Goal: Task Accomplishment & Management: Use online tool/utility

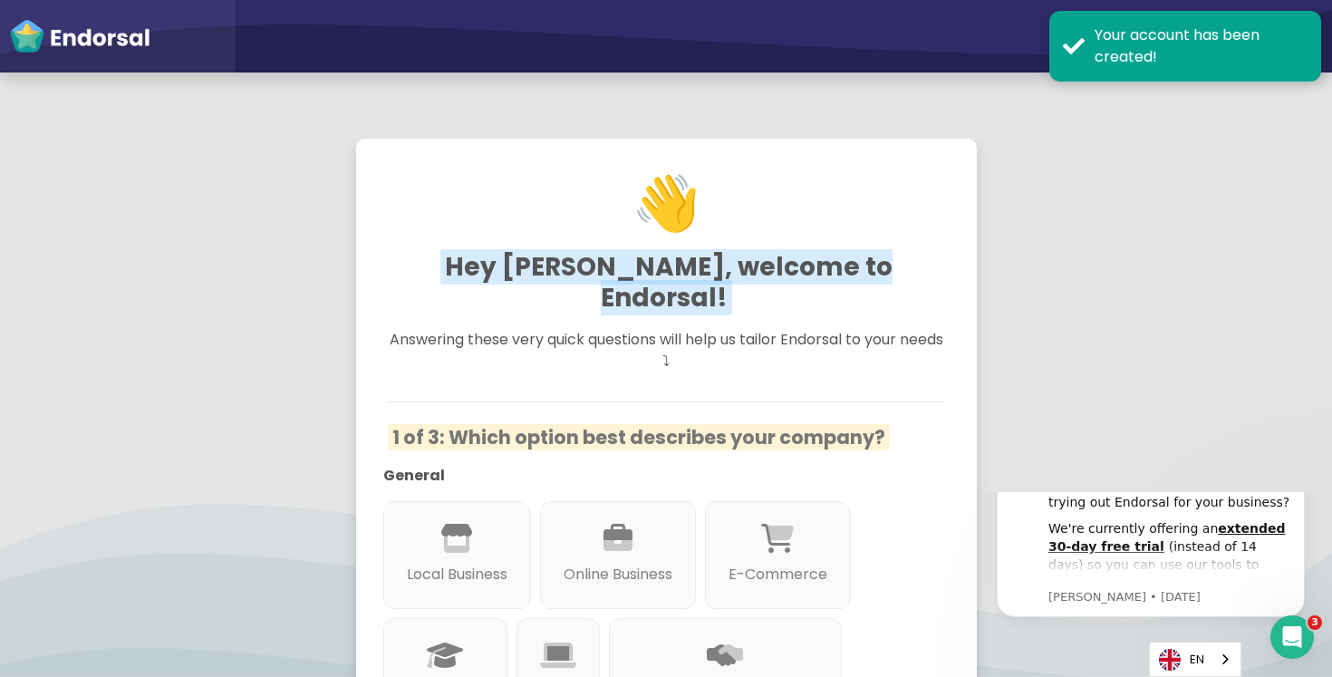
scroll to position [184, 0]
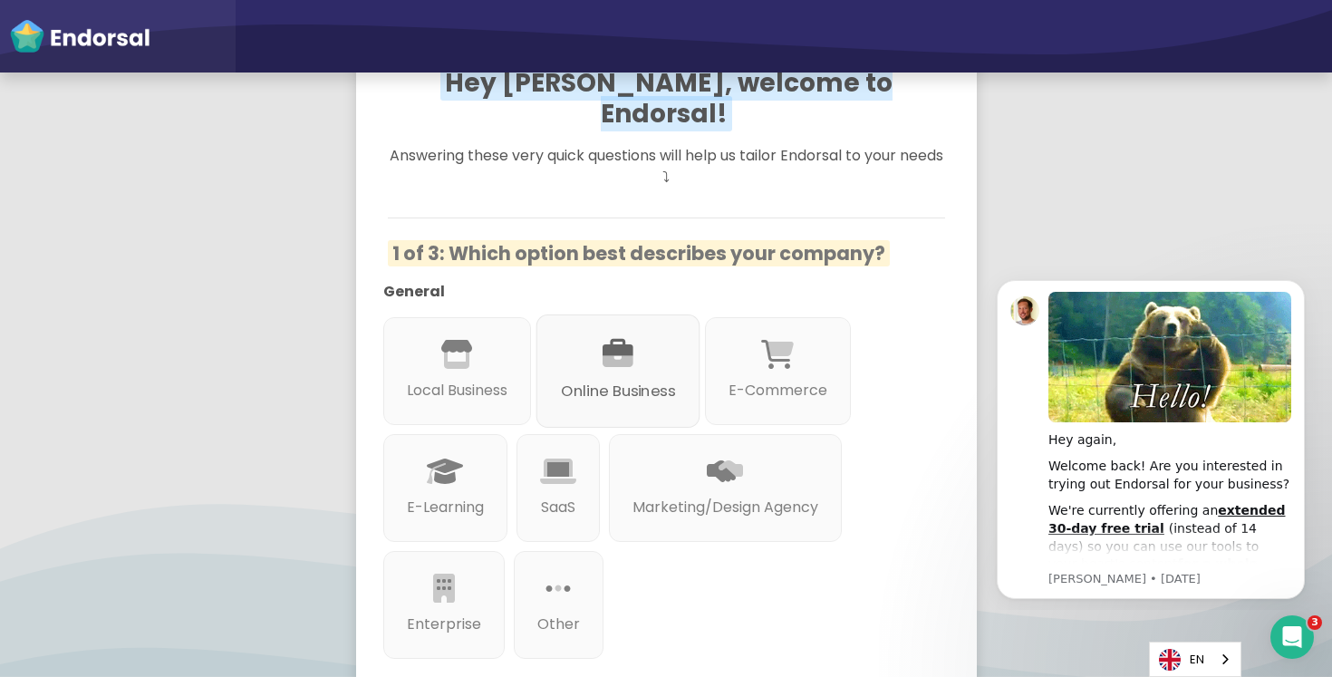
click at [596, 331] on div "Online Business" at bounding box center [618, 371] width 164 height 113
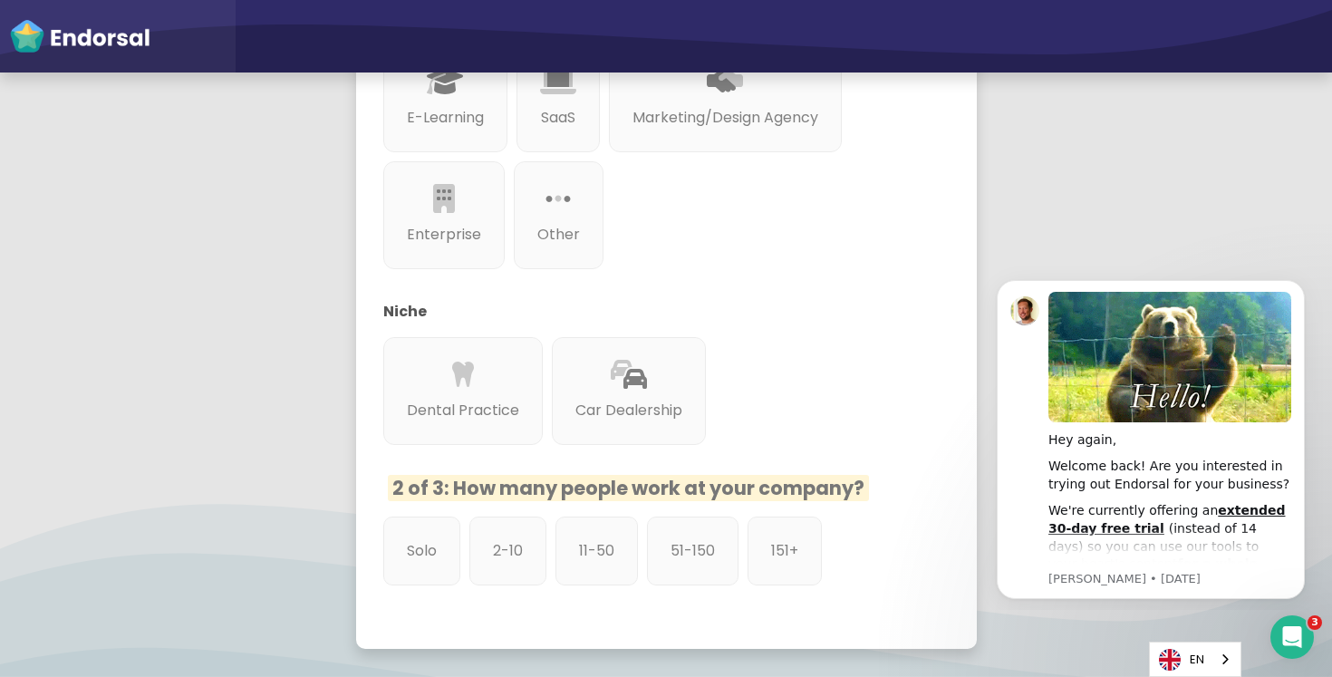
scroll to position [731, 0]
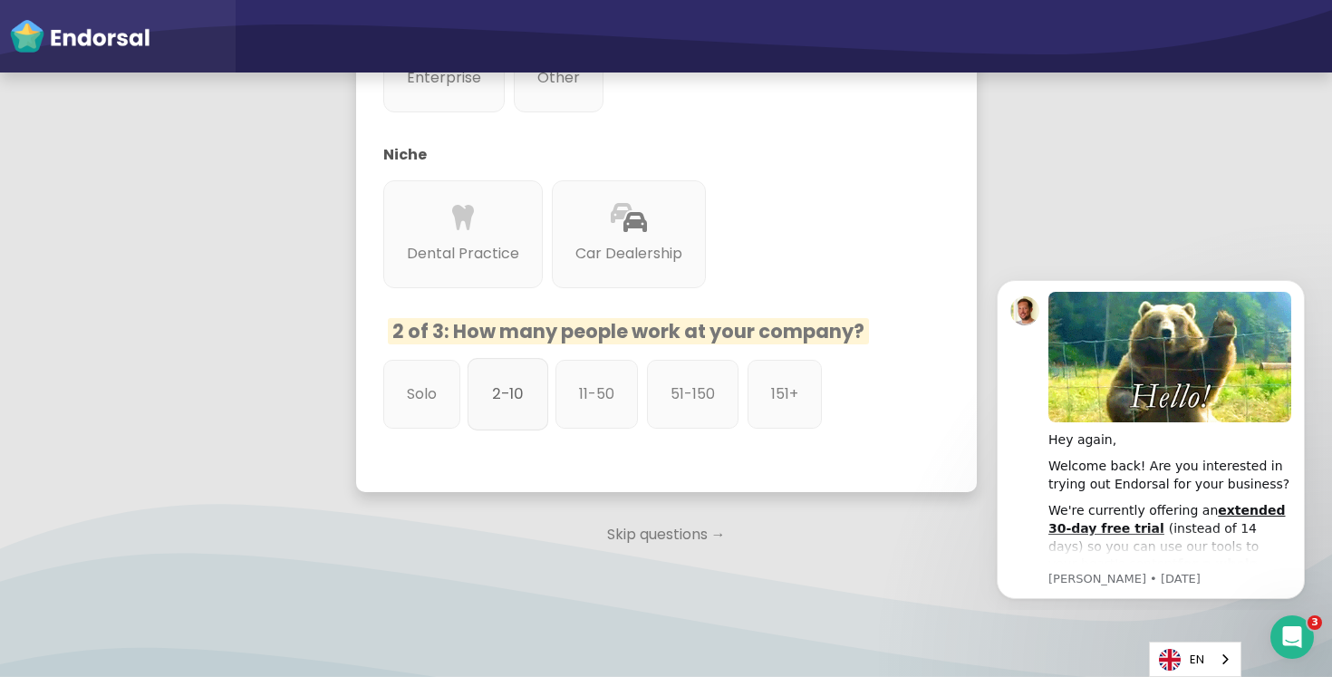
click at [495, 383] on p "2-10" at bounding box center [508, 394] width 32 height 23
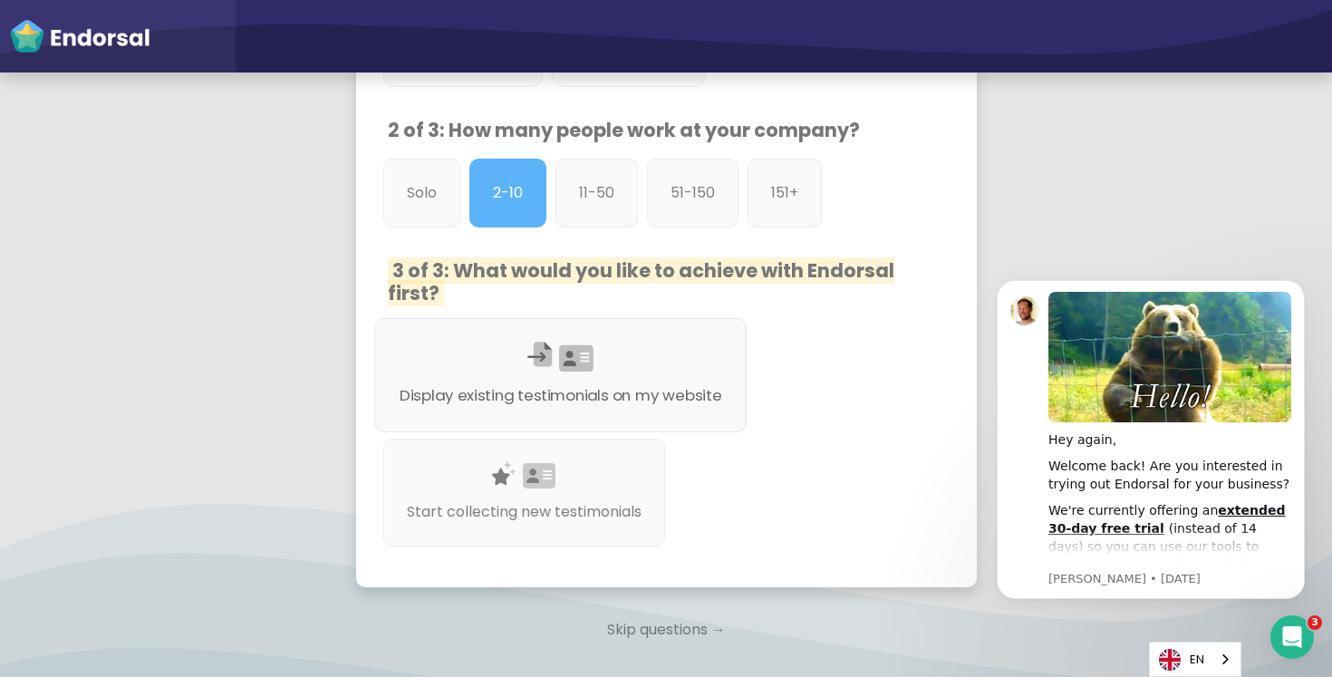
scroll to position [1028, 0]
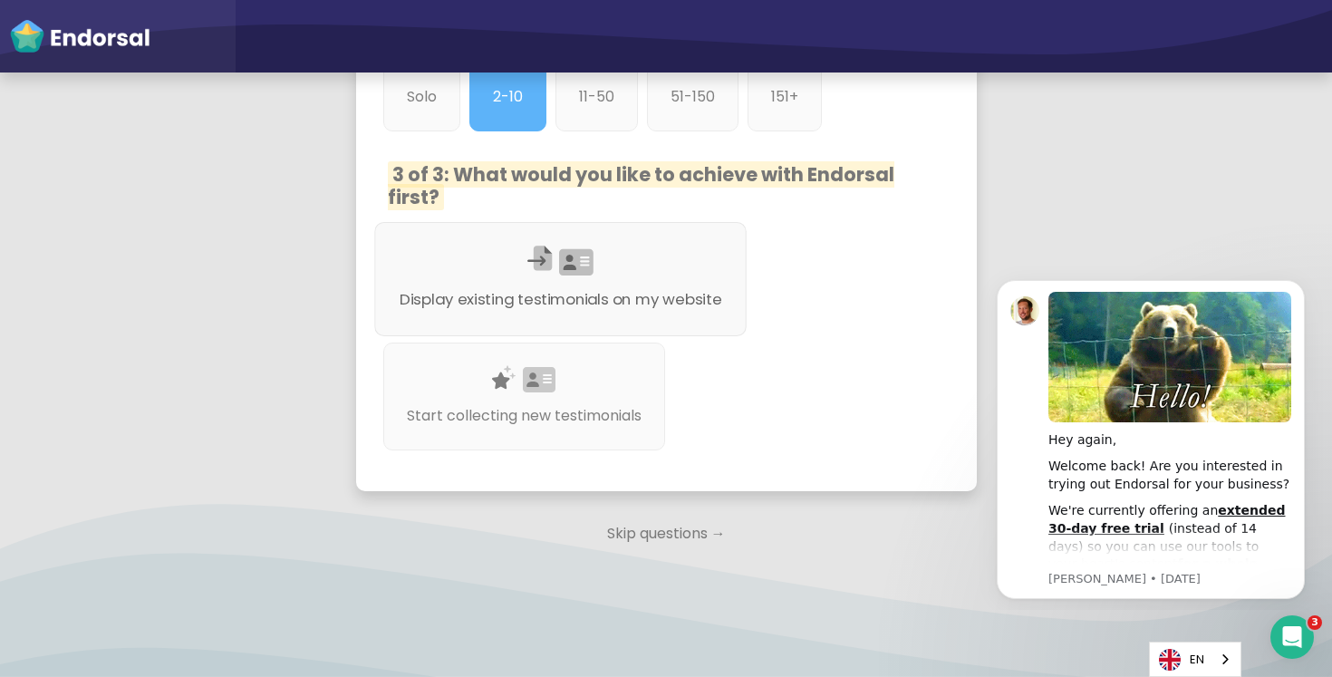
click at [545, 279] on div at bounding box center [560, 284] width 323 height 10
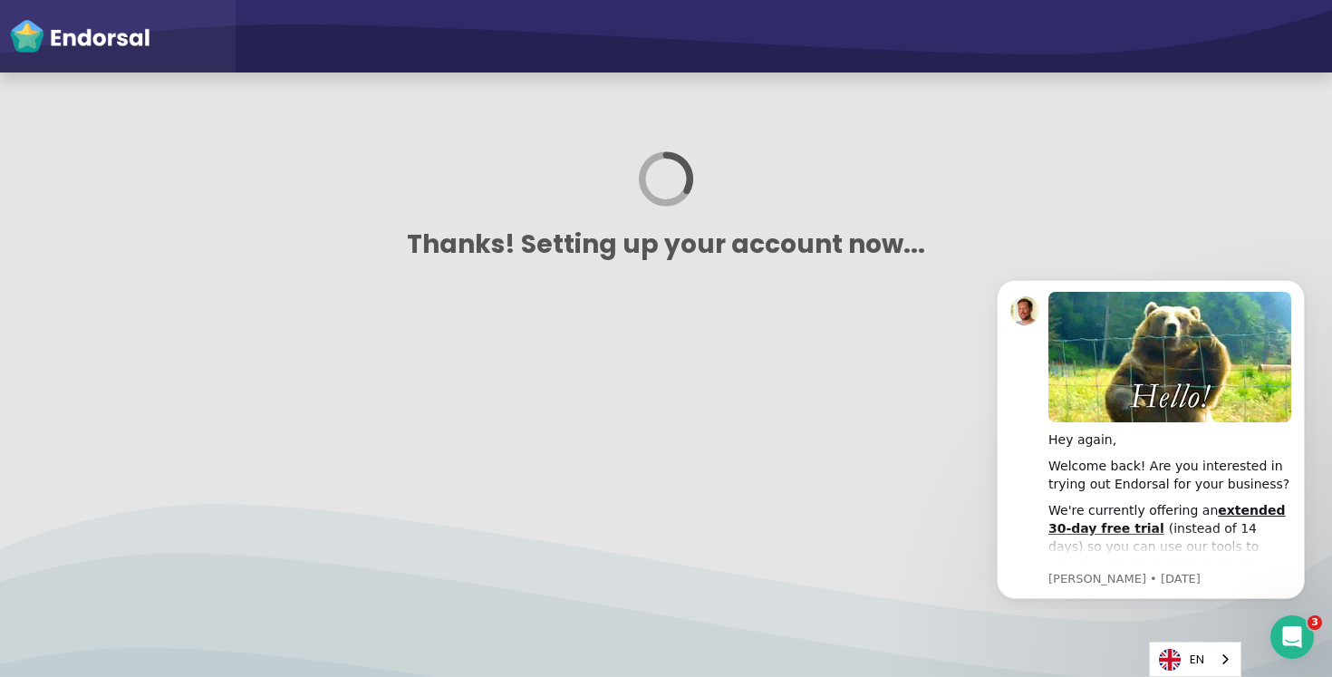
scroll to position [0, 0]
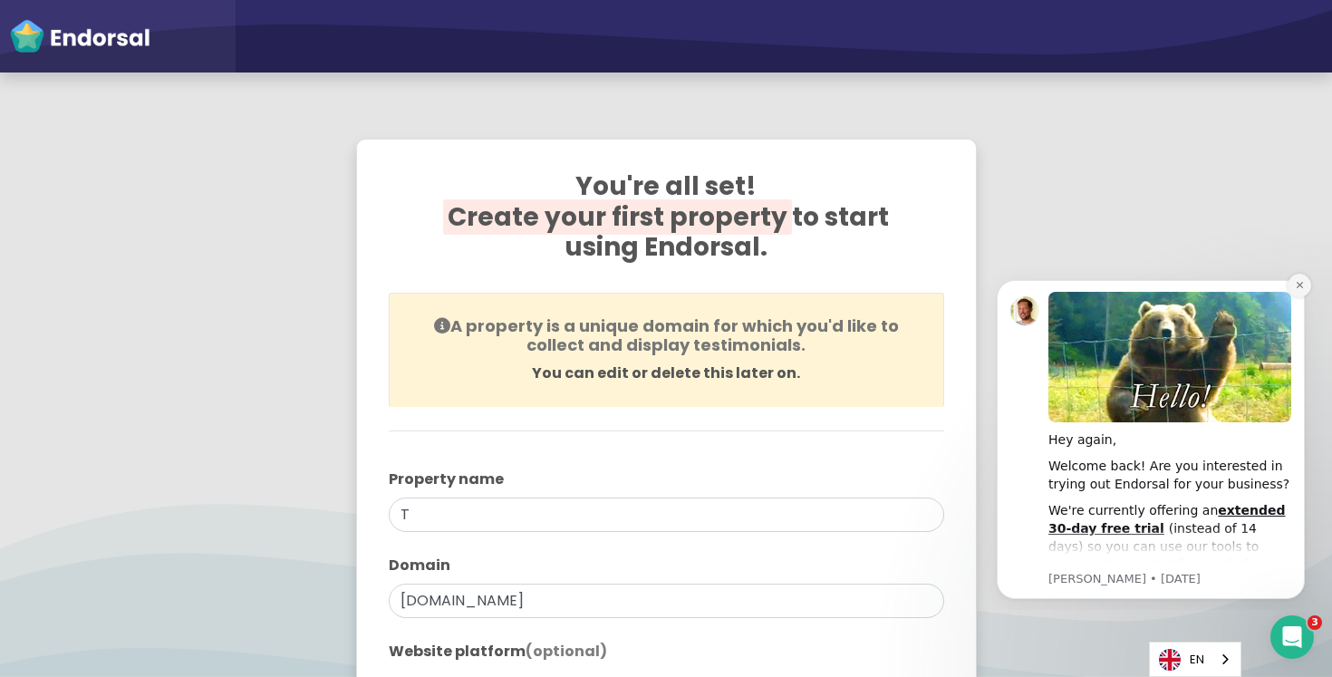
click at [1299, 283] on icon "Dismiss notification" at bounding box center [1300, 285] width 10 height 10
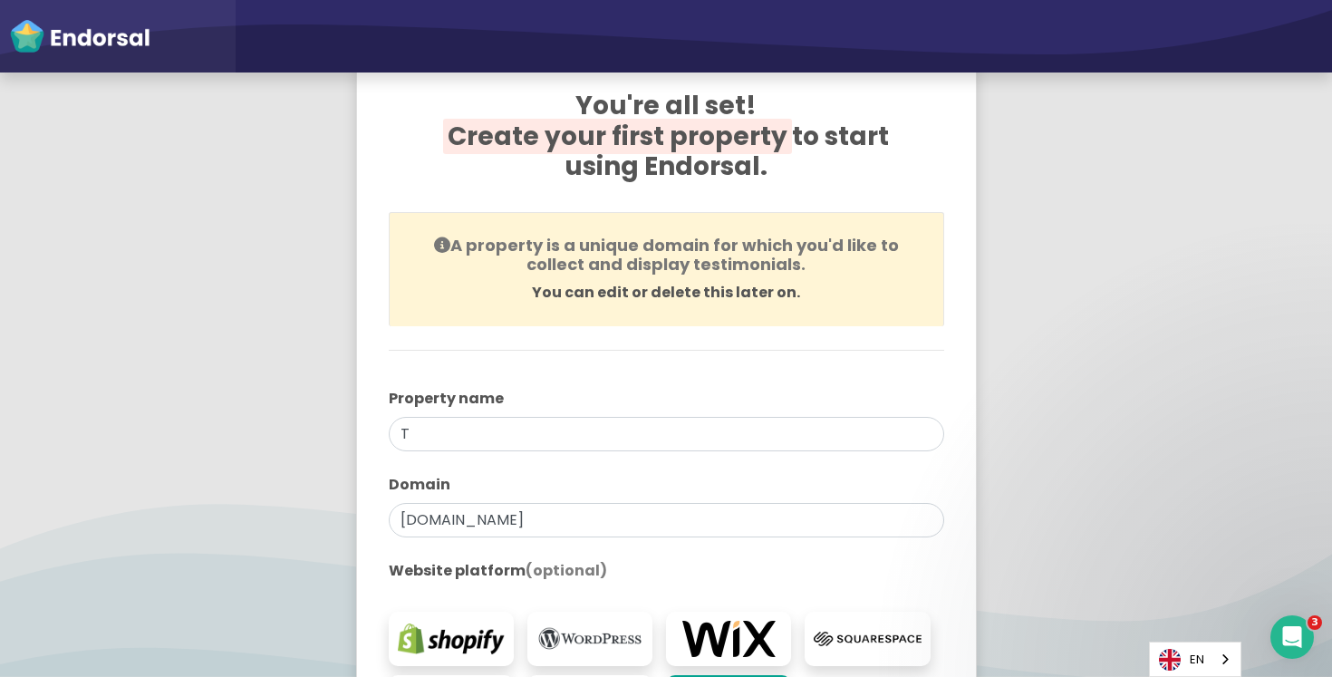
scroll to position [86, 0]
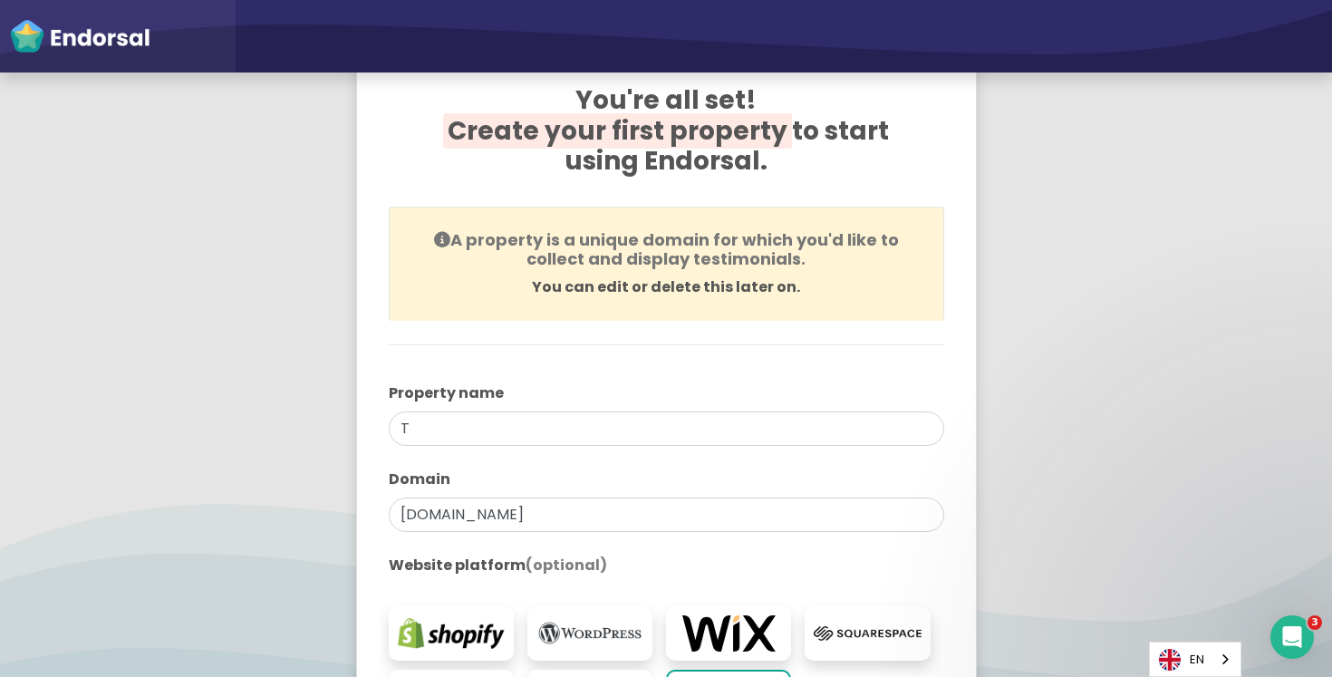
click at [533, 127] on span "Create your first property" at bounding box center [617, 130] width 349 height 35
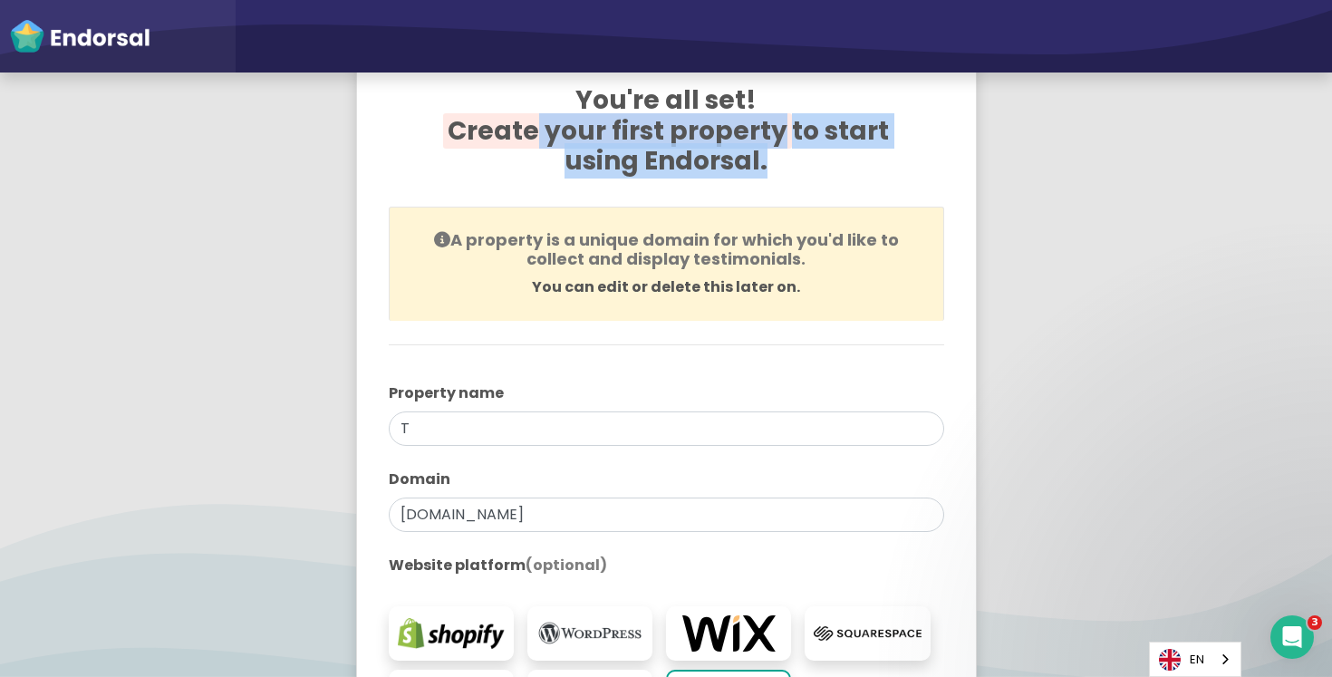
drag, startPoint x: 533, startPoint y: 127, endPoint x: 773, endPoint y: 165, distance: 243.2
click at [774, 165] on h2 "You're all set! Create your first property to start using Endorsal." at bounding box center [667, 142] width 556 height 114
click at [773, 165] on h2 "You're all set! Create your first property to start using Endorsal." at bounding box center [667, 142] width 556 height 114
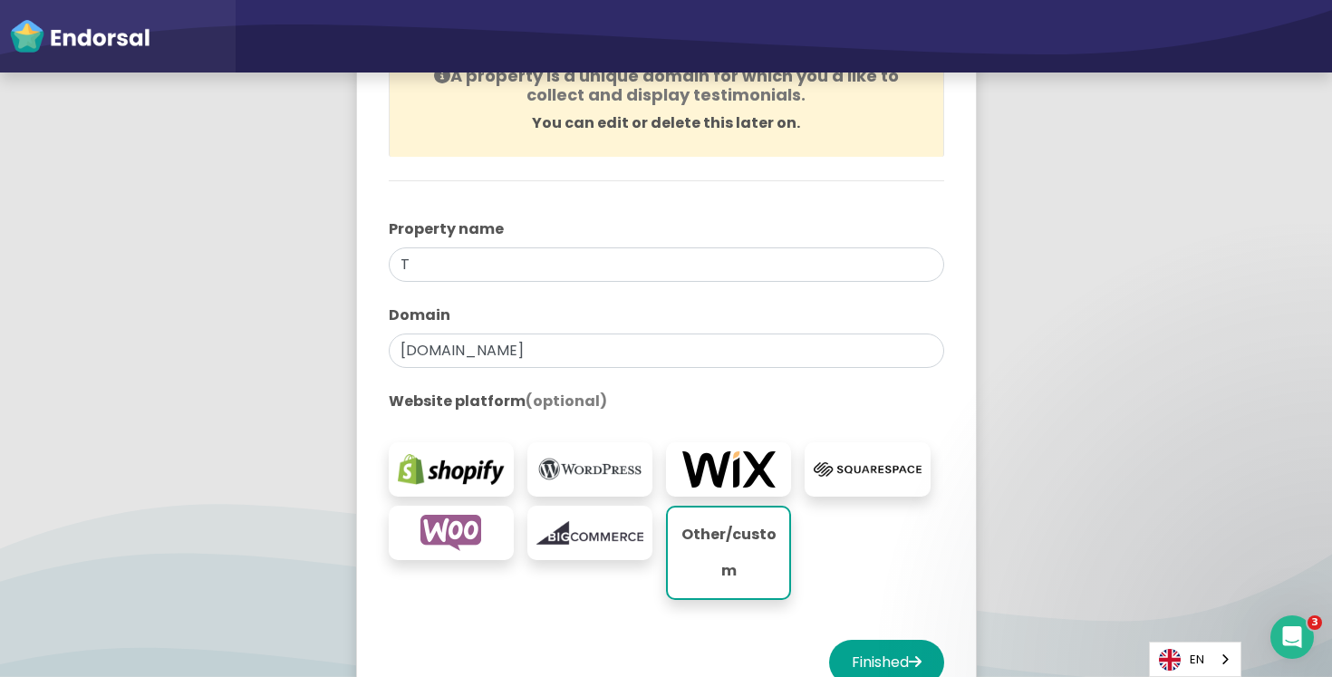
scroll to position [257, 0]
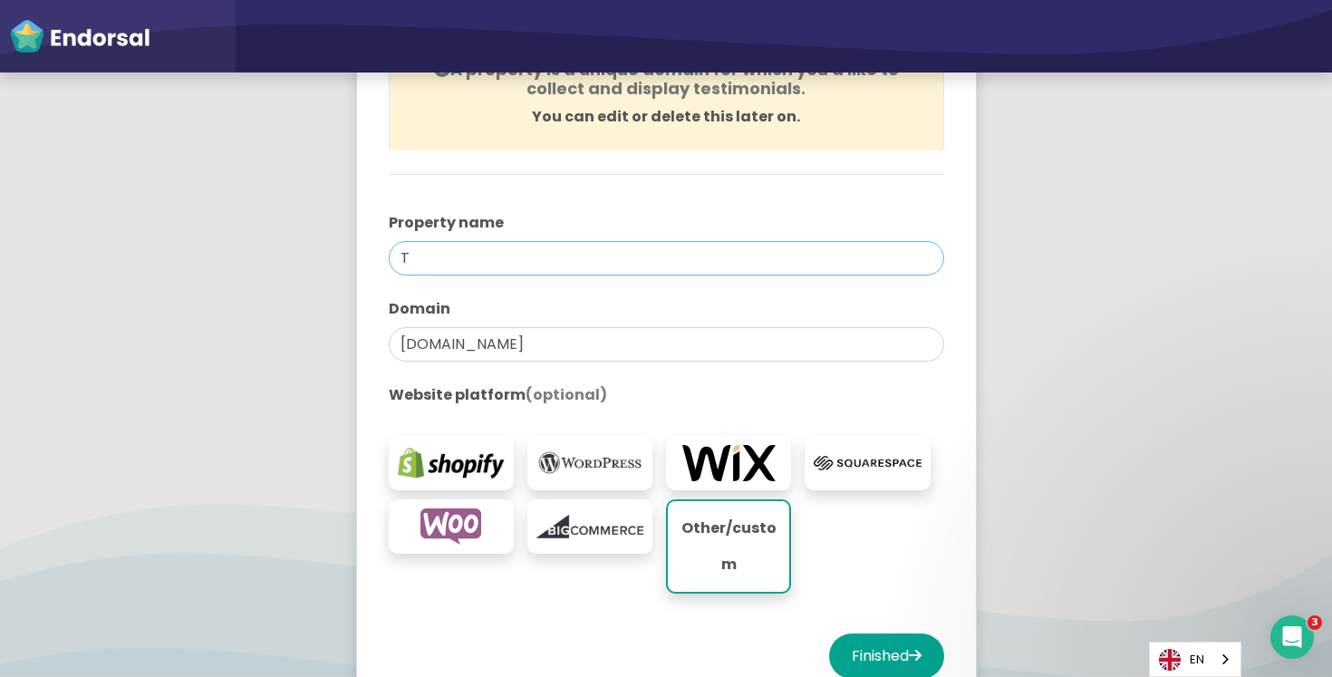
click at [445, 270] on input "T" at bounding box center [667, 258] width 556 height 34
click at [454, 337] on input "[DOMAIN_NAME]" at bounding box center [667, 344] width 556 height 34
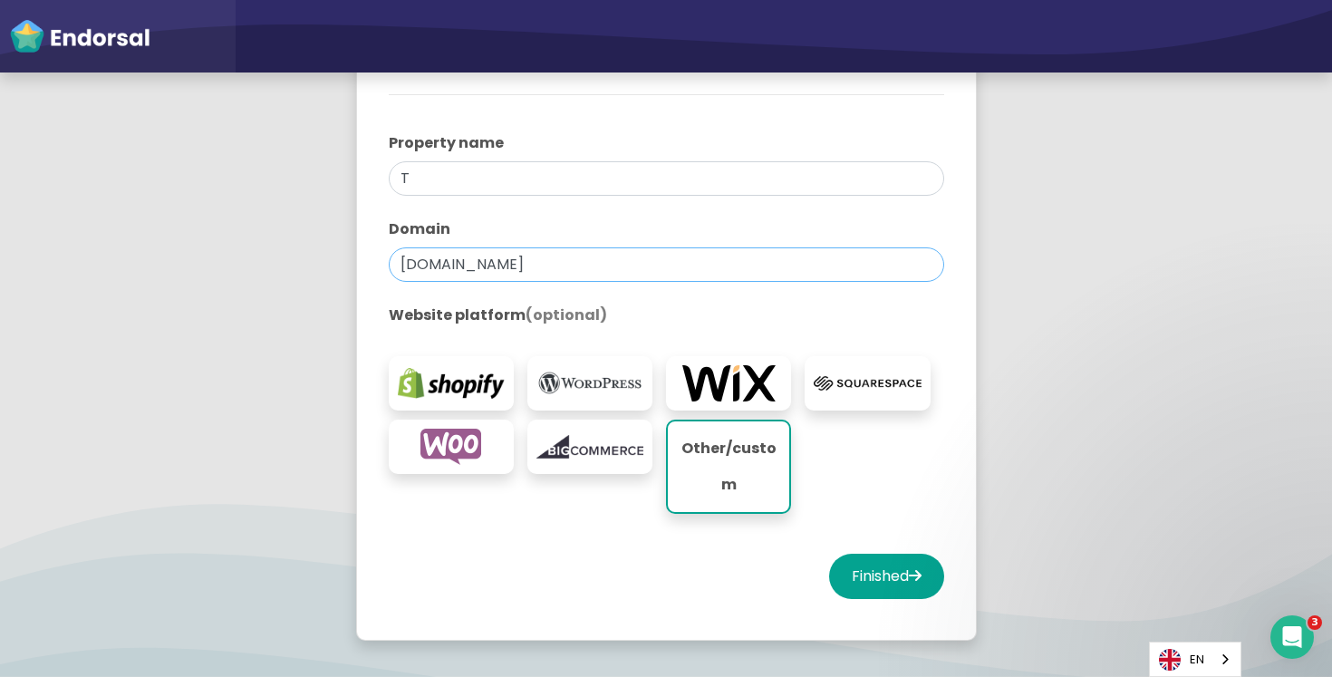
scroll to position [353, 0]
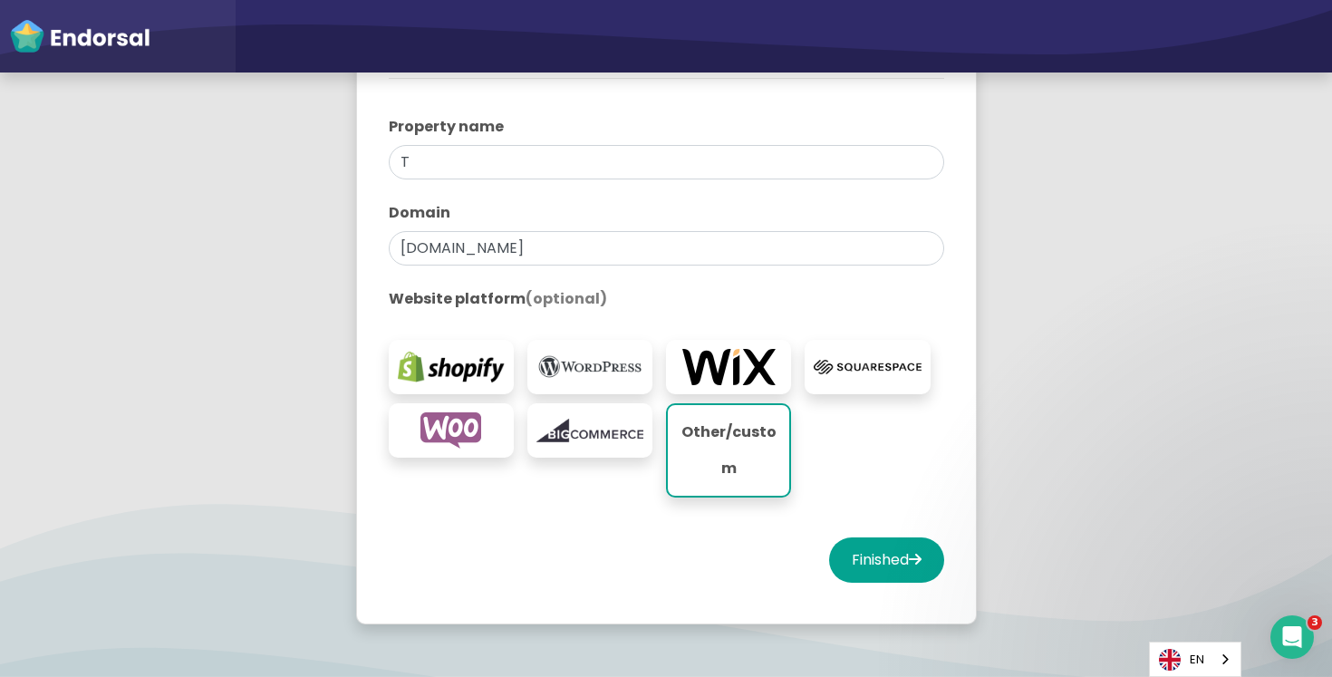
click at [420, 300] on label "Website platform (optional)" at bounding box center [667, 299] width 556 height 22
drag, startPoint x: 420, startPoint y: 300, endPoint x: 607, endPoint y: 299, distance: 187.6
click at [607, 300] on label "Website platform (optional)" at bounding box center [667, 299] width 556 height 22
click at [607, 299] on label "Website platform (optional)" at bounding box center [667, 299] width 556 height 22
click at [482, 246] on input "[DOMAIN_NAME]" at bounding box center [667, 248] width 556 height 34
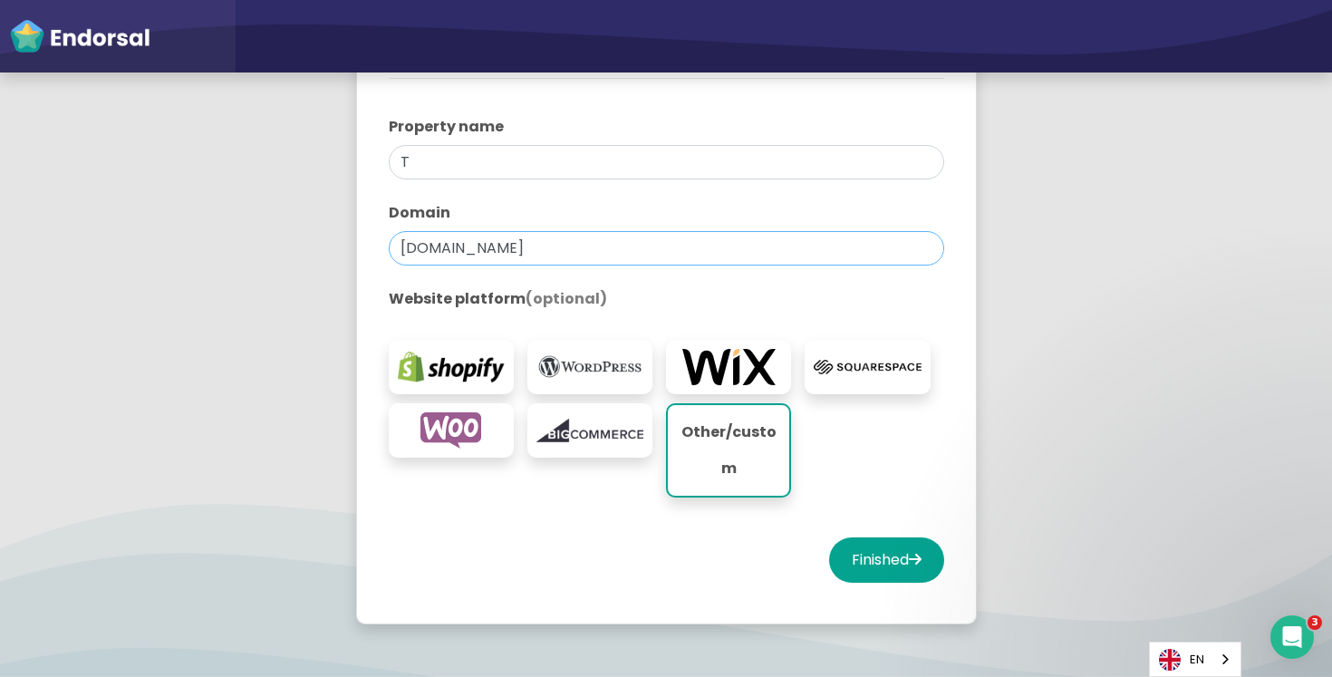
drag, startPoint x: 482, startPoint y: 246, endPoint x: 369, endPoint y: 246, distance: 113.3
click at [369, 246] on div "You're all set! Create your first property to start using Endorsal. A property …" at bounding box center [666, 205] width 601 height 818
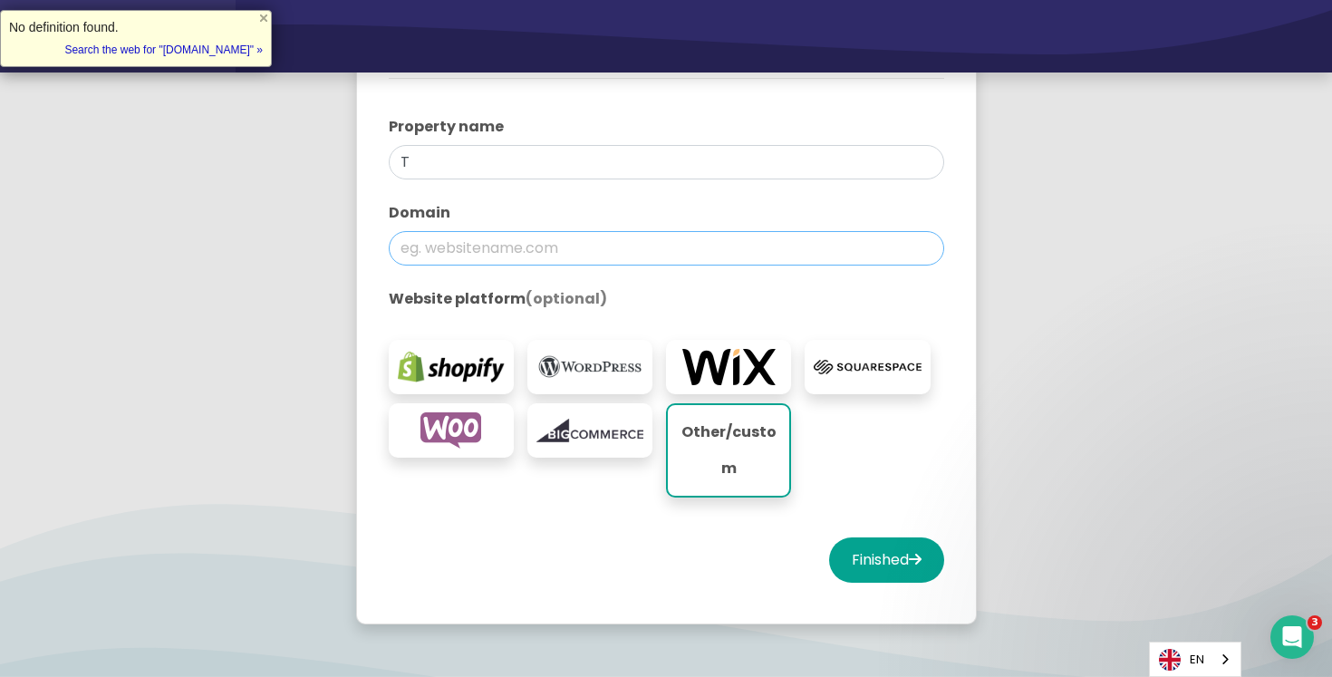
paste input "[URL][DOMAIN_NAME]"
type input "[URL][DOMAIN_NAME]"
click at [459, 161] on input "T" at bounding box center [667, 162] width 556 height 34
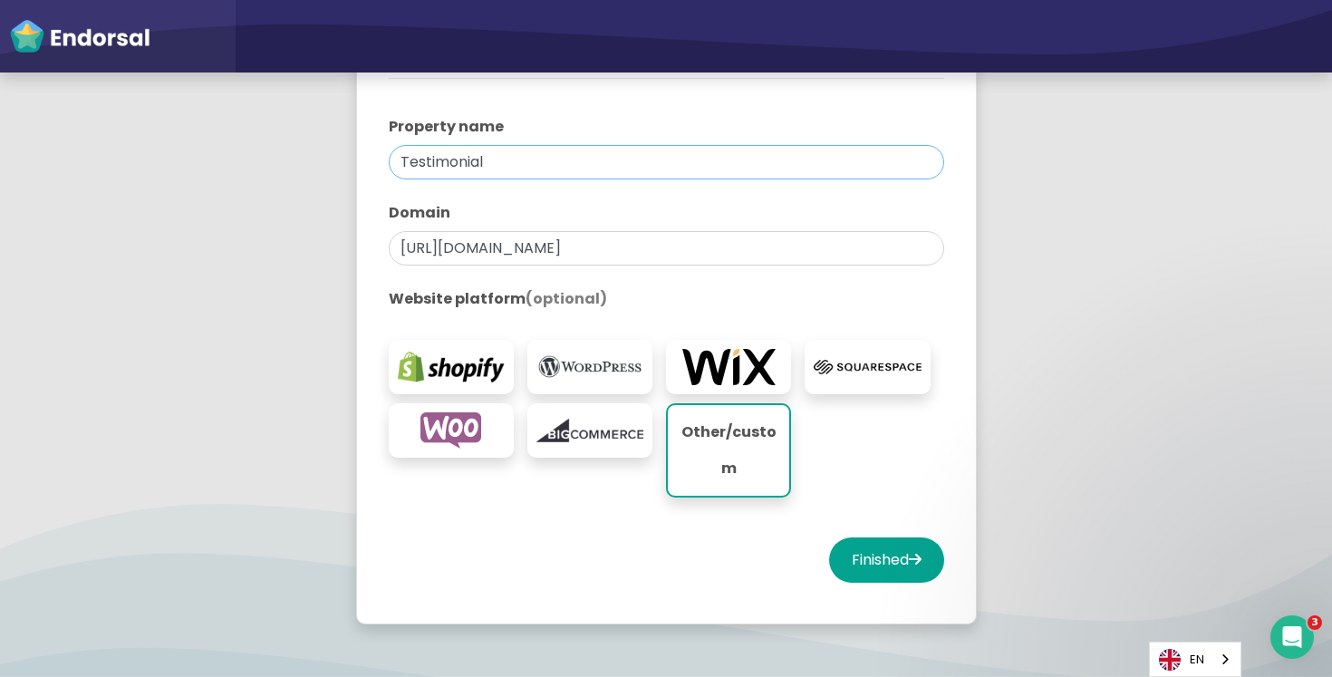
type input "Testimonial"
click at [1065, 372] on app-survey "You're all set! Create your first property to start using Endorsal. A property …" at bounding box center [666, 215] width 1332 height 905
click at [746, 372] on img at bounding box center [728, 367] width 107 height 36
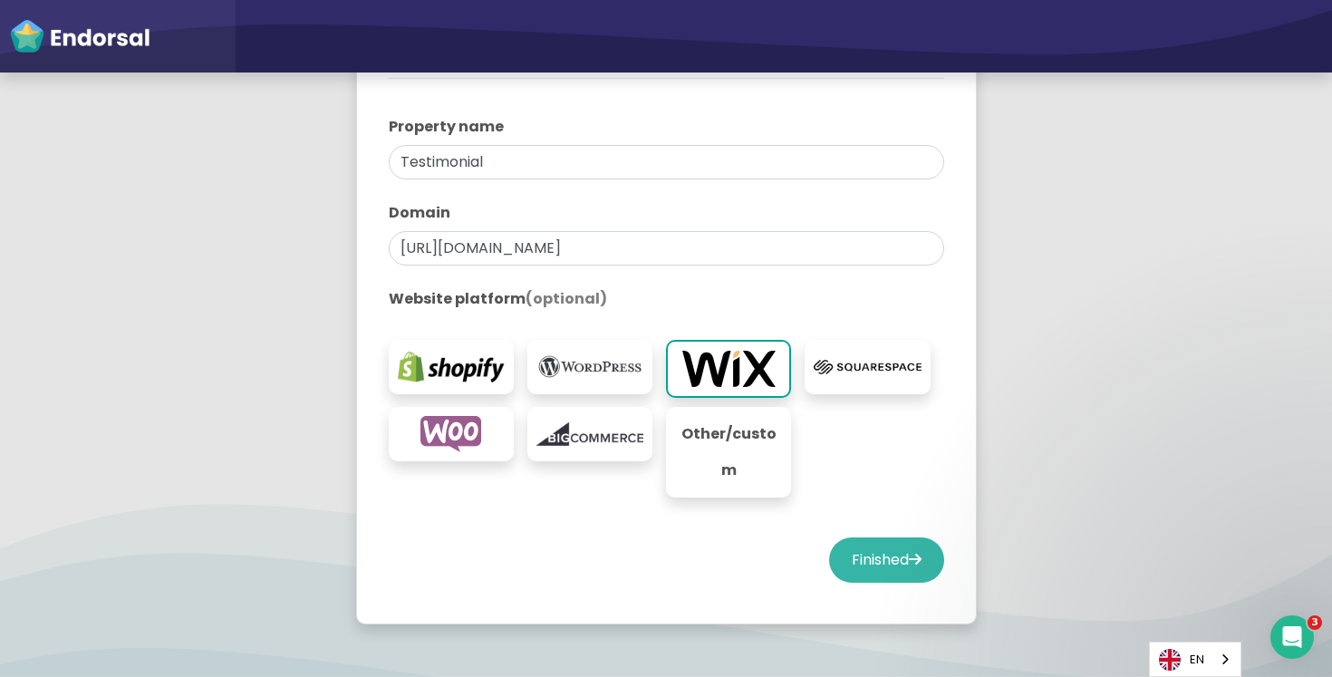
click at [863, 538] on button "Finished" at bounding box center [886, 560] width 115 height 45
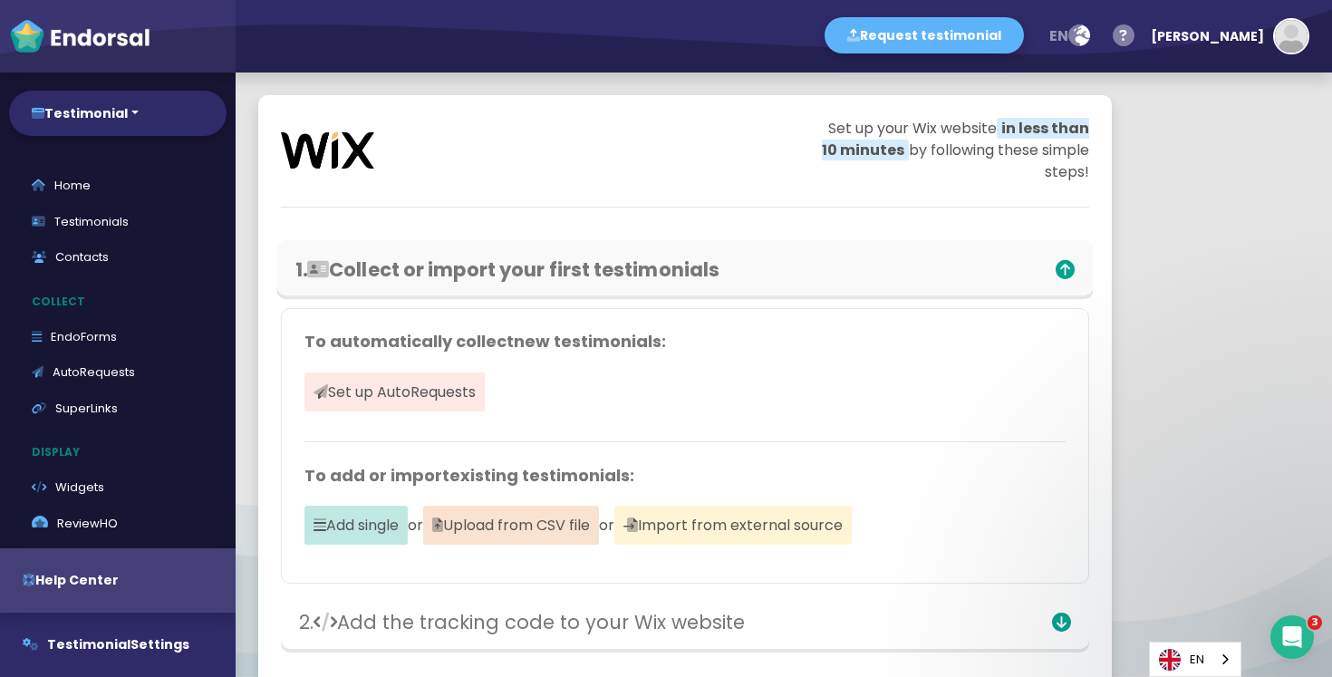
click at [713, 281] on h3 "1. Collect or import your first testimonials" at bounding box center [552, 269] width 514 height 23
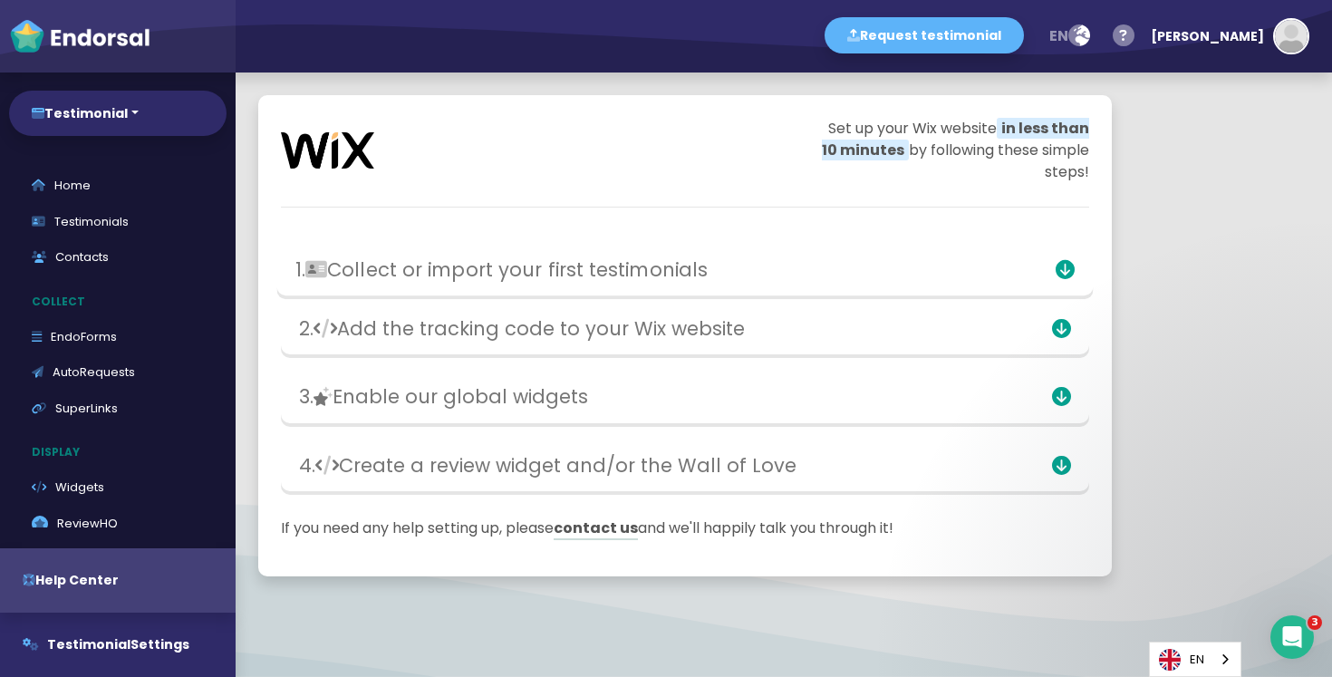
click at [713, 281] on h3 "1. Collect or import your first testimonials" at bounding box center [552, 269] width 514 height 23
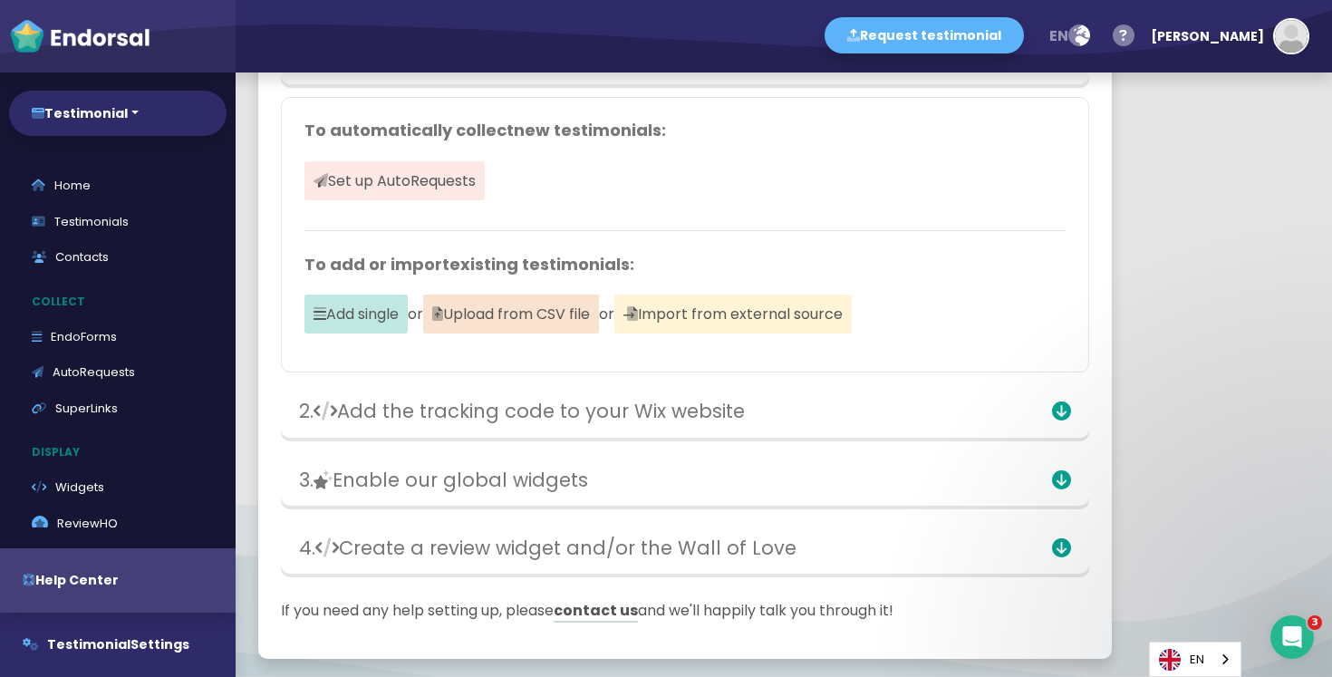
scroll to position [213, 0]
click at [321, 132] on h4 "To automatically collect new testimonials :" at bounding box center [685, 129] width 761 height 20
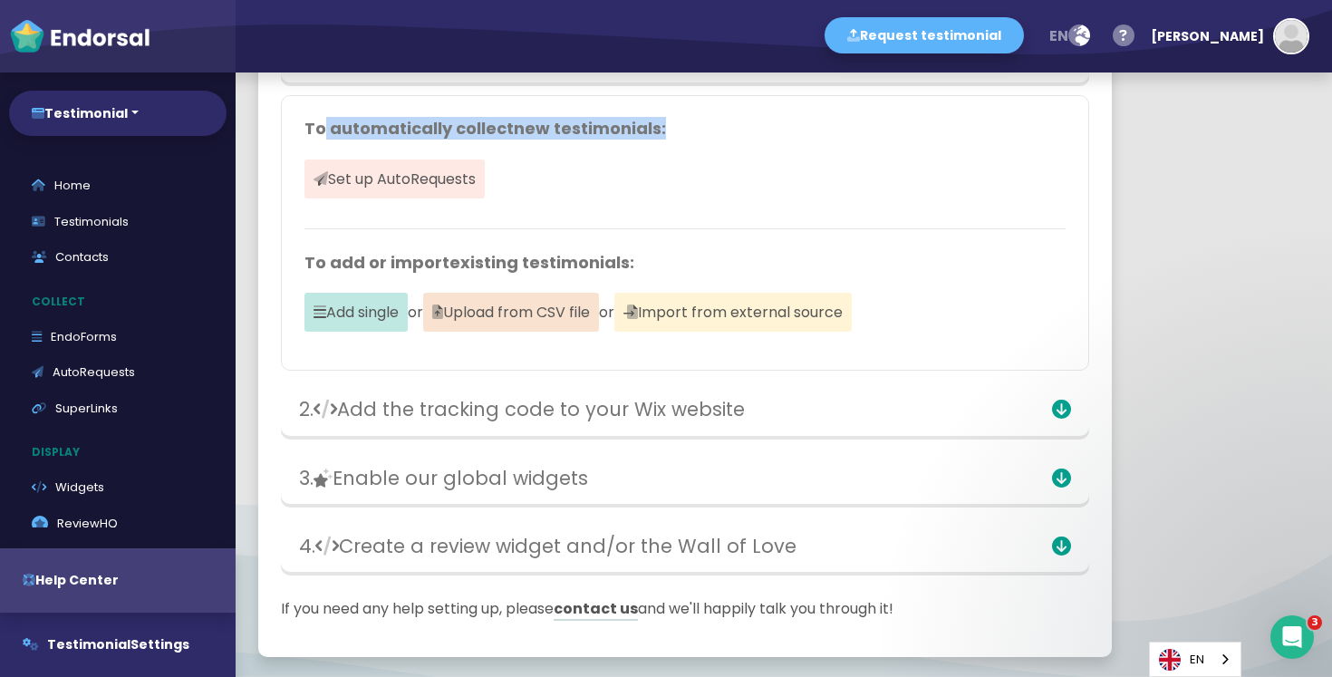
drag, startPoint x: 321, startPoint y: 132, endPoint x: 712, endPoint y: 132, distance: 391.6
click at [712, 132] on h4 "To automatically collect new testimonials :" at bounding box center [685, 129] width 761 height 20
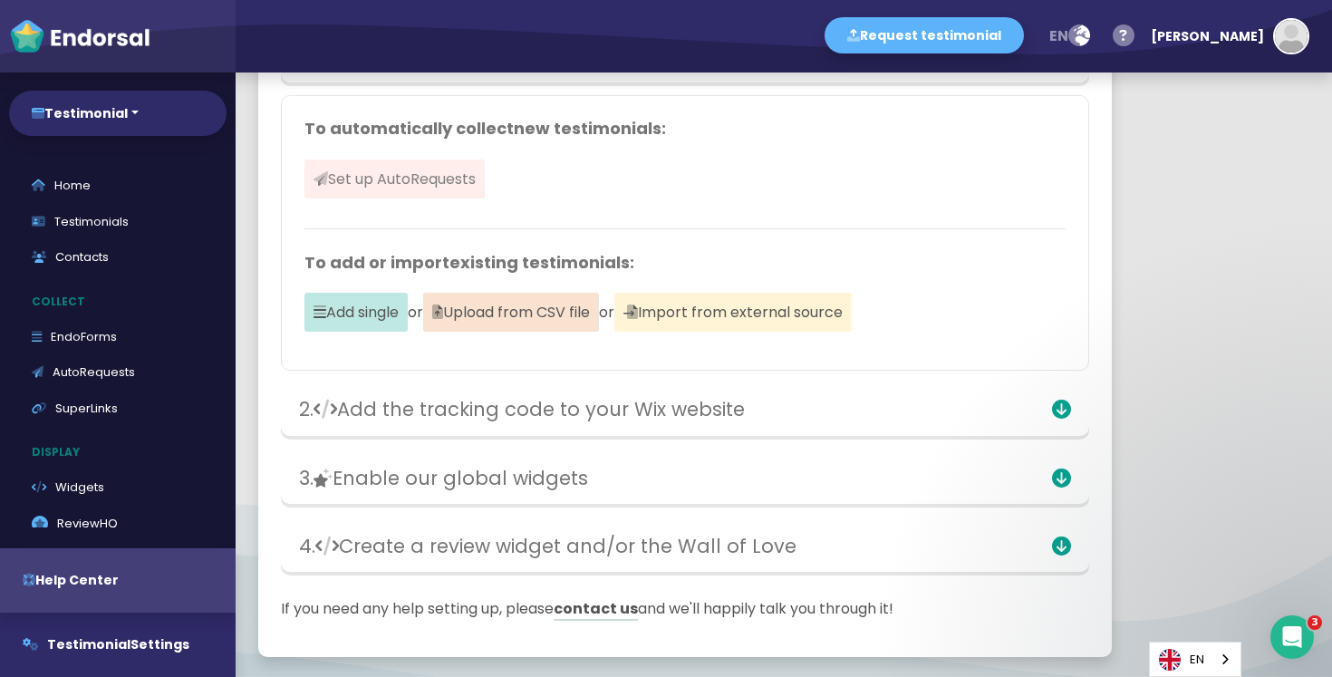
click at [388, 189] on span "Set up AutoRequests" at bounding box center [395, 179] width 180 height 39
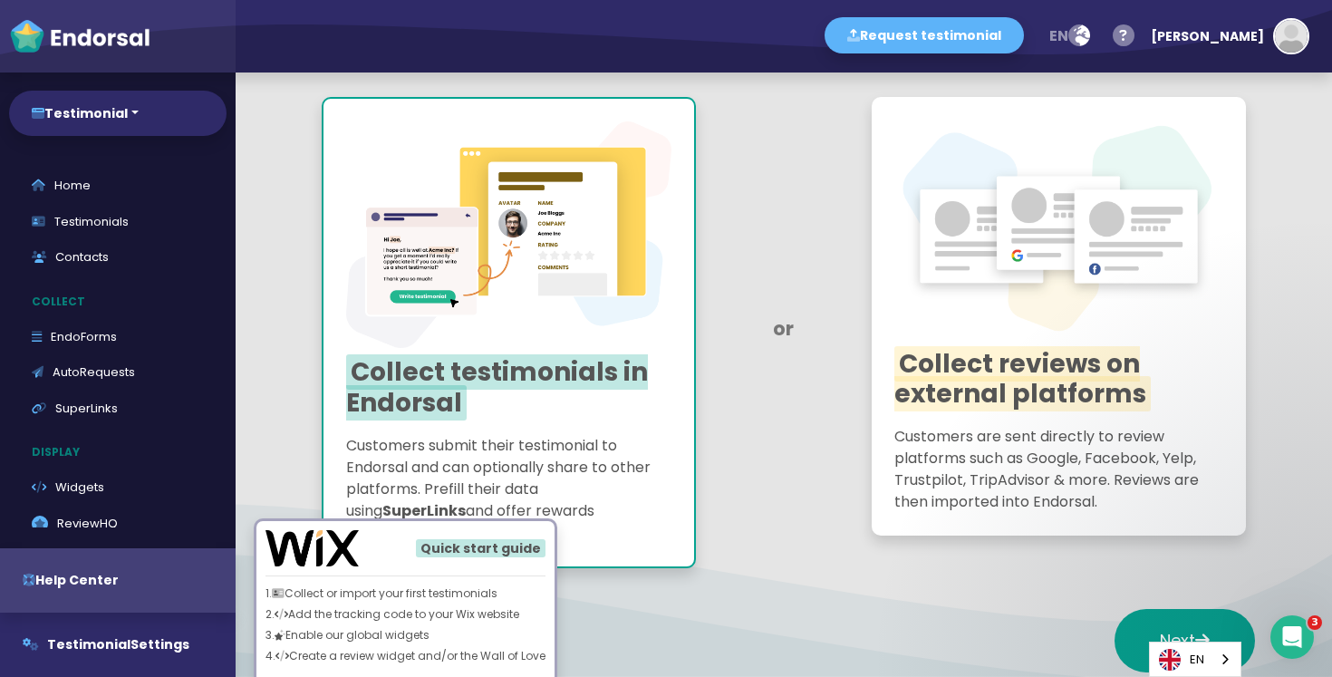
scroll to position [194, 0]
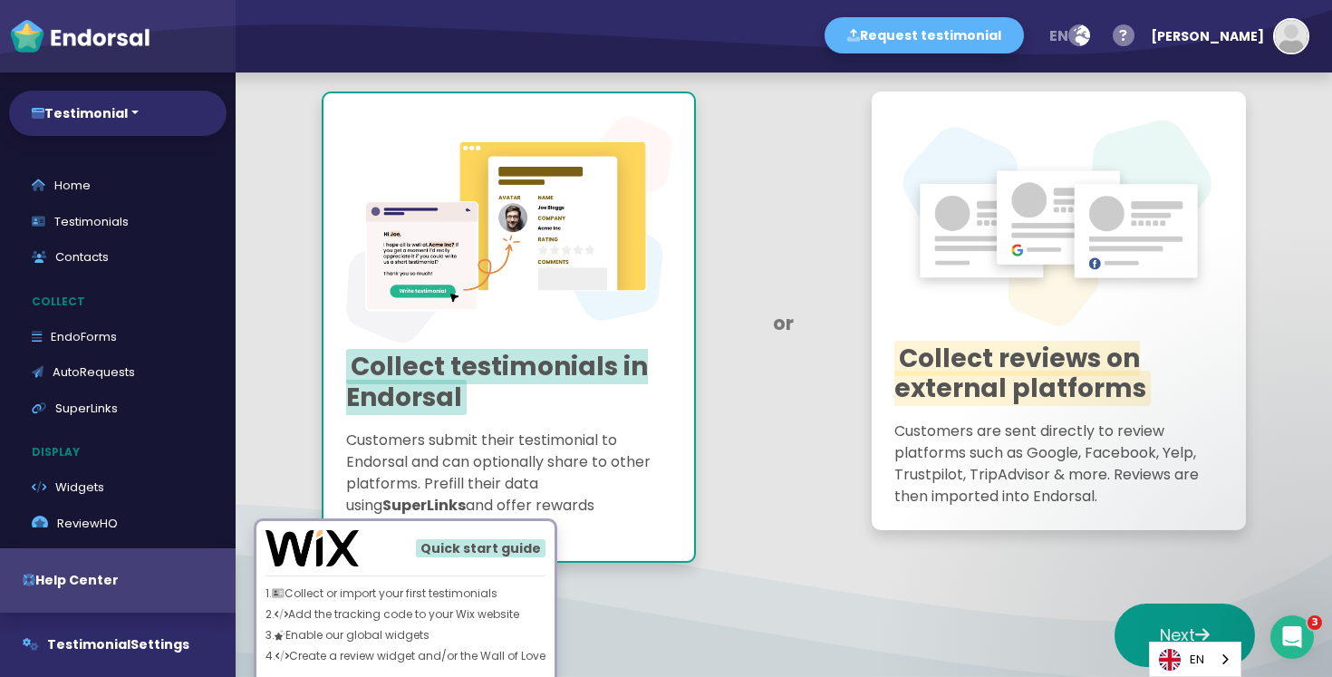
click at [1048, 368] on span "Collect reviews on external platforms" at bounding box center [1023, 374] width 257 height 66
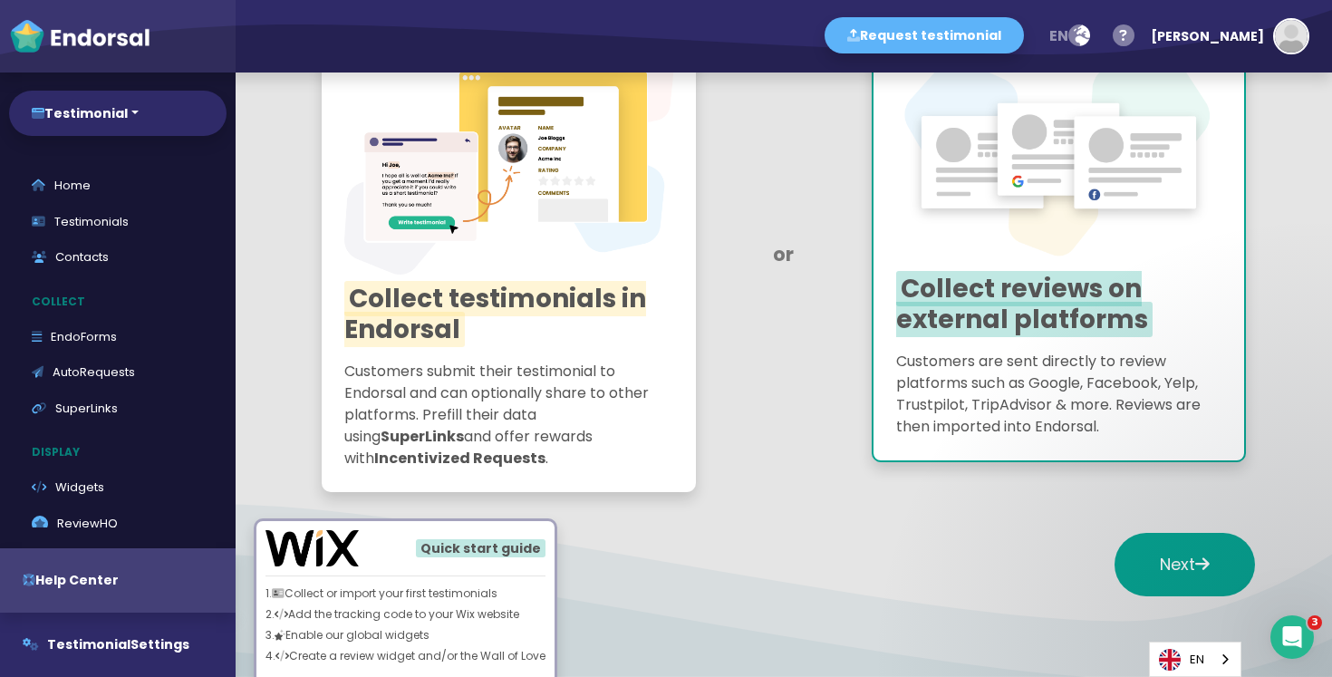
scroll to position [275, 0]
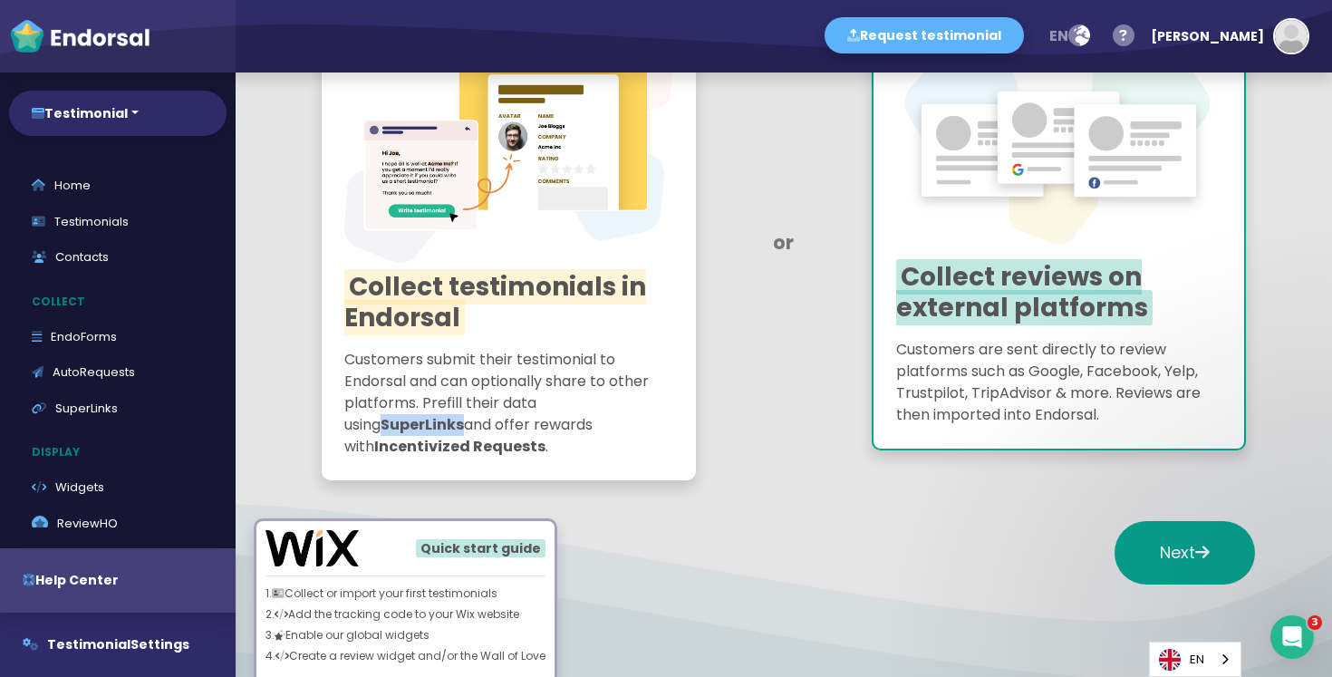
drag, startPoint x: 586, startPoint y: 405, endPoint x: 661, endPoint y: 405, distance: 74.3
click at [464, 414] on strong "SuperLinks" at bounding box center [422, 424] width 83 height 21
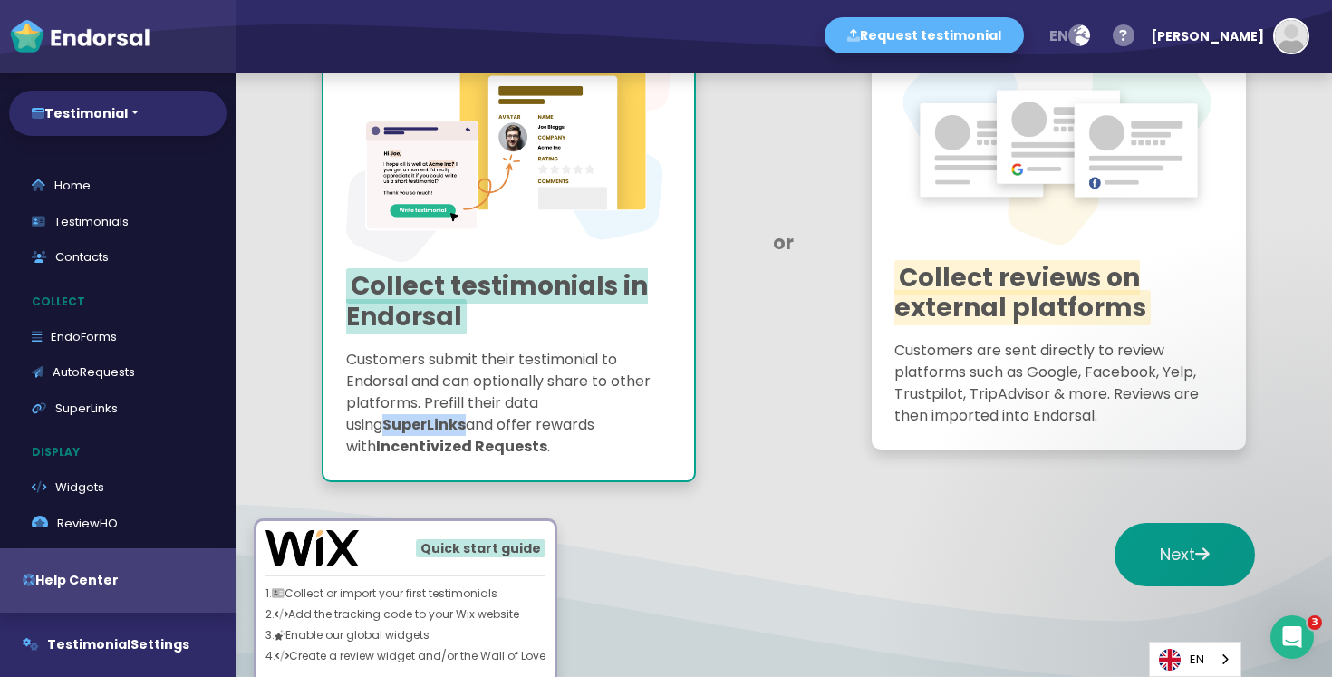
scroll to position [276, 0]
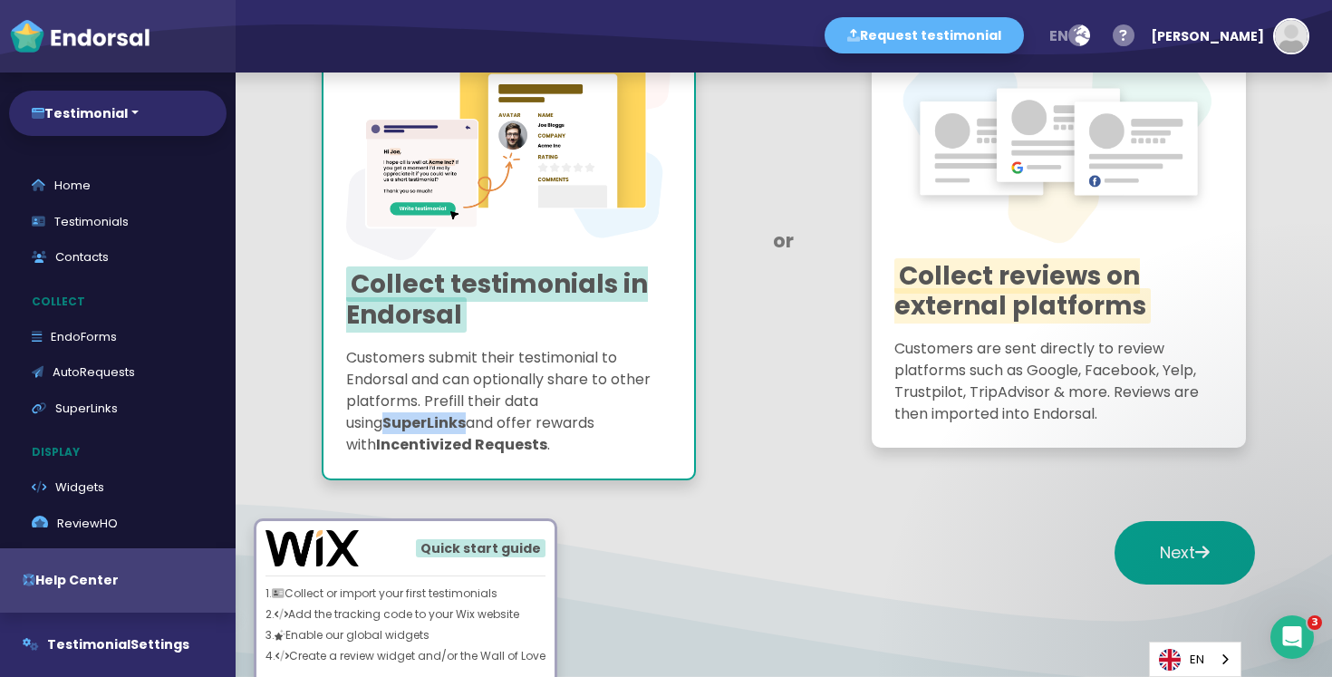
copy strong "SuperLinks"
click at [791, 509] on div "Next" at bounding box center [784, 553] width 943 height 109
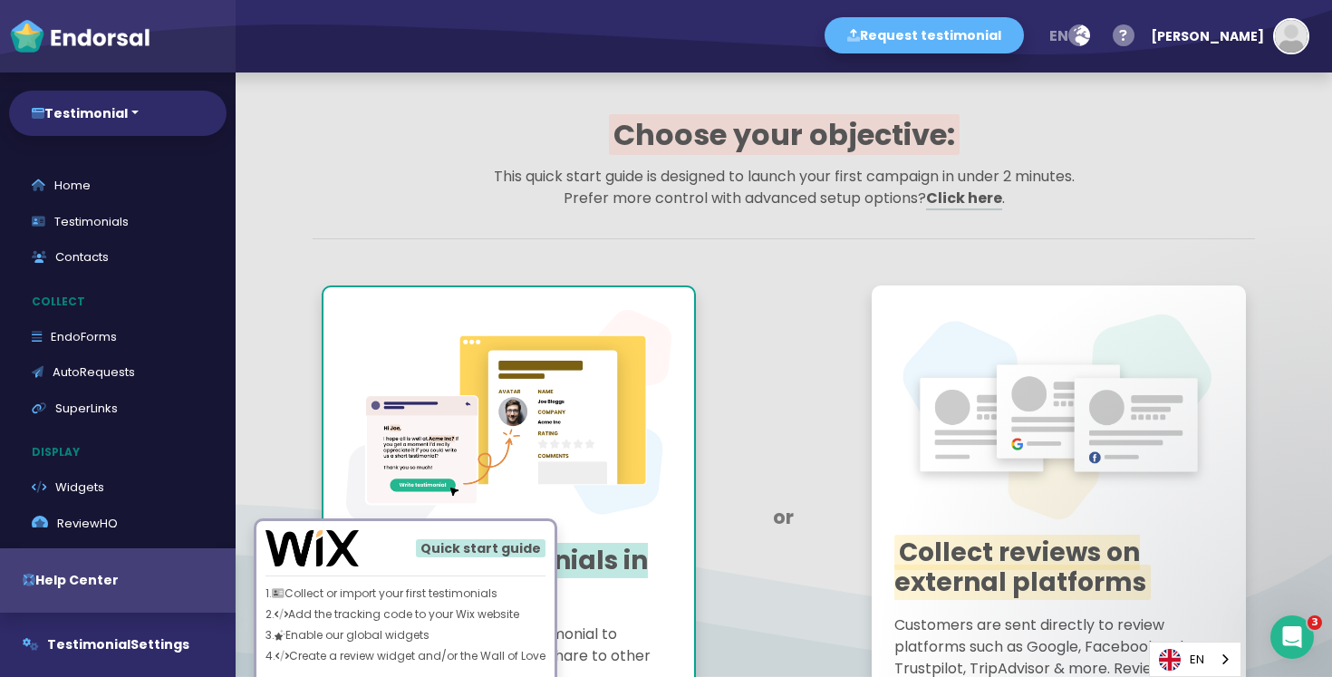
click at [485, 180] on p "This quick start guide is designed to launch your first campaign in under 2 min…" at bounding box center [784, 188] width 943 height 44
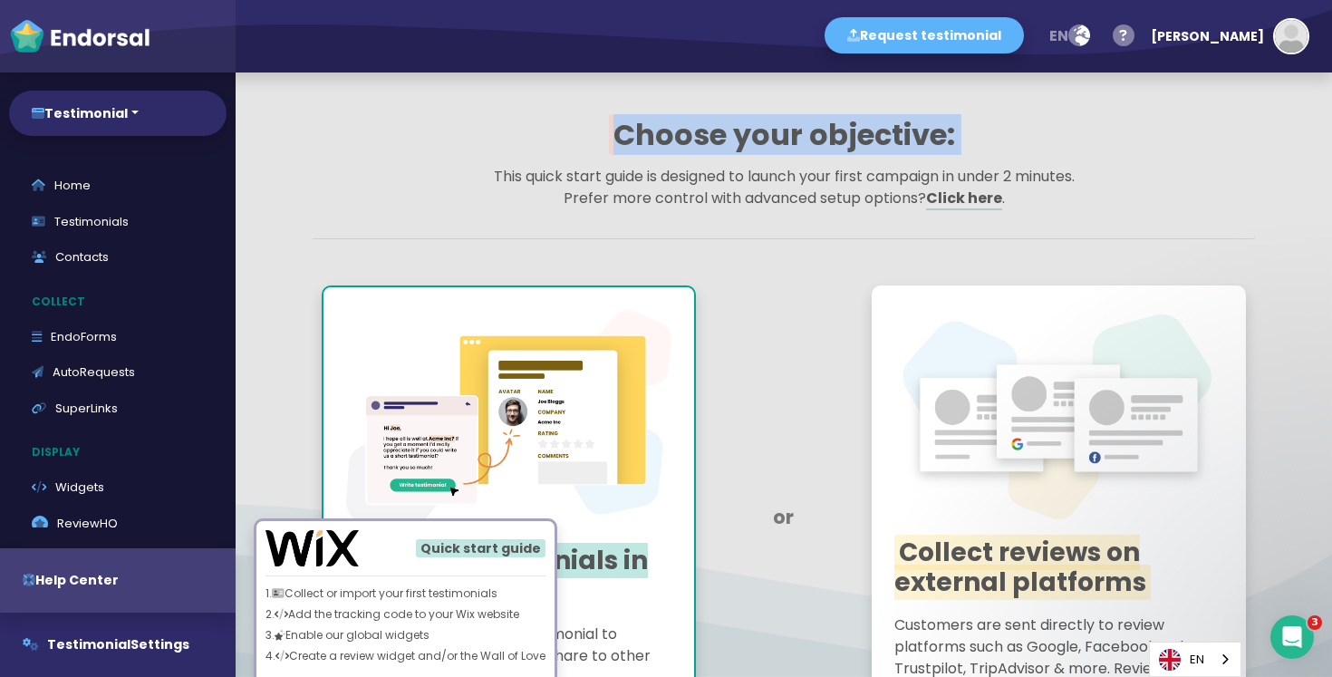
drag, startPoint x: 485, startPoint y: 180, endPoint x: 1033, endPoint y: 194, distance: 548.6
click at [1033, 194] on p "This quick start guide is designed to launch your first campaign in under 2 min…" at bounding box center [784, 188] width 943 height 44
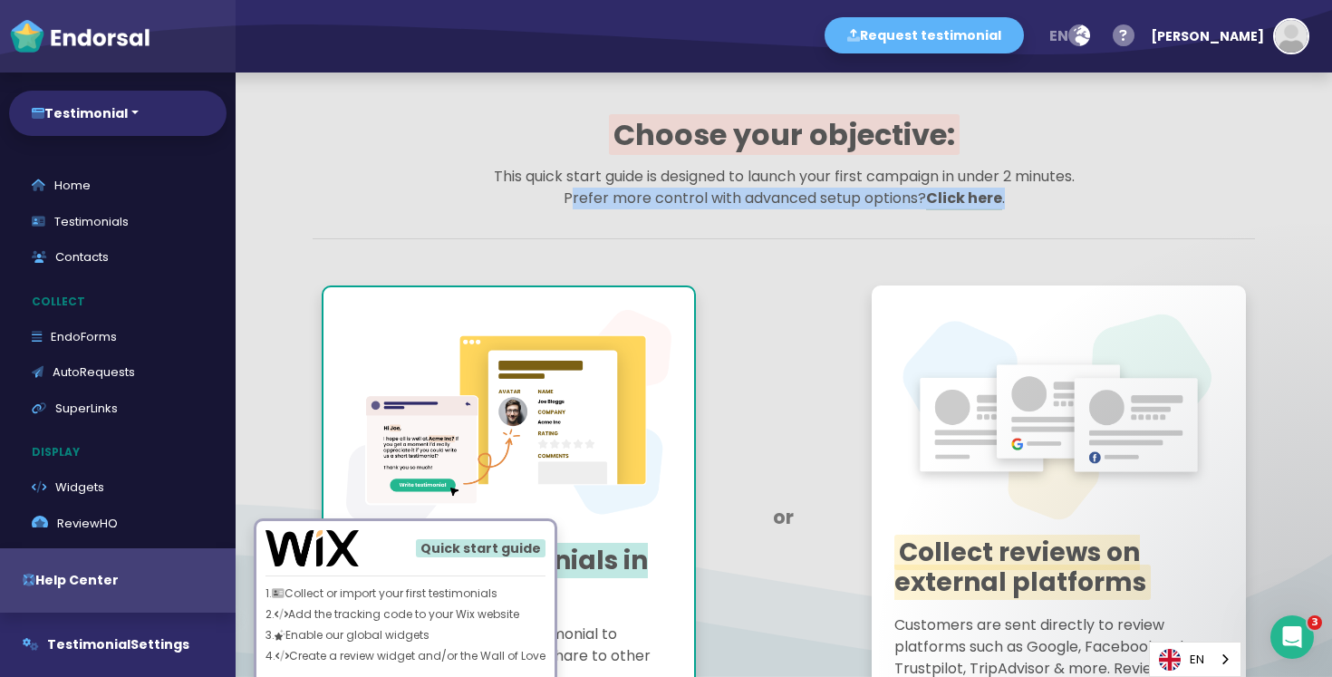
drag, startPoint x: 1033, startPoint y: 194, endPoint x: 528, endPoint y: 192, distance: 505.8
click at [528, 192] on p "This quick start guide is designed to launch your first campaign in under 2 min…" at bounding box center [784, 188] width 943 height 44
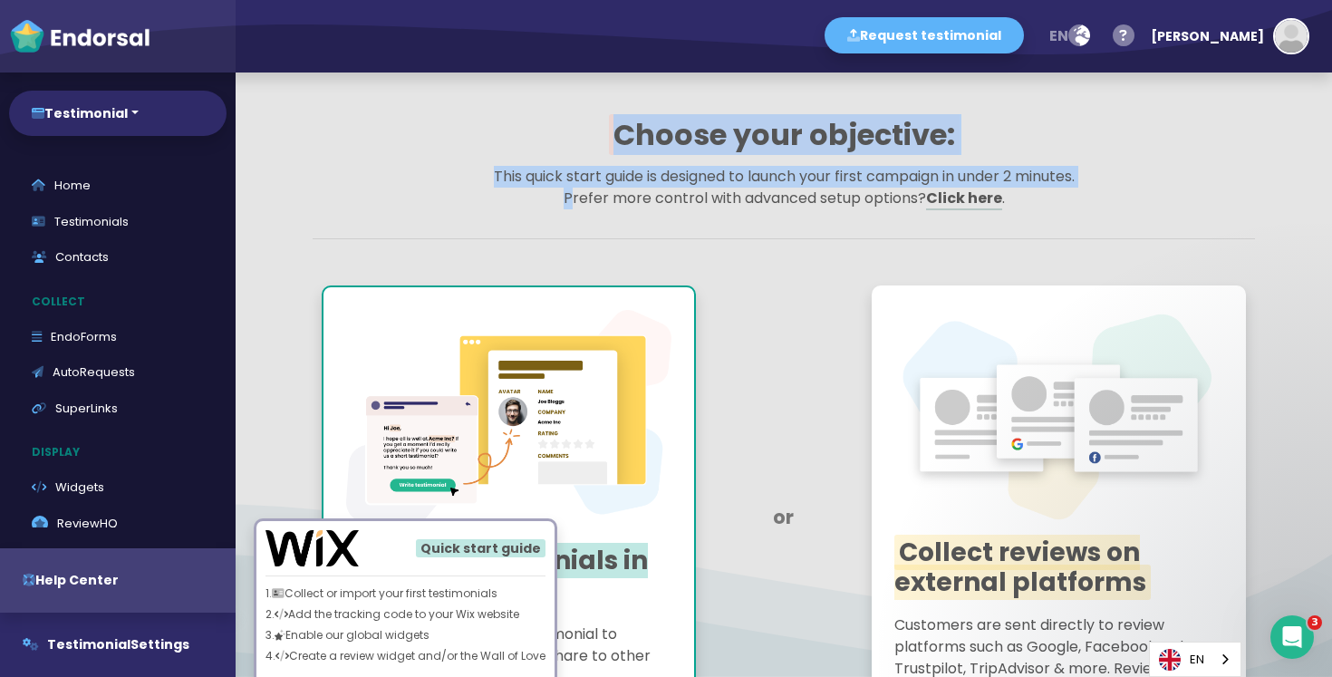
drag, startPoint x: 528, startPoint y: 192, endPoint x: 1069, endPoint y: 191, distance: 541.1
click at [1069, 191] on p "This quick start guide is designed to launch your first campaign in under 2 min…" at bounding box center [784, 188] width 943 height 44
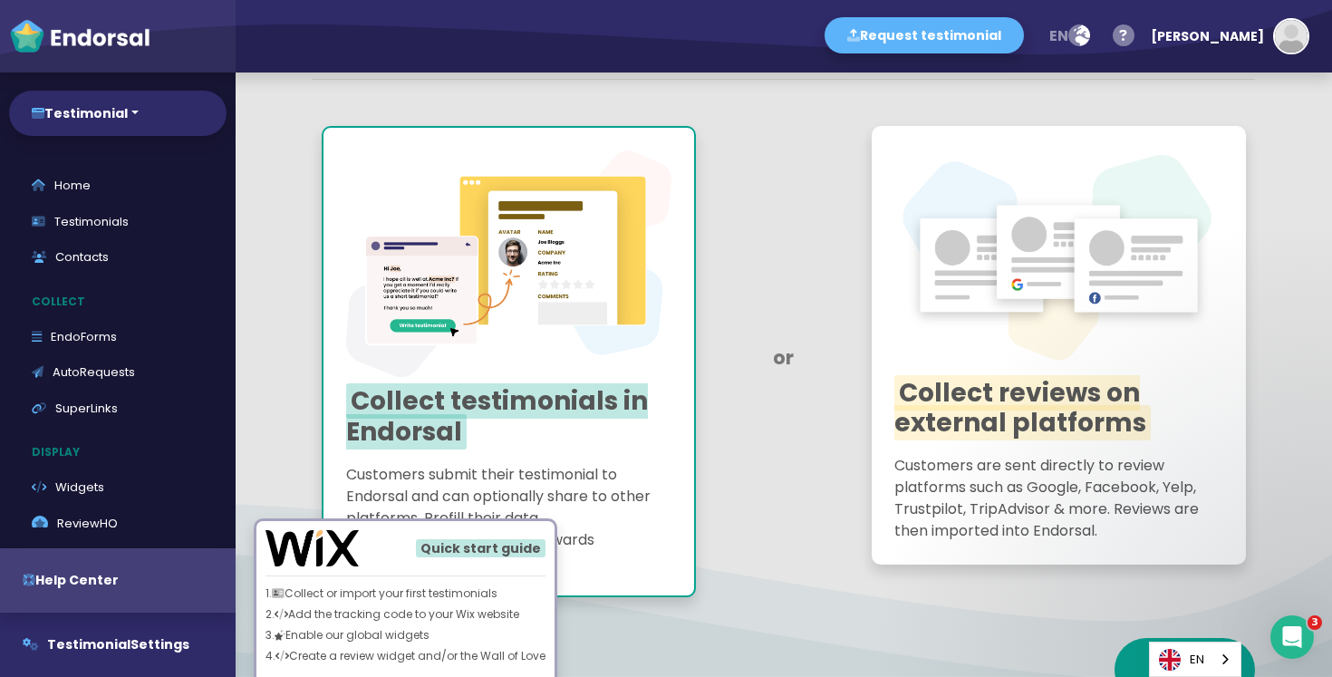
scroll to position [227, 0]
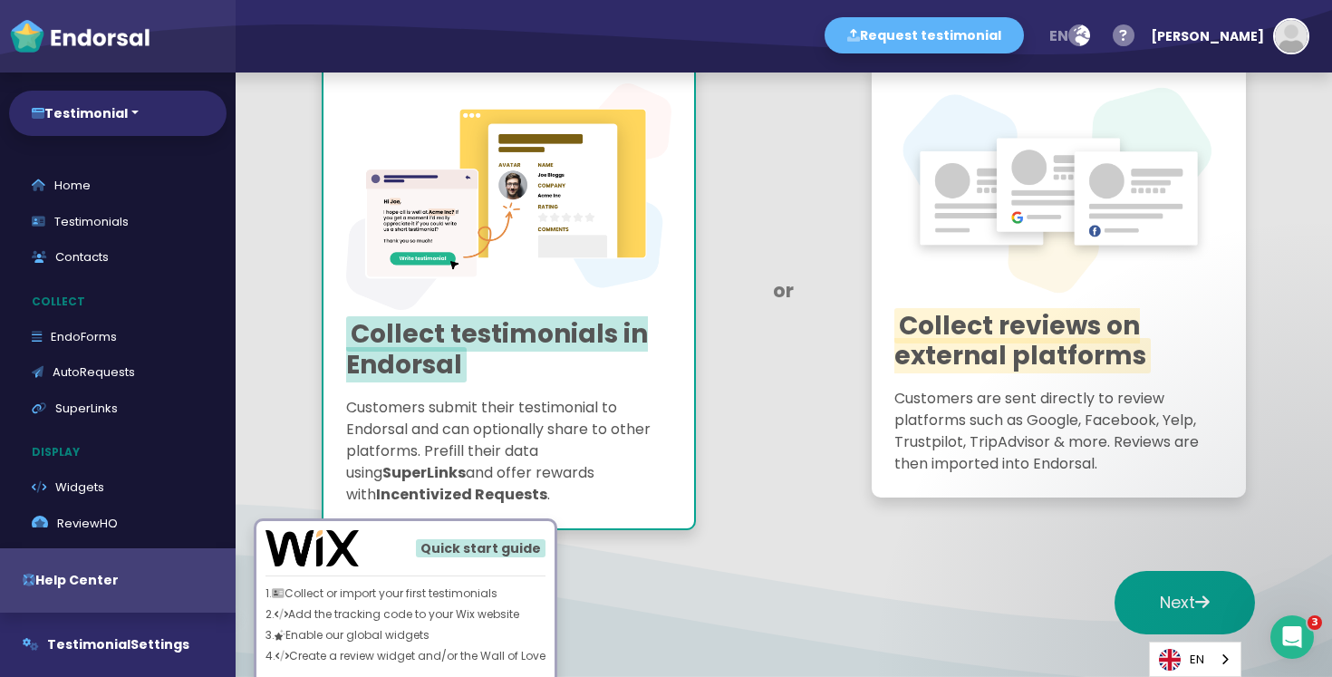
click at [1015, 382] on div at bounding box center [1059, 383] width 329 height 9
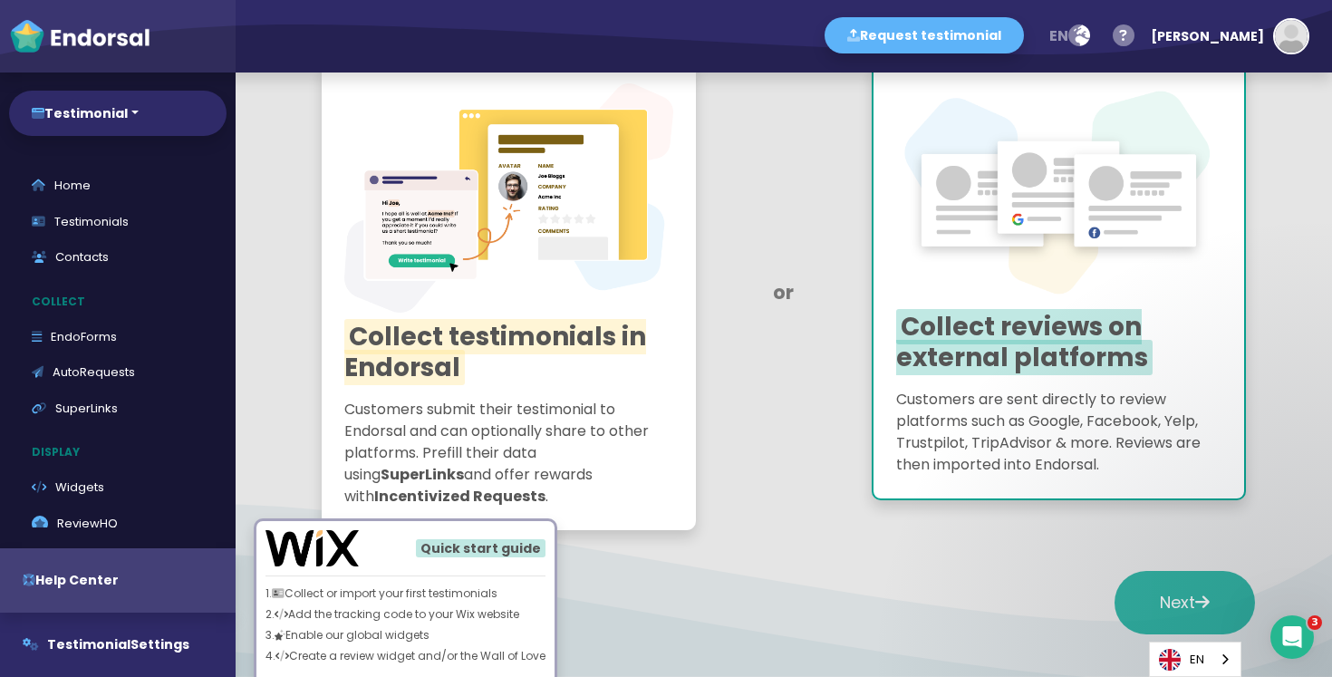
click at [1163, 621] on button "Next" at bounding box center [1185, 602] width 140 height 63
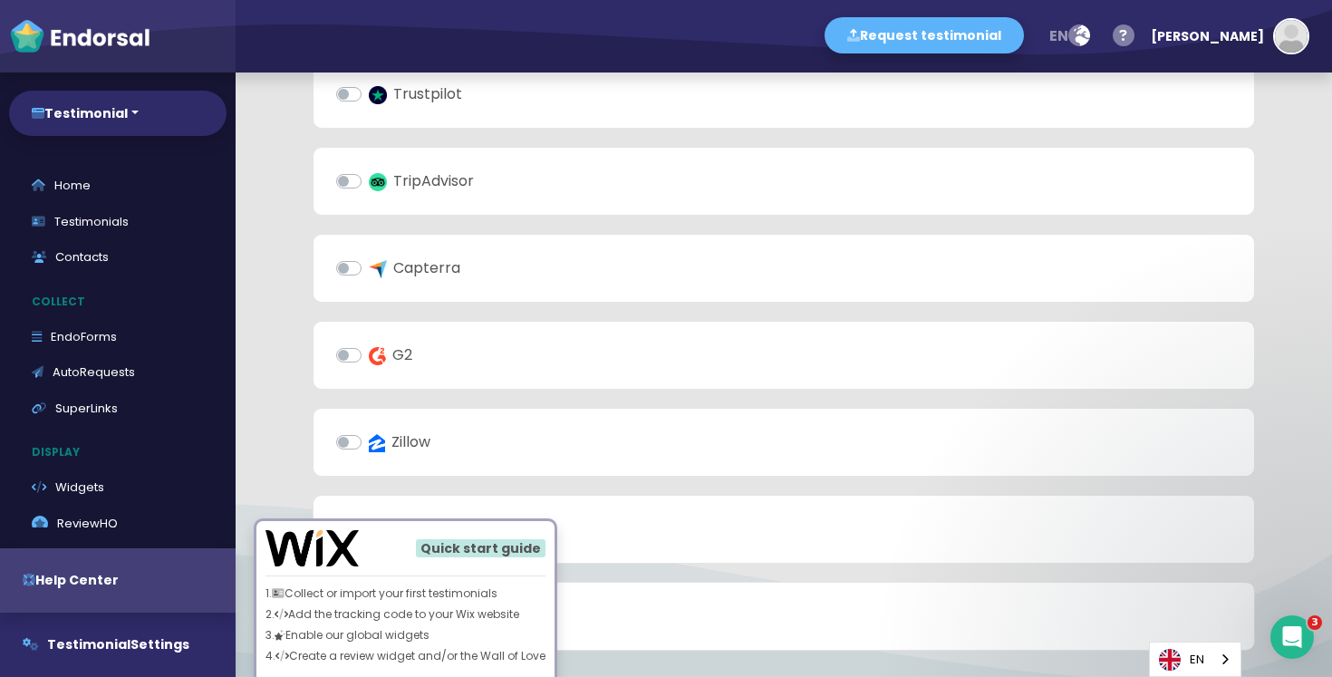
scroll to position [371, 0]
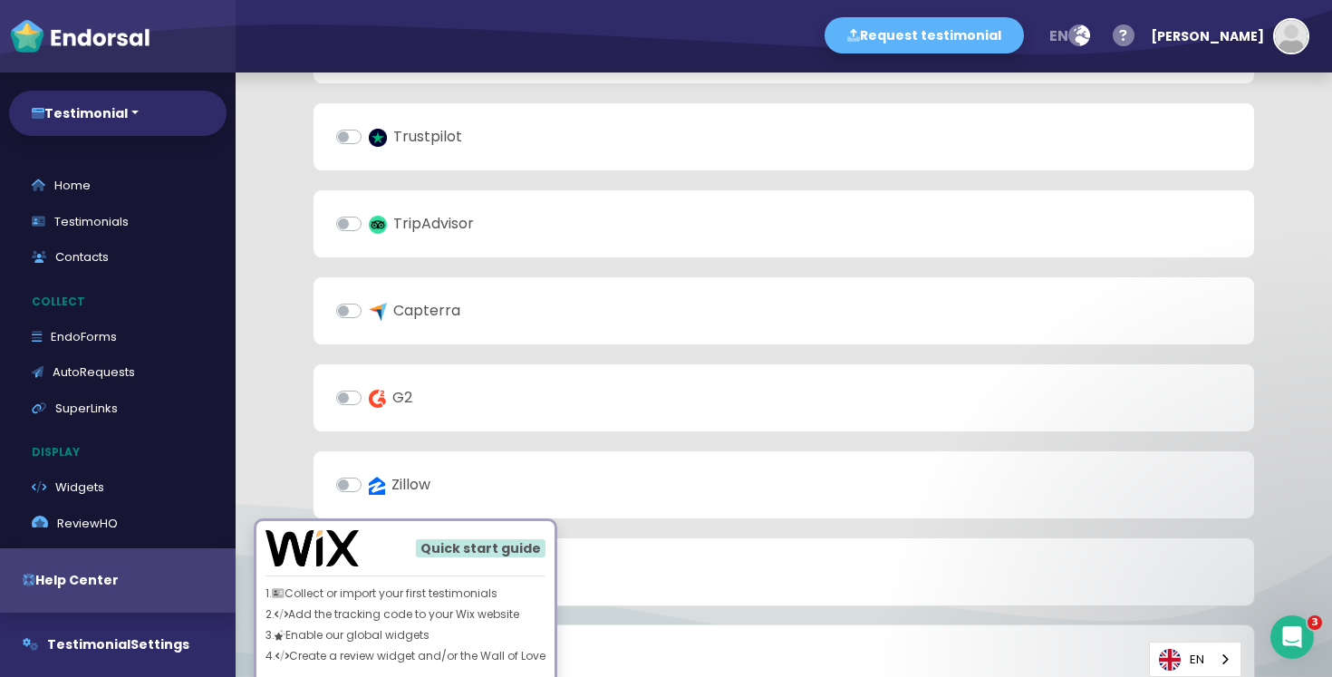
click at [369, 392] on label "G2" at bounding box center [391, 398] width 44 height 22
click at [0, 0] on input "G2" at bounding box center [0, 0] width 0 height 0
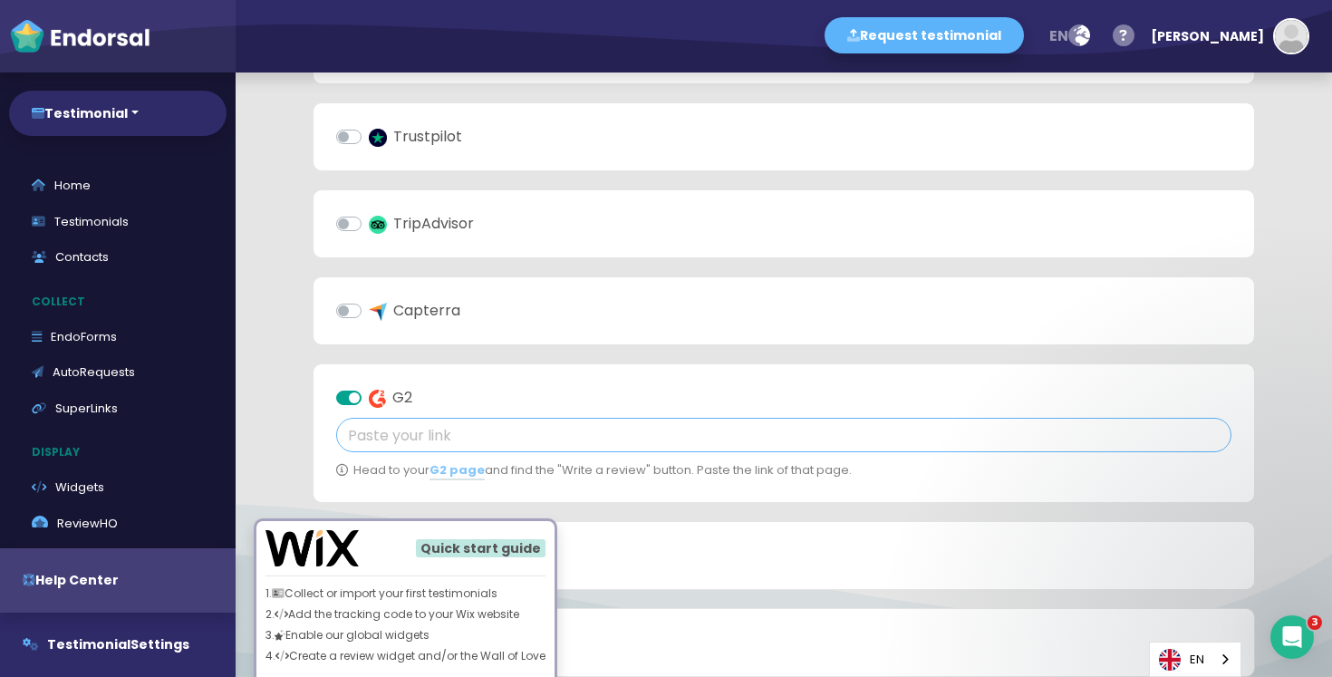
click at [444, 430] on input "text" at bounding box center [784, 435] width 896 height 34
click at [498, 467] on div "Hide Quick start guide 1. Collect or import your first testimonials 2. Add the …" at bounding box center [406, 587] width 358 height 257
drag, startPoint x: 498, startPoint y: 467, endPoint x: 586, endPoint y: 470, distance: 88.9
click at [585, 470] on div "Hide Quick start guide 1. Collect or import your first testimonials 2. Add the …" at bounding box center [406, 587] width 358 height 257
click at [699, 471] on span "Head to your G2 page and find the "Write a review" button. Paste the link of th…" at bounding box center [603, 470] width 499 height 19
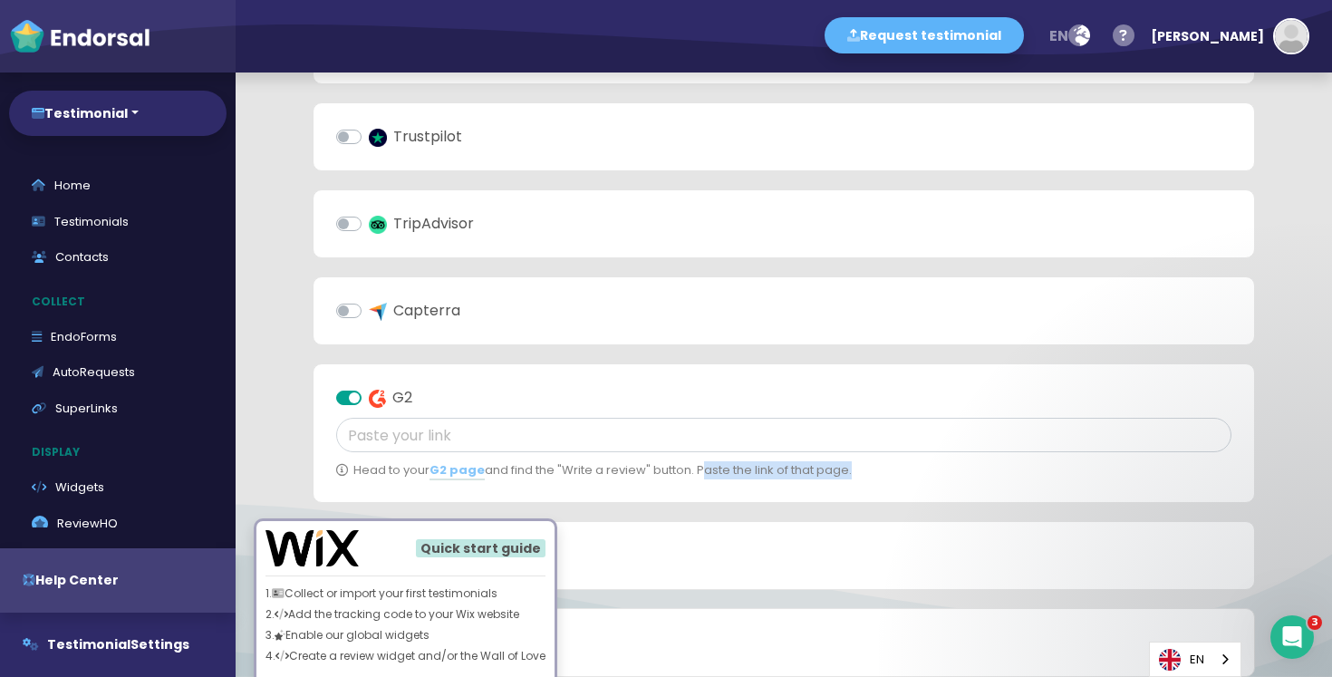
drag, startPoint x: 699, startPoint y: 471, endPoint x: 854, endPoint y: 470, distance: 155.0
click at [854, 470] on p "Head to your G2 page and find the "Write a review" button. Paste the link of th…" at bounding box center [784, 470] width 896 height 18
drag, startPoint x: 854, startPoint y: 470, endPoint x: 365, endPoint y: 470, distance: 488.6
click at [365, 0] on app "Request testimonial en Language English French German Spanish Italian Norwegian…" at bounding box center [666, 0] width 1332 height 0
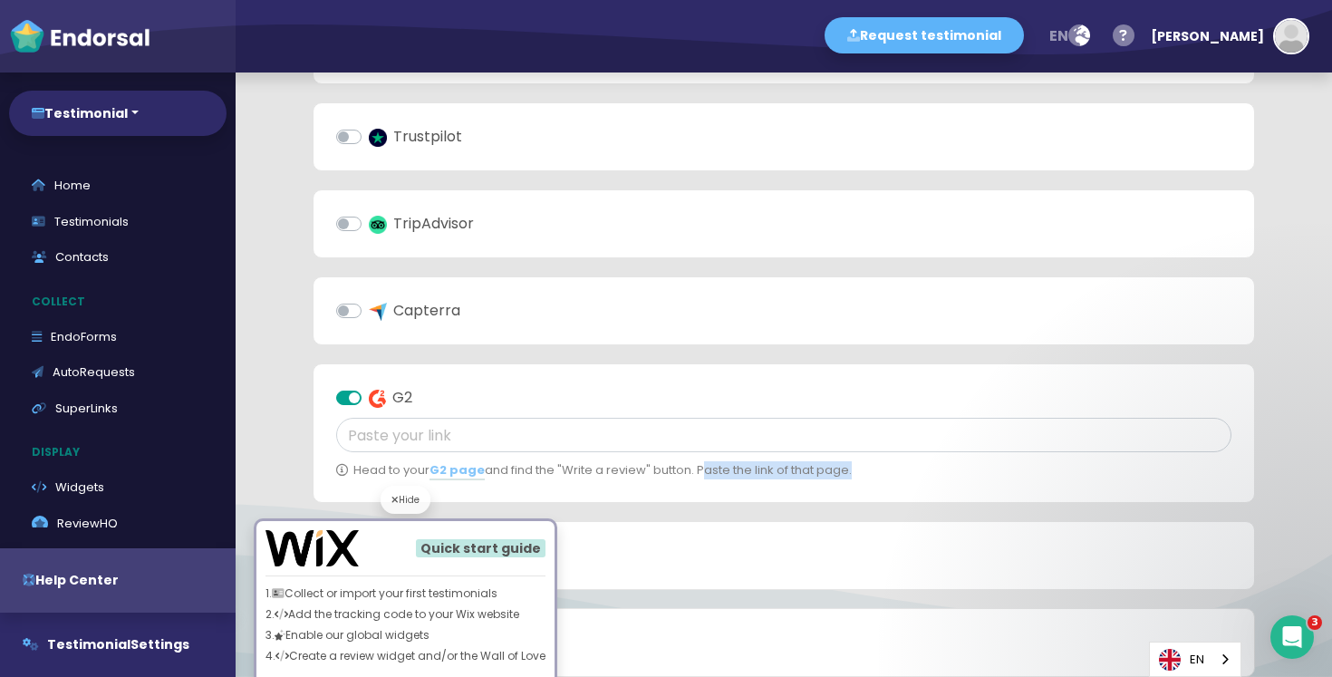
click at [380, 470] on div "Hide Quick start guide 1. Collect or import your first testimonials 2. Add the …" at bounding box center [406, 587] width 358 height 257
drag, startPoint x: 380, startPoint y: 470, endPoint x: 612, endPoint y: 472, distance: 232.1
click at [612, 0] on app "Request testimonial en Language English French German Spanish Italian Norwegian…" at bounding box center [666, 0] width 1332 height 0
click at [612, 472] on span "Head to your G2 page and find the "Write a review" button. Paste the link of th…" at bounding box center [603, 470] width 499 height 19
click at [369, 395] on label "G2" at bounding box center [391, 398] width 44 height 22
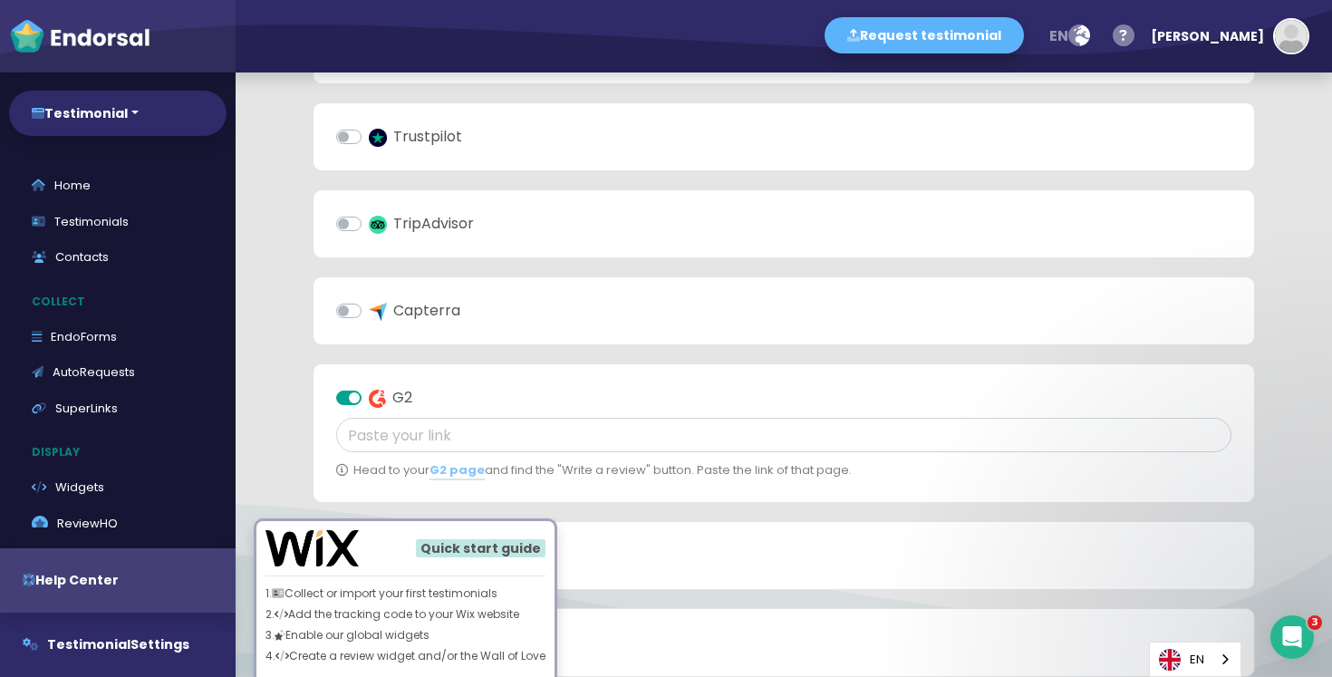
click at [0, 0] on input "G2" at bounding box center [0, 0] width 0 height 0
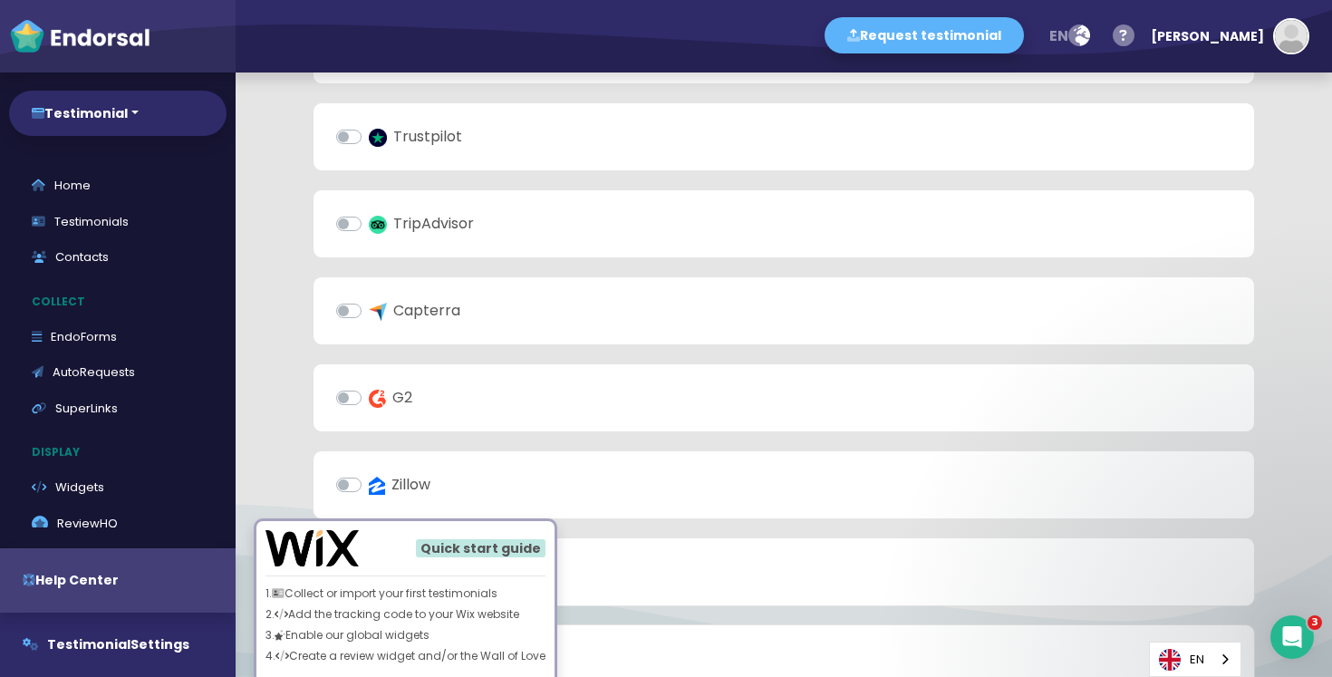
click at [295, 365] on div "Add your review platform links Google Facebook Yelp Trustpilot TripAdvisor Capt…" at bounding box center [784, 283] width 988 height 1119
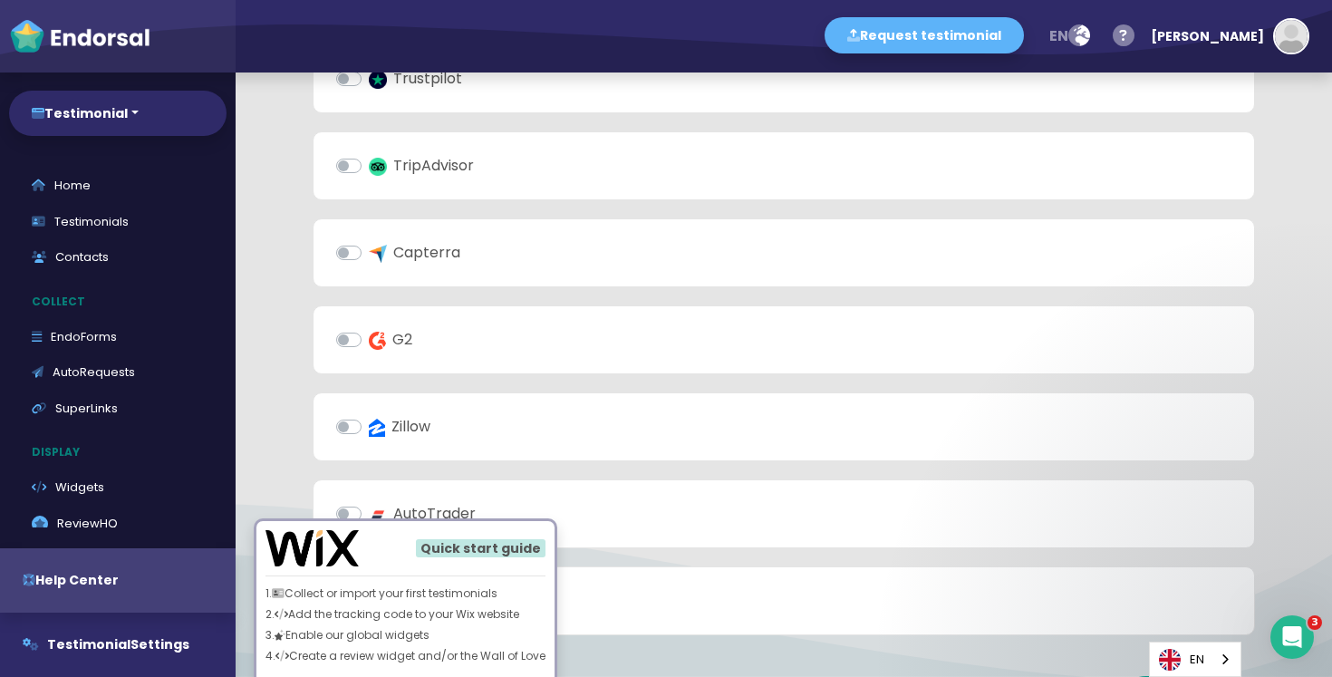
scroll to position [432, 0]
click at [424, 598] on p "1. Collect or import your first testimonials" at bounding box center [406, 594] width 280 height 16
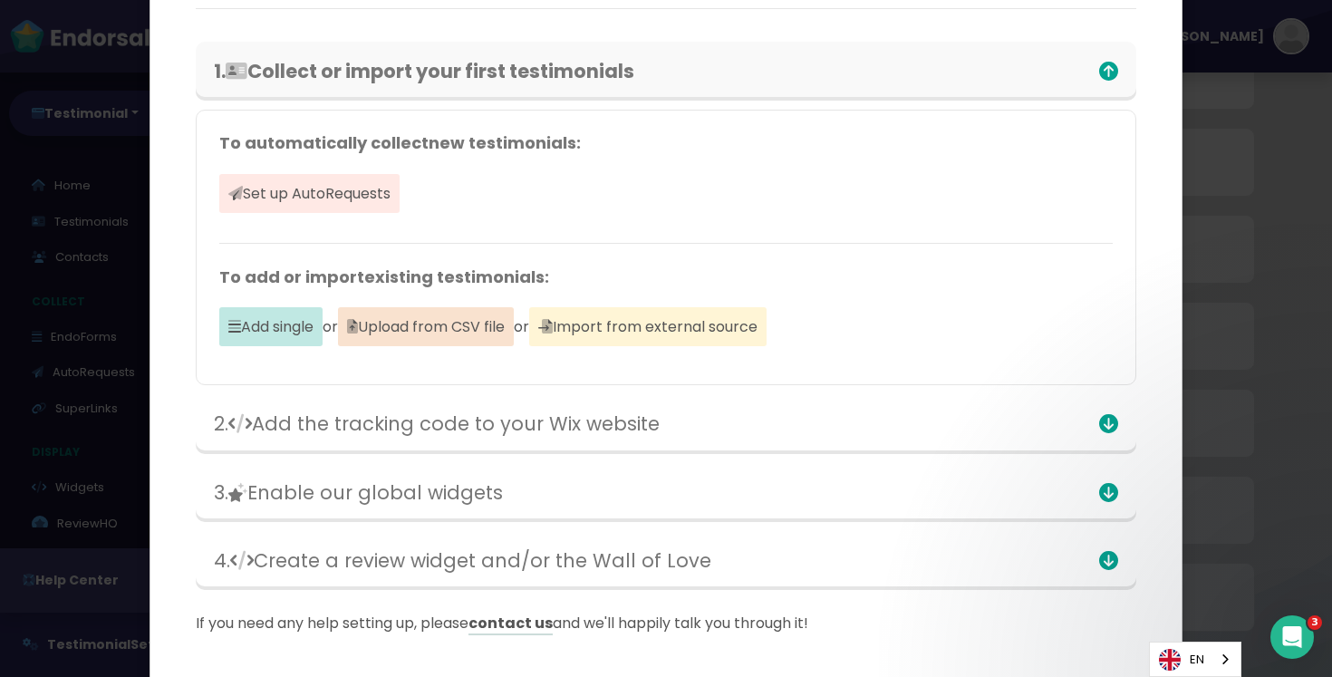
scroll to position [235, 0]
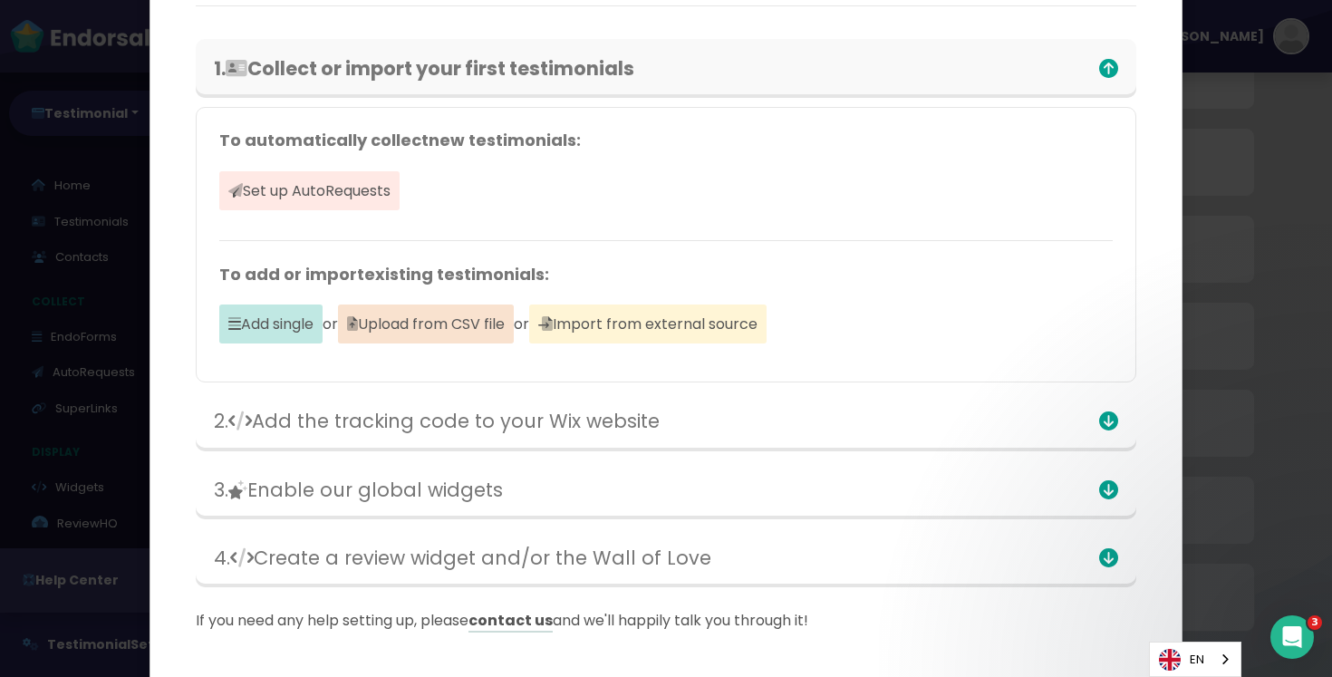
click at [260, 268] on h4 "To add or import existing testimonials :" at bounding box center [666, 275] width 894 height 20
drag, startPoint x: 260, startPoint y: 268, endPoint x: 554, endPoint y: 270, distance: 293.7
click at [554, 270] on h4 "To add or import existing testimonials :" at bounding box center [666, 275] width 894 height 20
drag, startPoint x: 554, startPoint y: 270, endPoint x: 316, endPoint y: 270, distance: 237.5
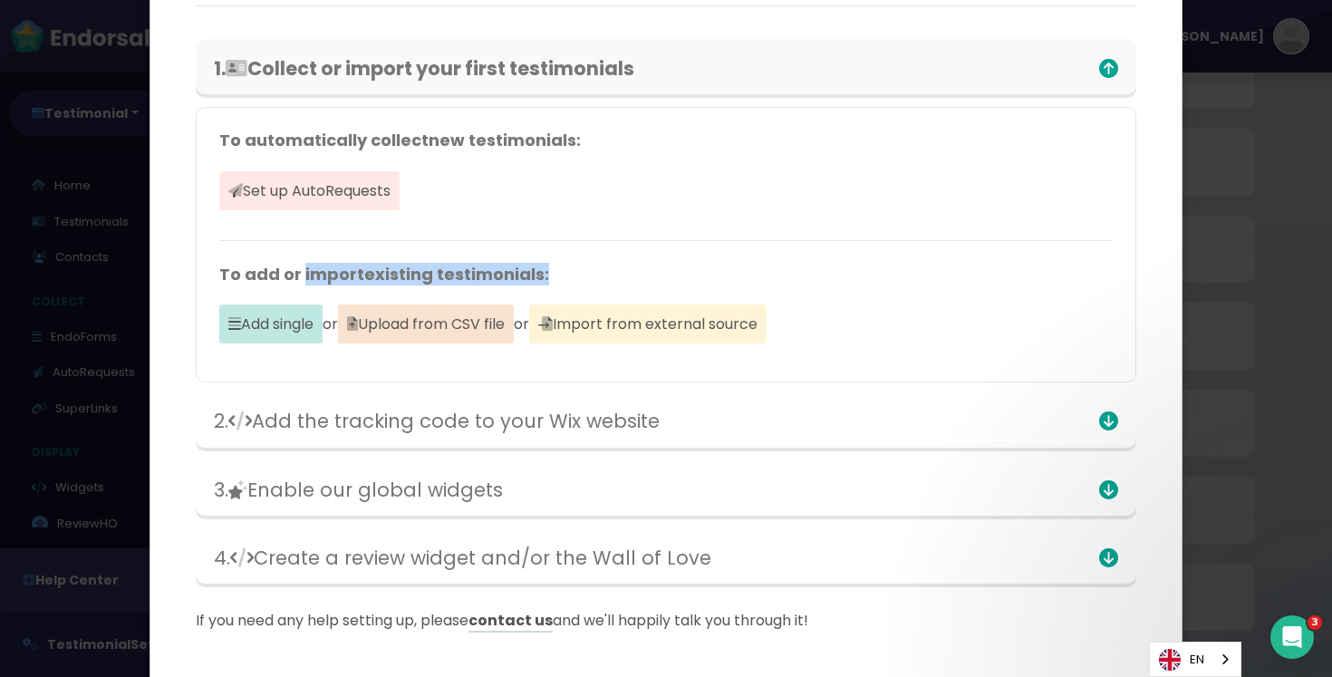
click at [316, 270] on h4 "To add or import existing testimonials :" at bounding box center [666, 275] width 894 height 20
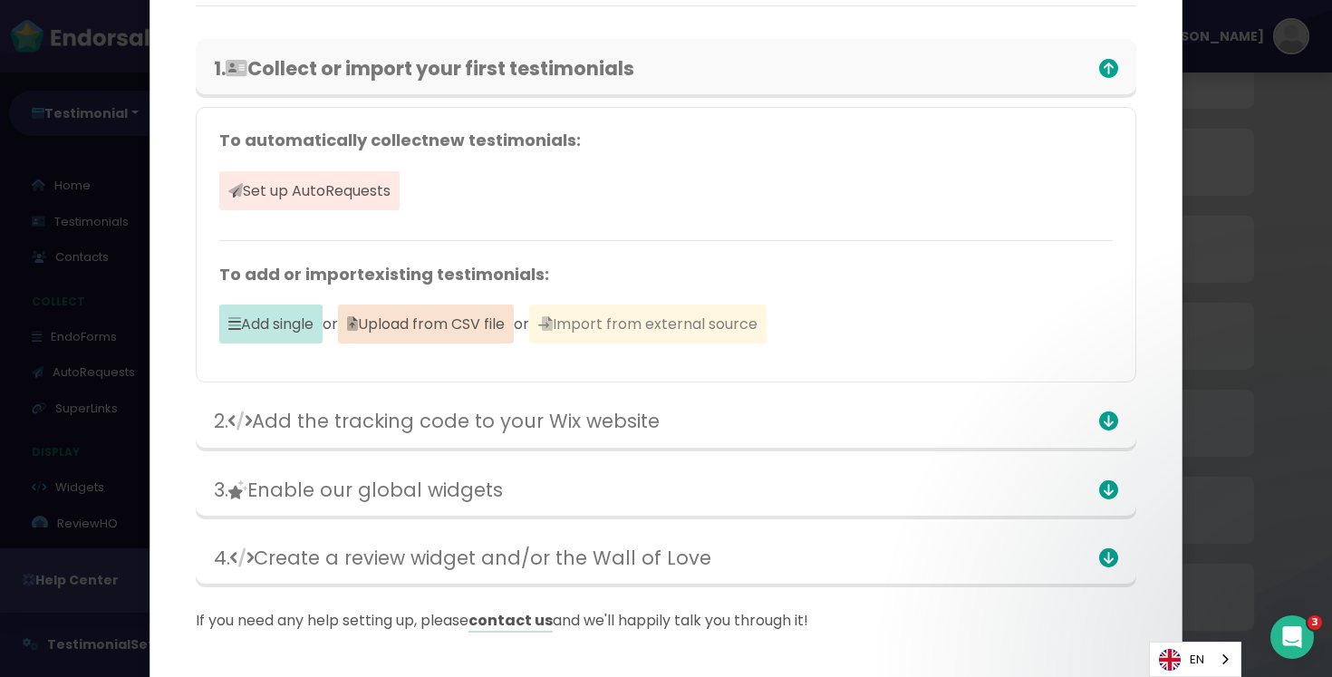
click at [672, 340] on span "Import from external source" at bounding box center [647, 324] width 237 height 39
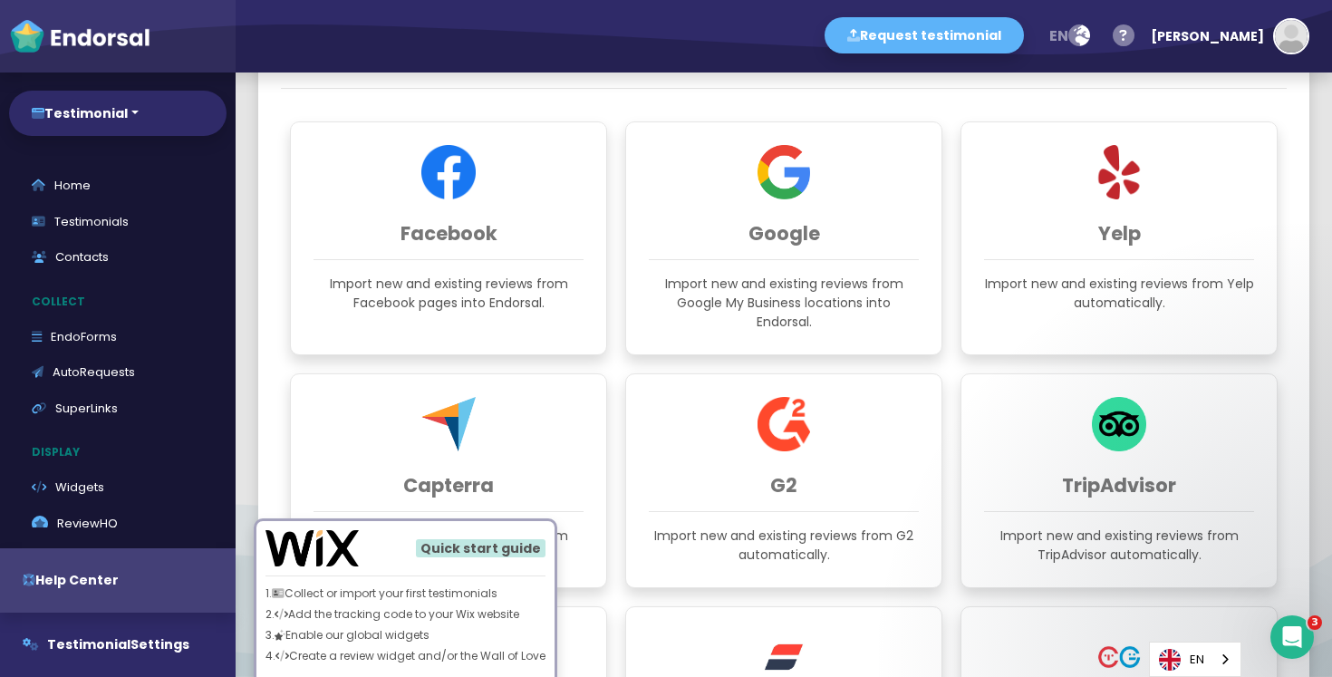
scroll to position [84, 0]
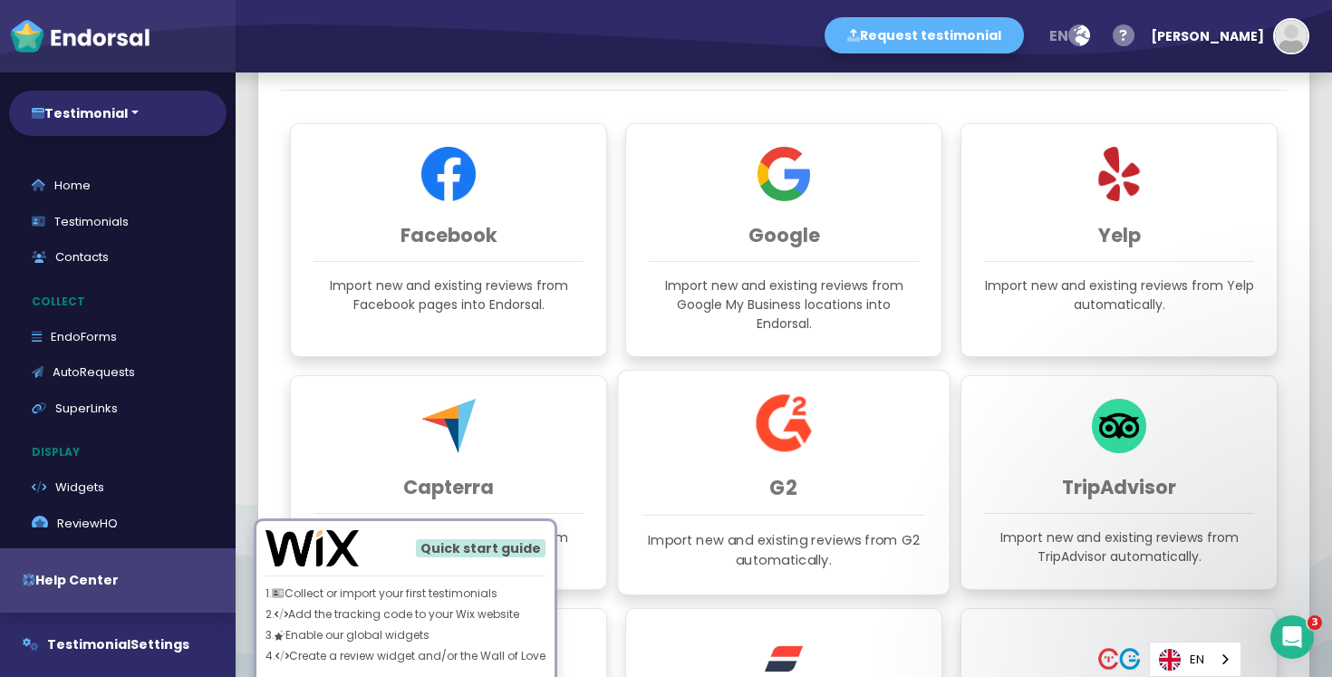
click at [819, 450] on div "G2 Import new and existing reviews from G2 automatically." at bounding box center [784, 483] width 334 height 226
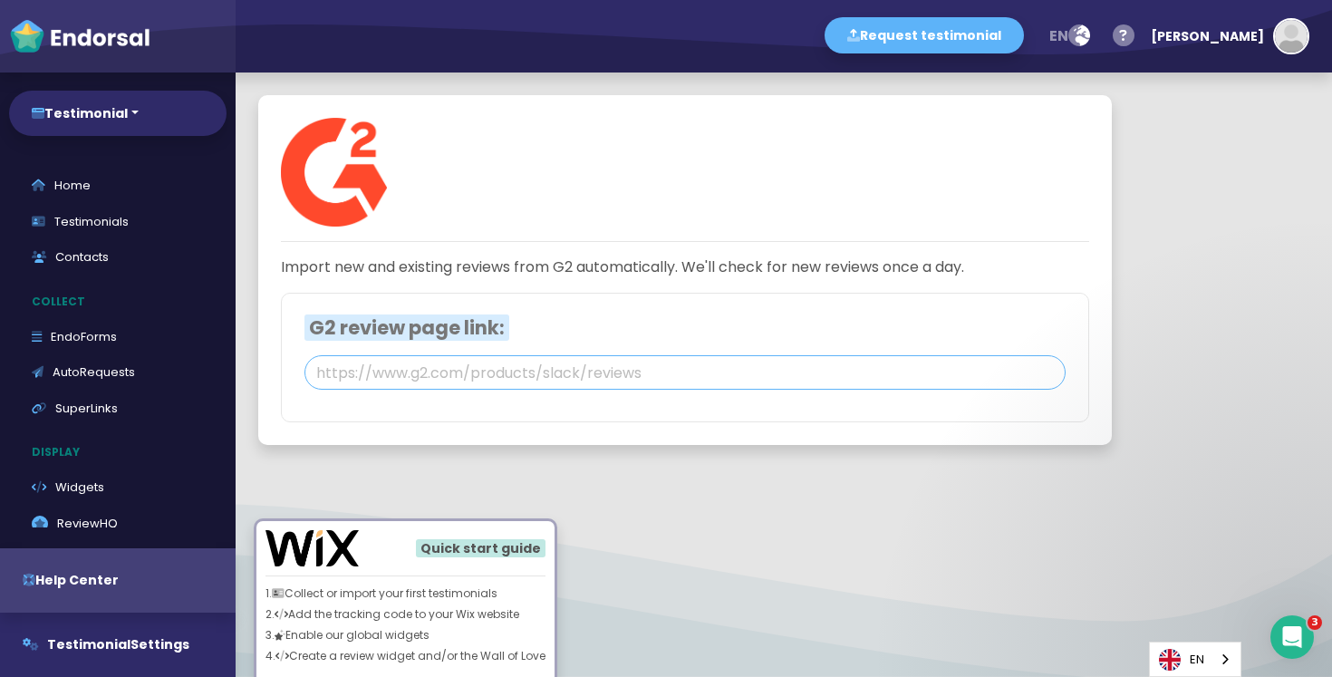
click at [519, 372] on input "text" at bounding box center [685, 372] width 761 height 34
paste input "[URL][DOMAIN_NAME]"
click at [642, 431] on div "Import new and existing reviews from G2 automatically. We'll check for new revi…" at bounding box center [685, 270] width 854 height 350
click at [793, 369] on input "[URL][DOMAIN_NAME]" at bounding box center [685, 372] width 761 height 34
drag, startPoint x: 793, startPoint y: 369, endPoint x: 375, endPoint y: 357, distance: 418.0
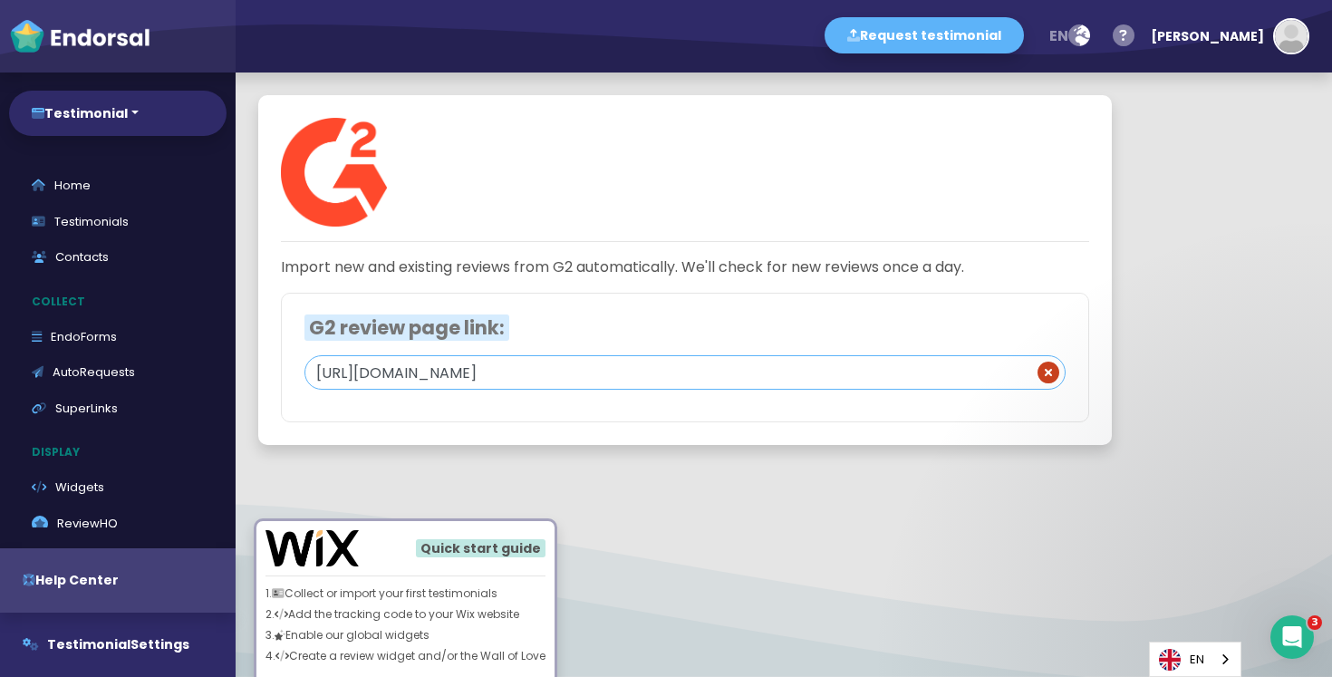
click at [383, 357] on input "[URL][DOMAIN_NAME]" at bounding box center [685, 372] width 761 height 34
paste input "?utf8=%E2%9C%93&filters%5Bnps_score%5D=5"
type input "[URL][DOMAIN_NAME]"
click at [806, 428] on div "Import new and existing reviews from G2 automatically. We'll check for new revi…" at bounding box center [685, 270] width 854 height 350
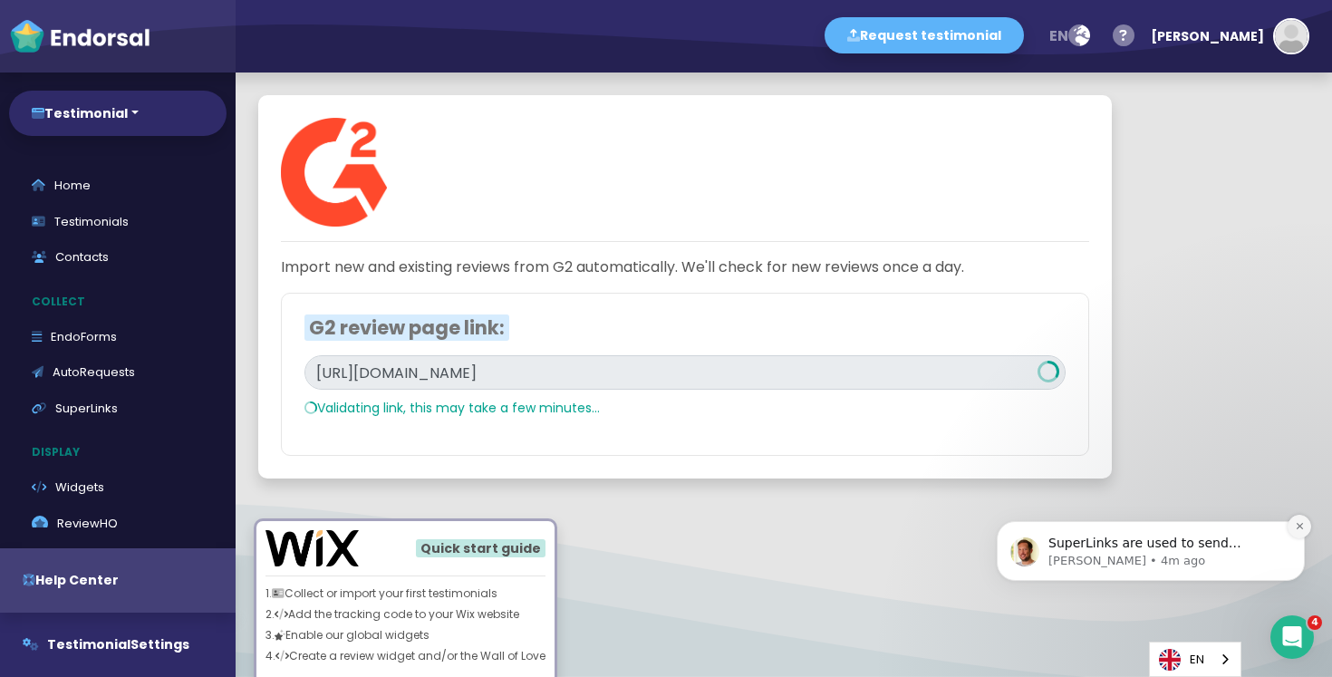
click at [1300, 528] on icon "Dismiss notification" at bounding box center [1300, 526] width 10 height 10
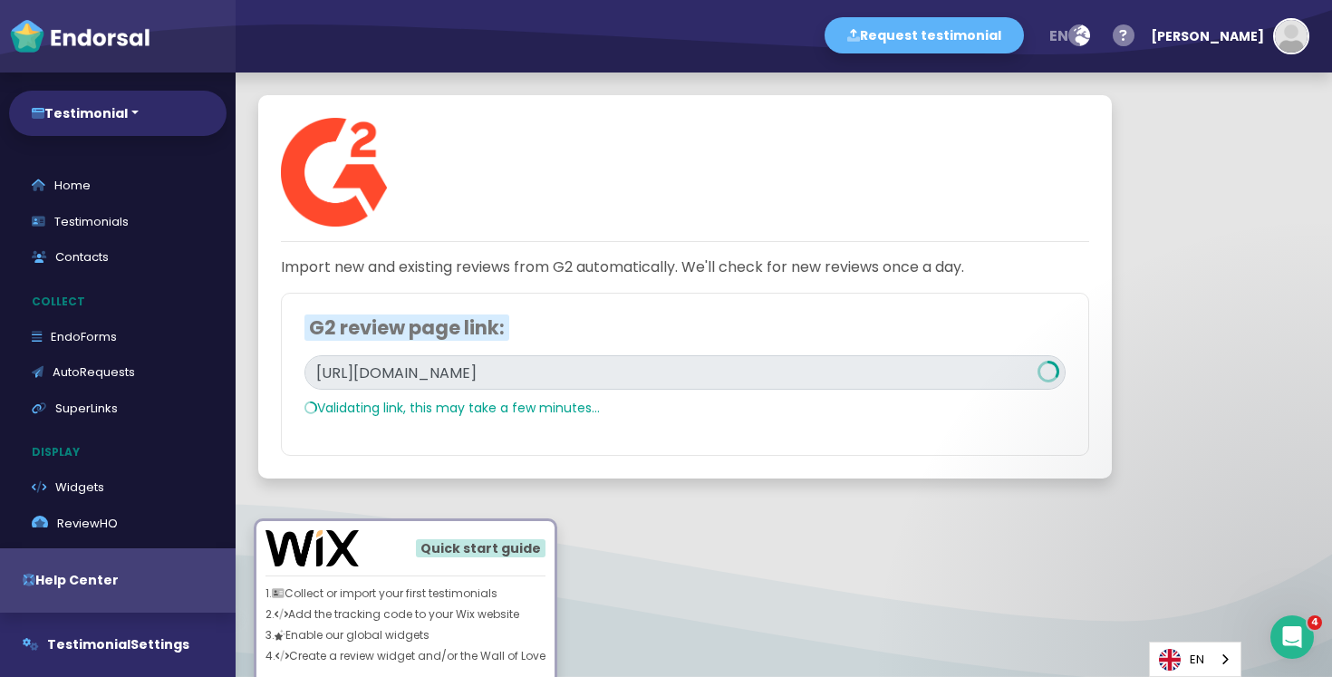
click at [767, 463] on div "Import new and existing reviews from G2 automatically. We'll check for new revi…" at bounding box center [685, 286] width 854 height 383
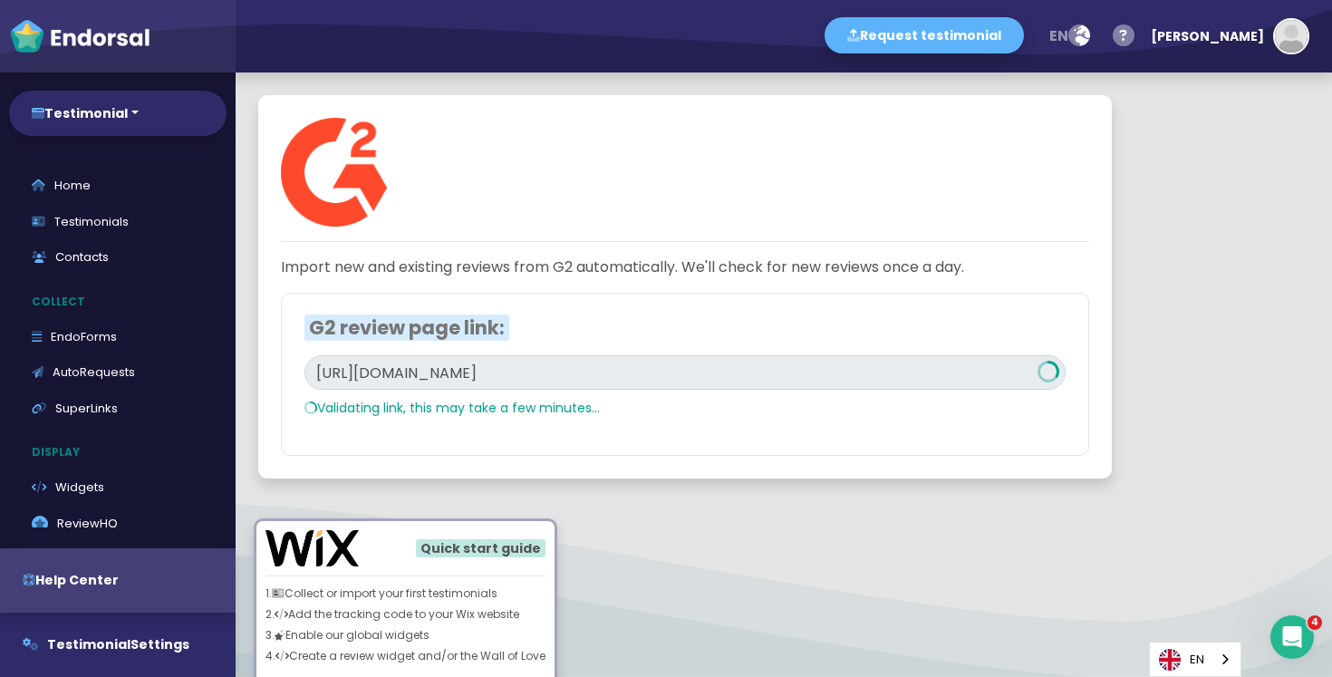
click at [1046, 366] on div "[URL][DOMAIN_NAME] Validating link, this may take a few minutes..." at bounding box center [685, 393] width 761 height 77
click at [799, 402] on p "Validating link, this may take a few minutes..." at bounding box center [685, 408] width 761 height 19
click at [434, 306] on div "G2 review page link: [URL][DOMAIN_NAME] Validating link, this may take a few mi…" at bounding box center [685, 374] width 809 height 163
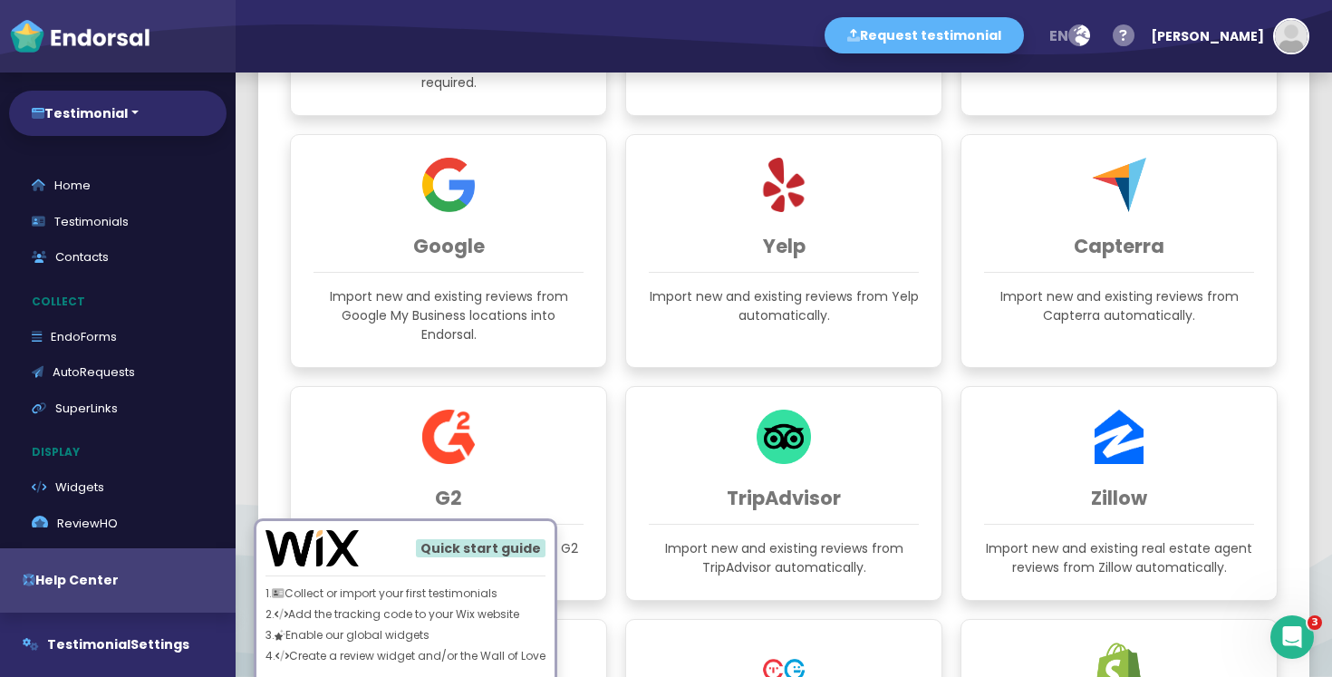
scroll to position [663, 0]
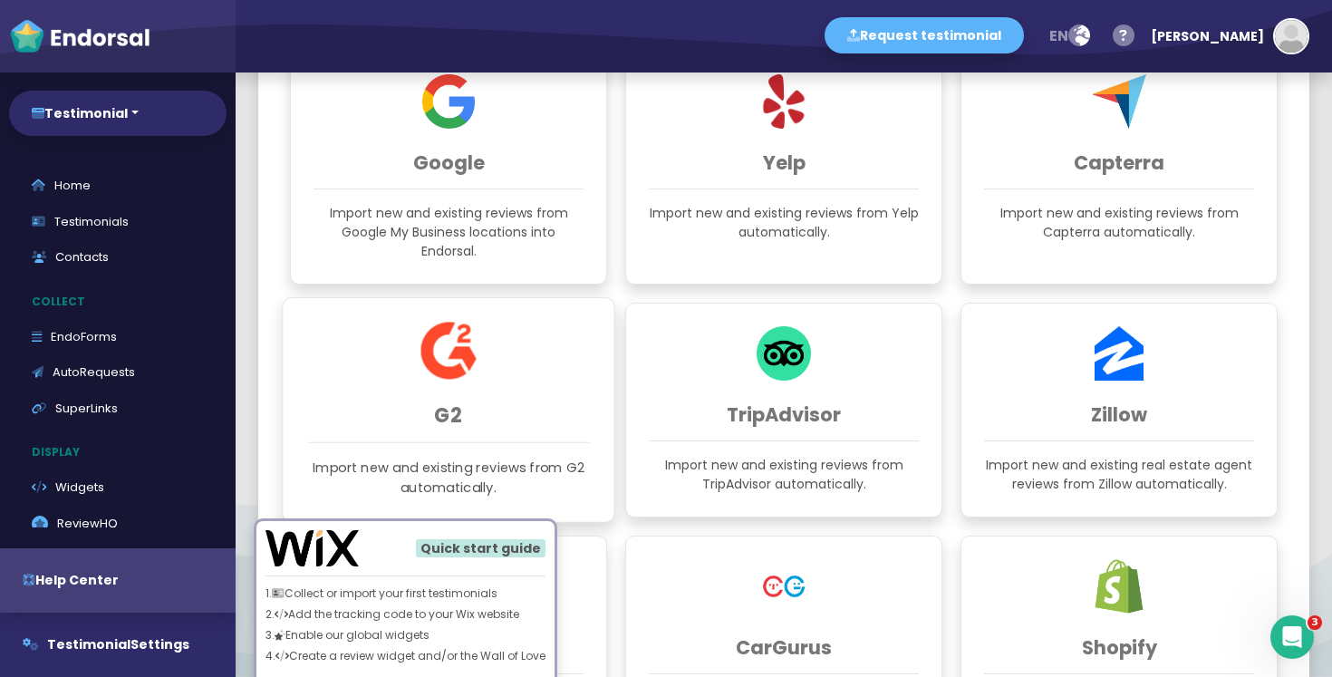
click at [448, 375] on img at bounding box center [449, 350] width 57 height 57
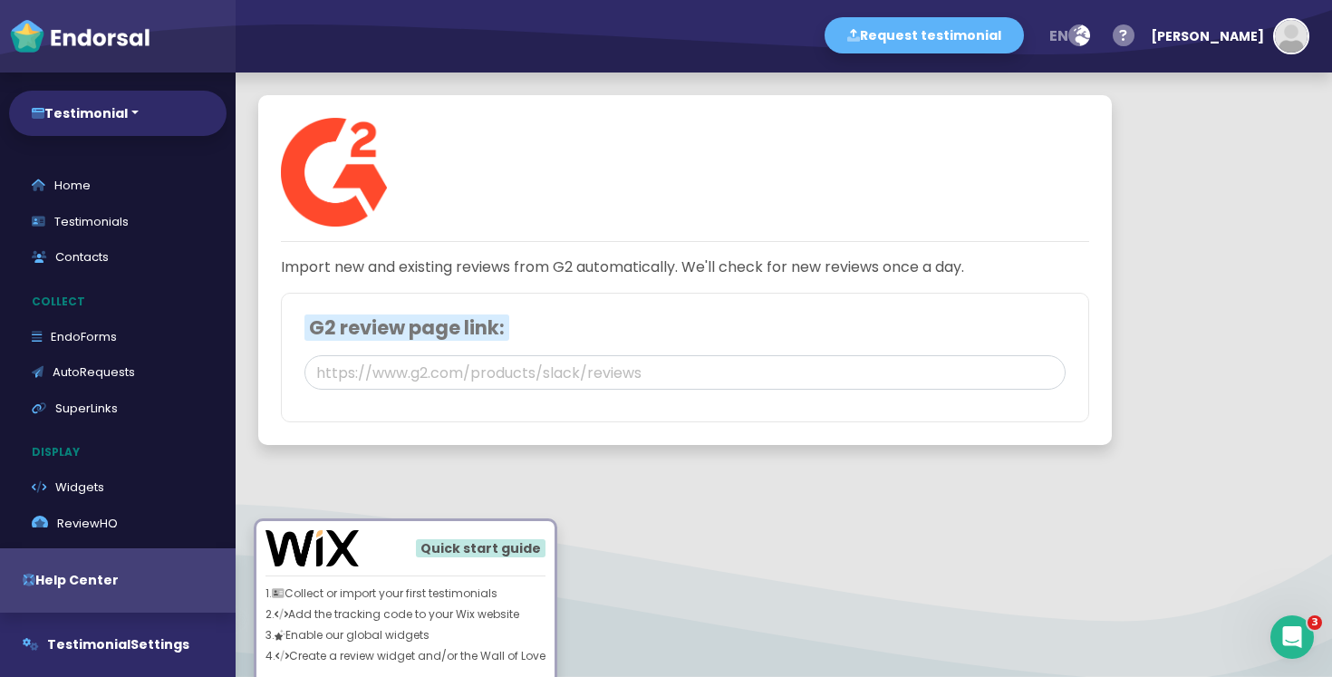
click at [281, 268] on p "Import new and existing reviews from G2 automatically. We'll check for new revi…" at bounding box center [685, 268] width 809 height 22
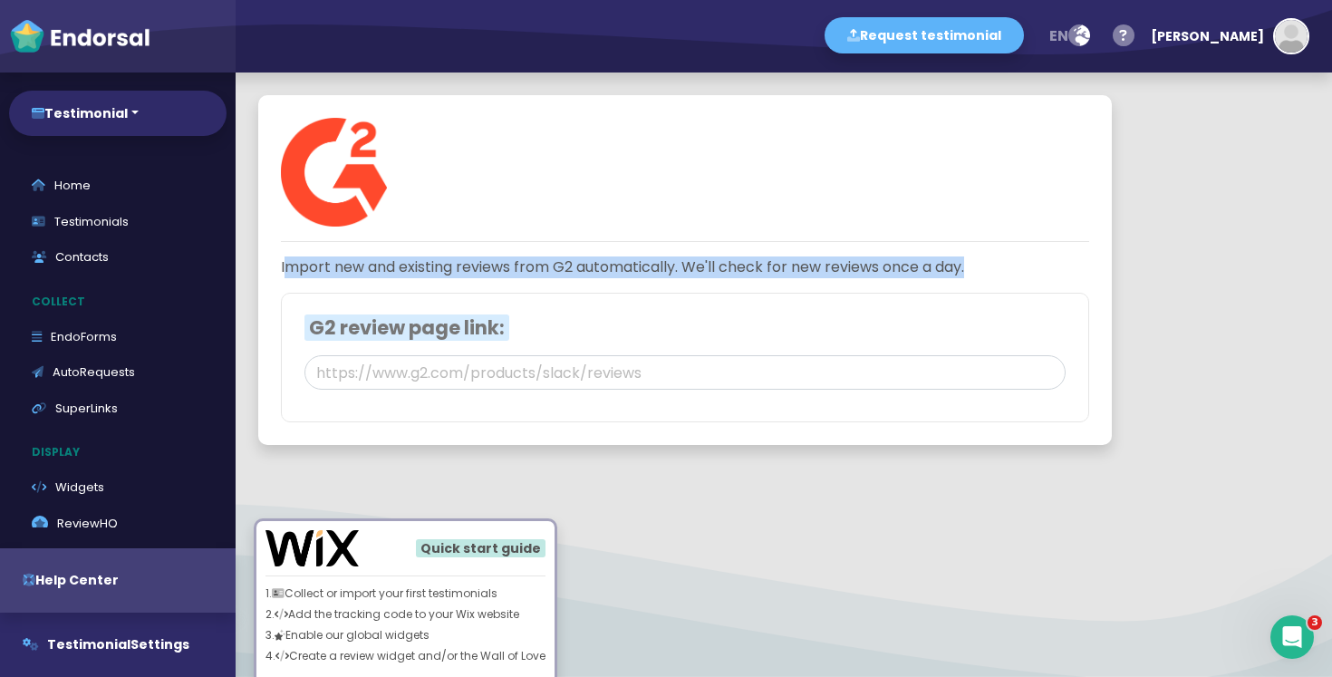
drag, startPoint x: 281, startPoint y: 268, endPoint x: 1044, endPoint y: 268, distance: 763.2
click at [1044, 268] on p "Import new and existing reviews from G2 automatically. We'll check for new revi…" at bounding box center [685, 268] width 809 height 22
click at [1044, 267] on p "Import new and existing reviews from G2 automatically. We'll check for new revi…" at bounding box center [685, 268] width 809 height 22
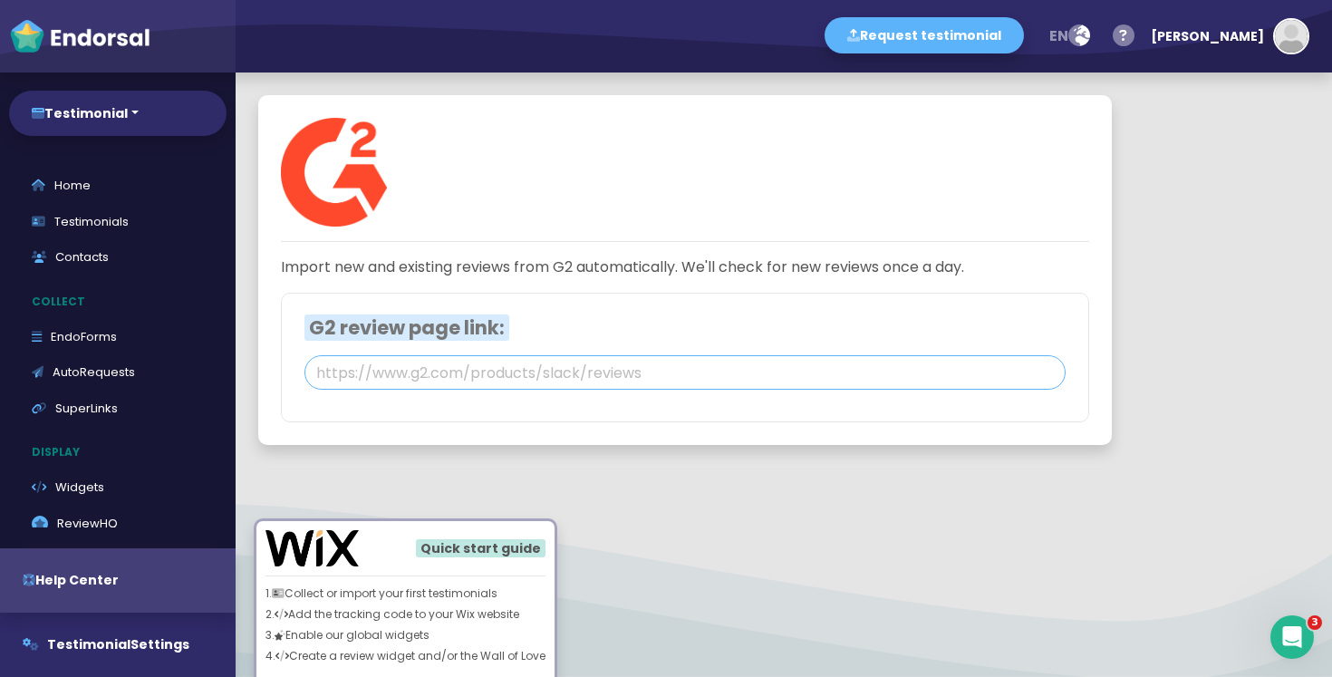
click at [464, 370] on input "text" at bounding box center [685, 372] width 761 height 34
click at [383, 365] on input "text" at bounding box center [685, 372] width 761 height 34
click at [690, 436] on div "Import new and existing reviews from G2 automatically. We'll check for new revi…" at bounding box center [685, 270] width 854 height 350
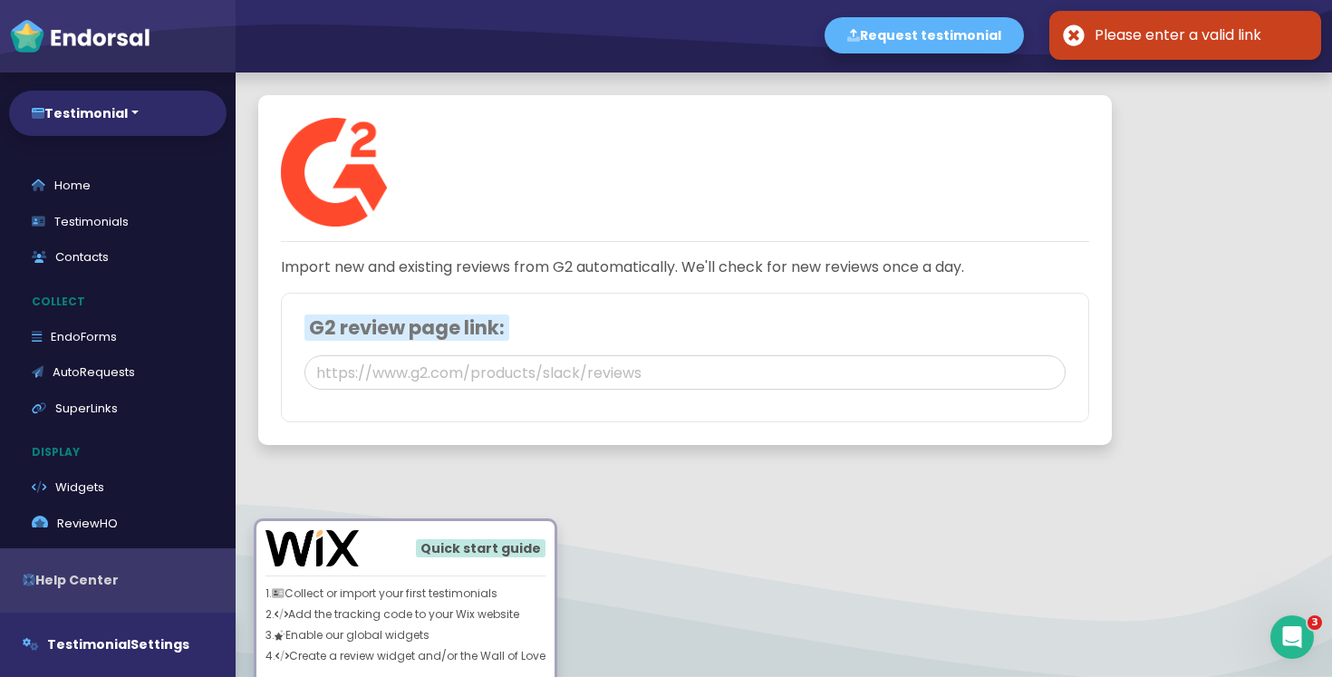
click at [84, 574] on button "Help Center" at bounding box center [118, 580] width 236 height 64
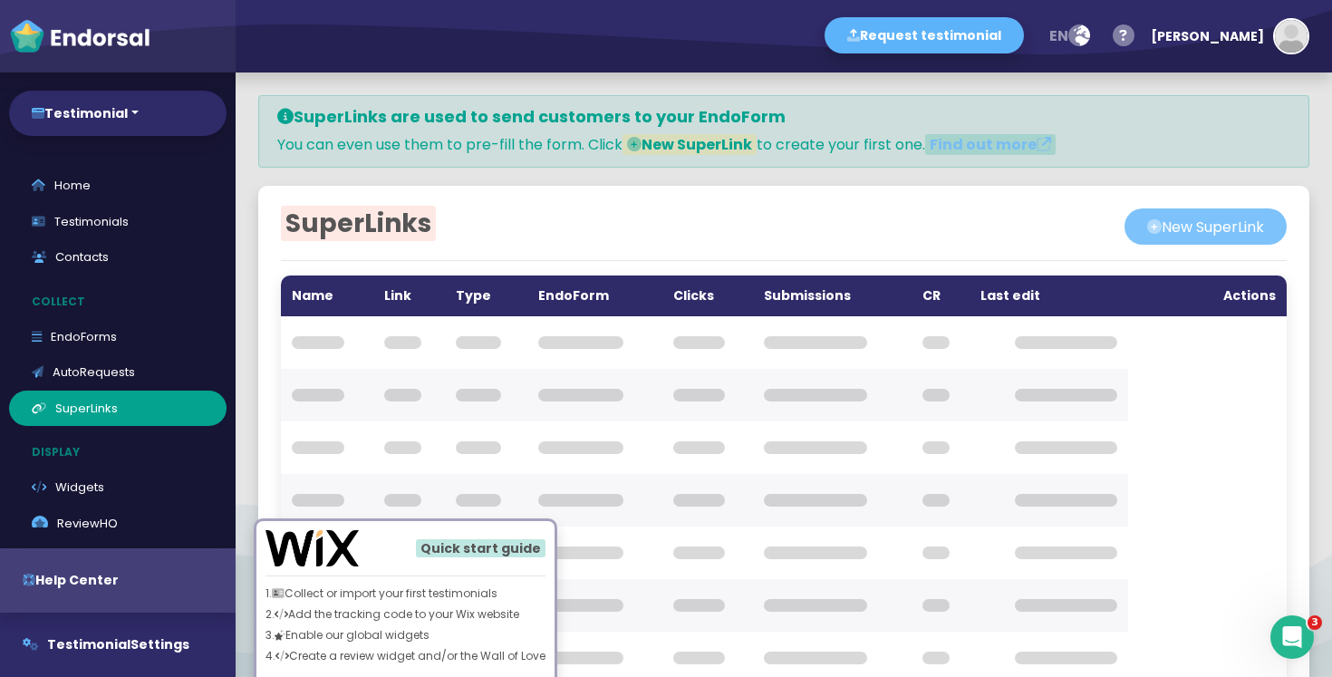
click at [1213, 224] on button "New SuperLink" at bounding box center [1206, 226] width 162 height 36
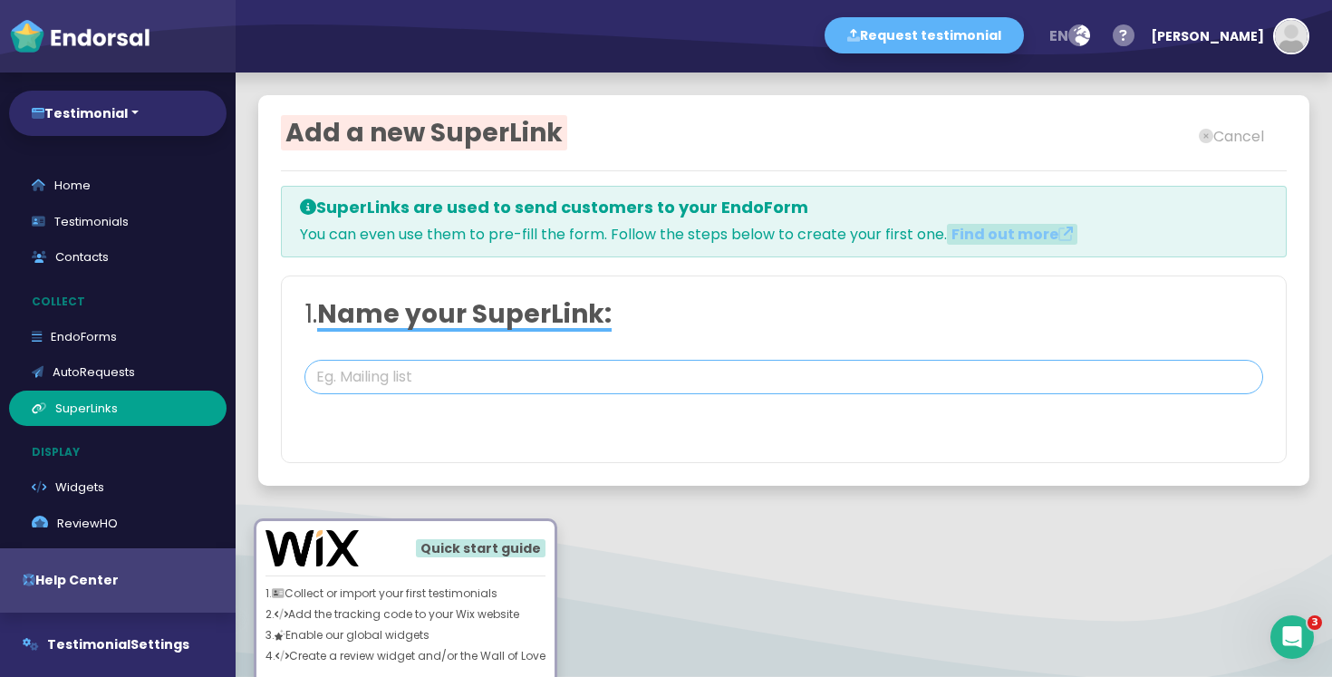
click at [515, 365] on input "text" at bounding box center [784, 377] width 959 height 34
type input "tEst"
click at [742, 446] on div "1. Name your SuperLink: tEst 2. Choose link type: Dynamic link Pre-fill the for…" at bounding box center [784, 370] width 1006 height 188
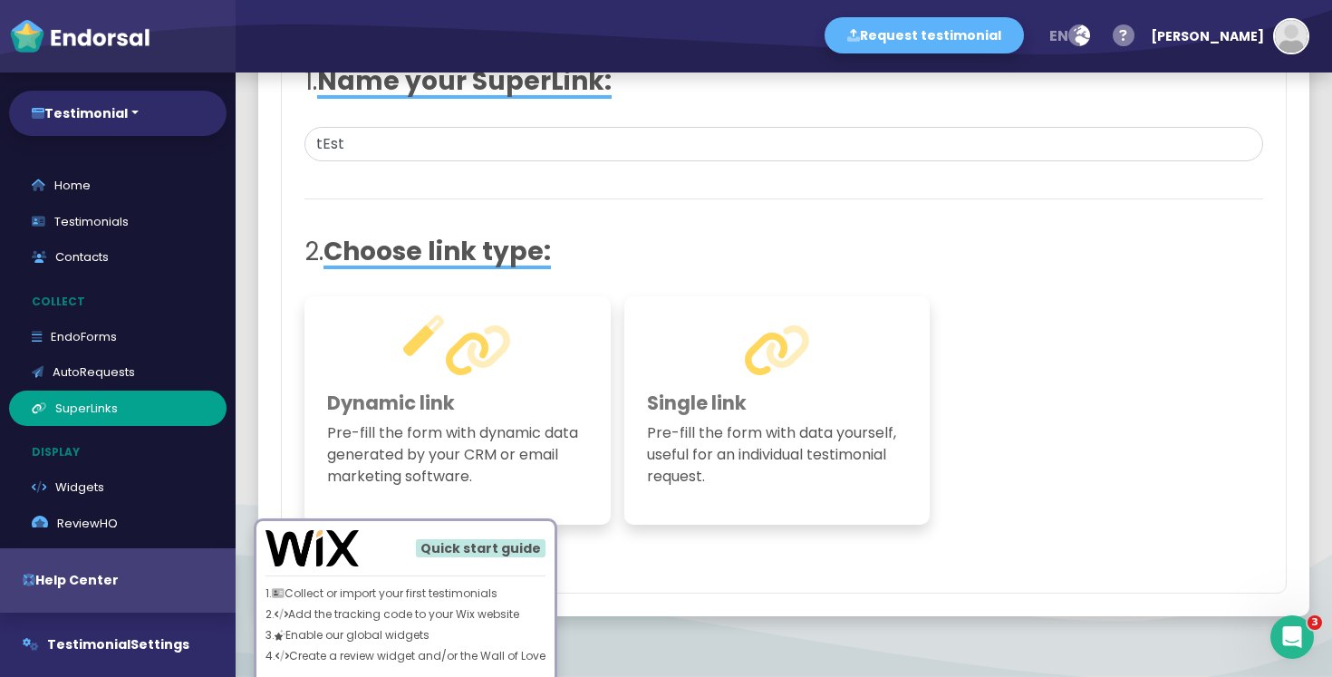
scroll to position [285, 0]
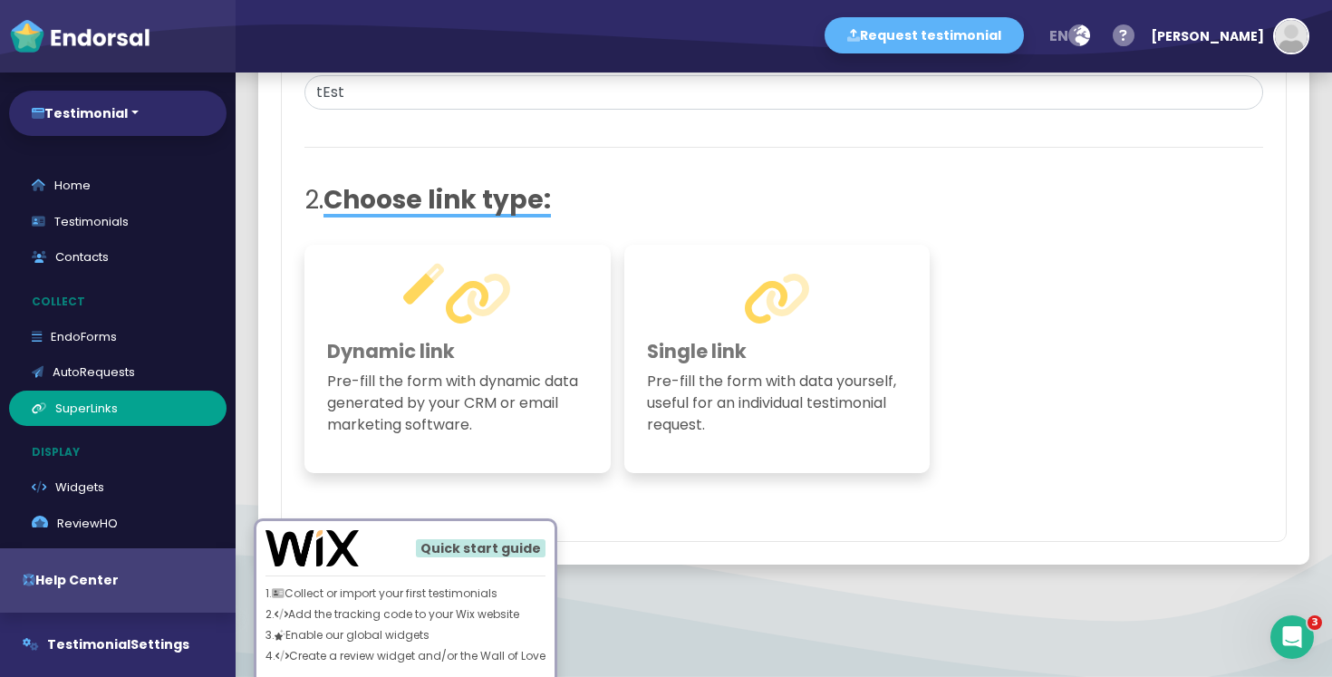
click at [789, 413] on p "Pre-fill the form with data yourself, useful for an individual testimonial requ…" at bounding box center [777, 403] width 261 height 65
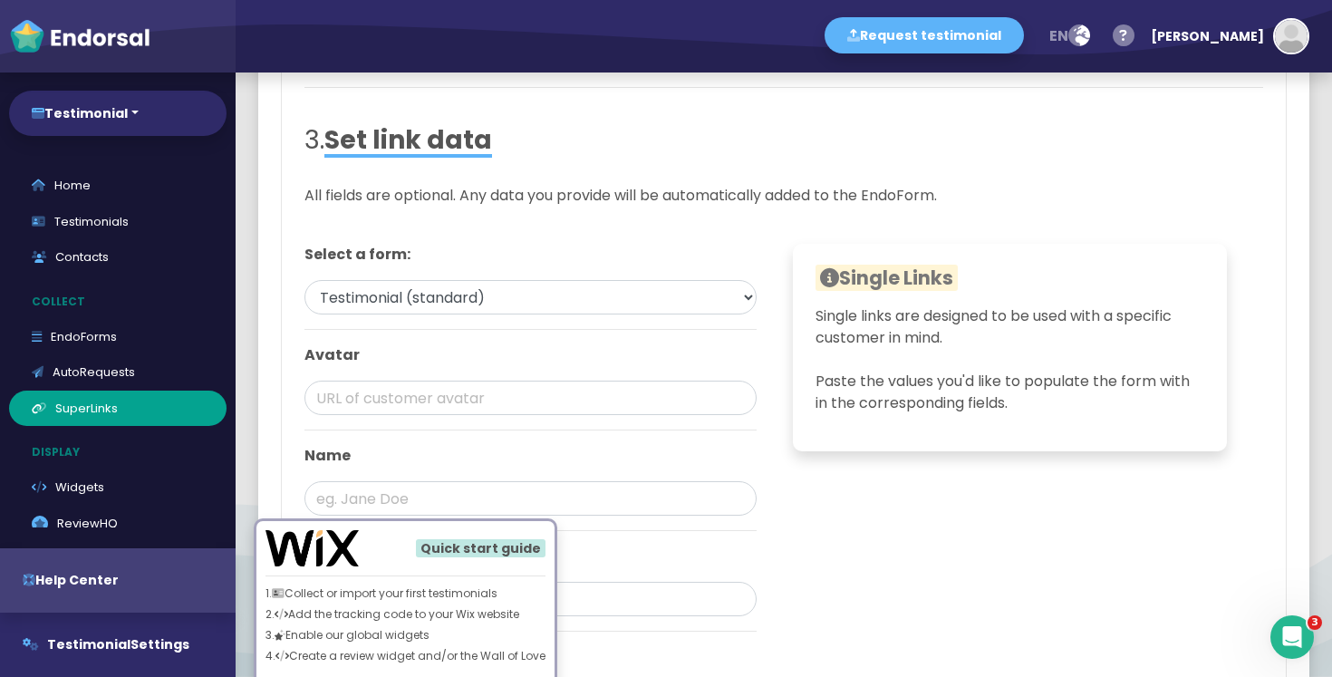
scroll to position [714, 0]
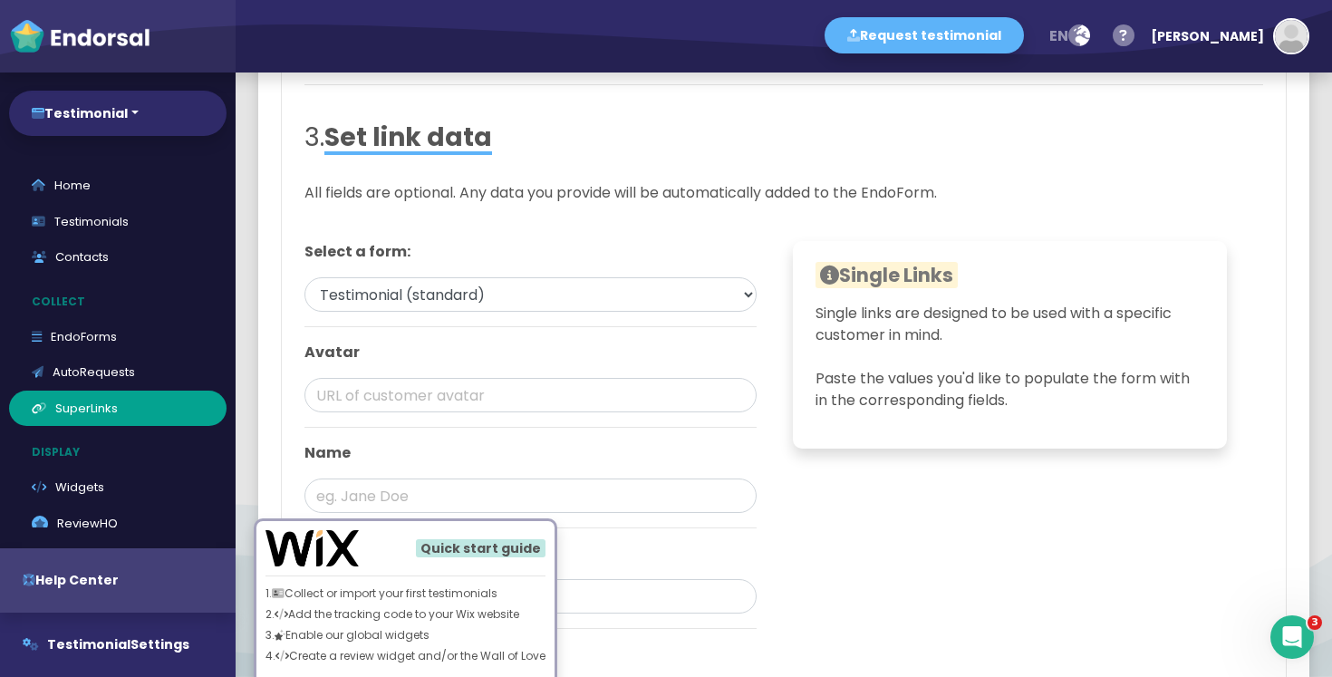
click at [328, 191] on p "All fields are optional. Any data you provide will be automatically added to th…" at bounding box center [784, 193] width 959 height 22
drag, startPoint x: 328, startPoint y: 191, endPoint x: 658, endPoint y: 191, distance: 329.9
click at [658, 191] on p "All fields are optional. Any data you provide will be automatically added to th…" at bounding box center [784, 193] width 959 height 22
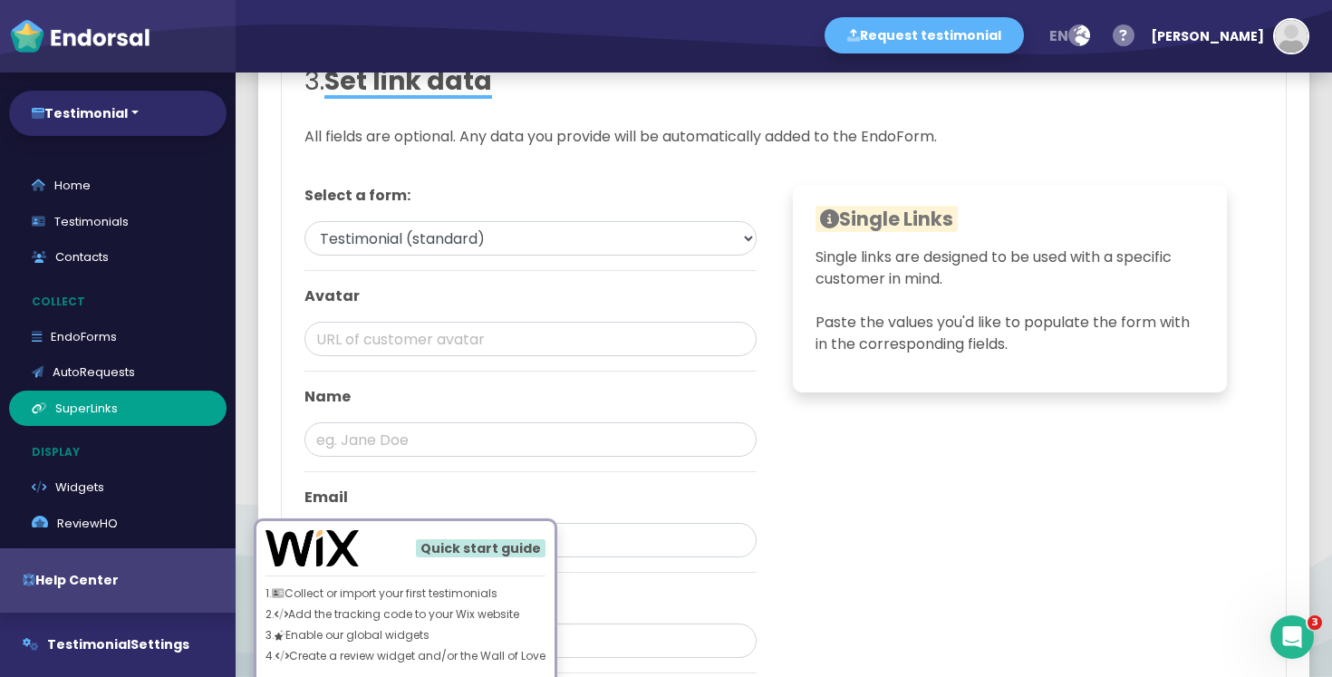
scroll to position [773, 0]
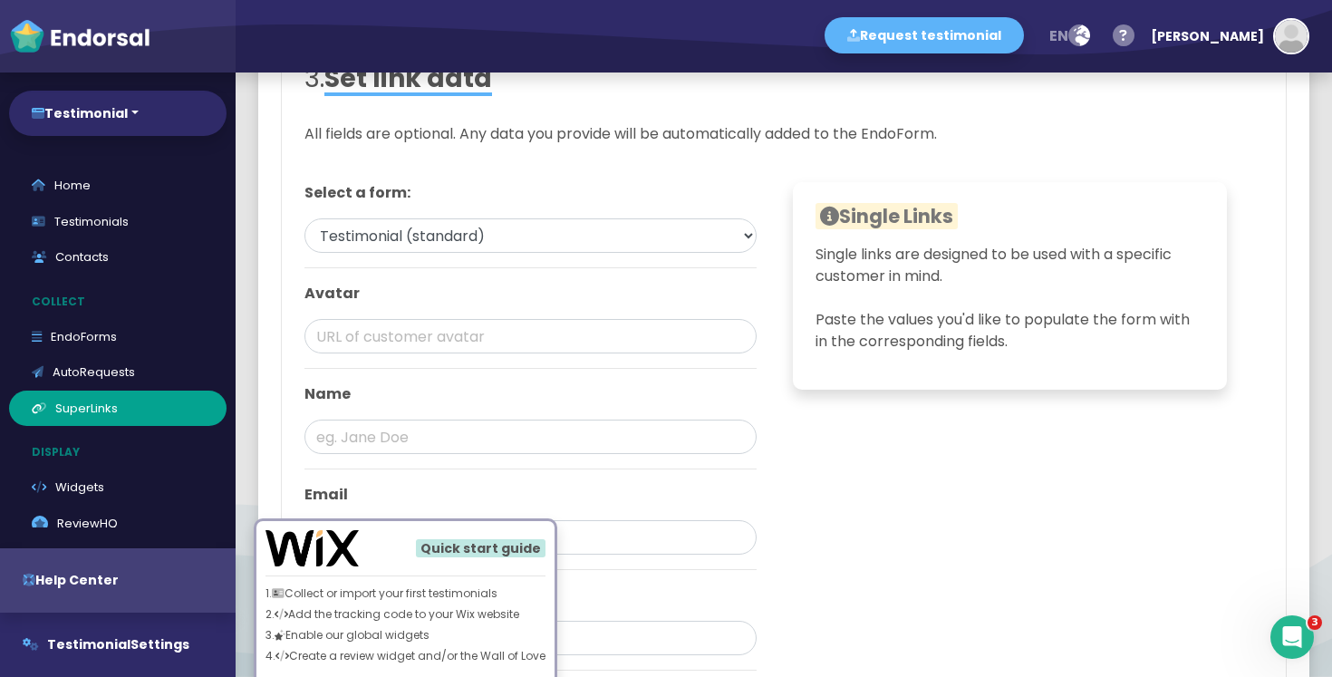
click at [958, 257] on p "Single links are designed to be used with a specific customer in mind. Paste th…" at bounding box center [1010, 298] width 389 height 109
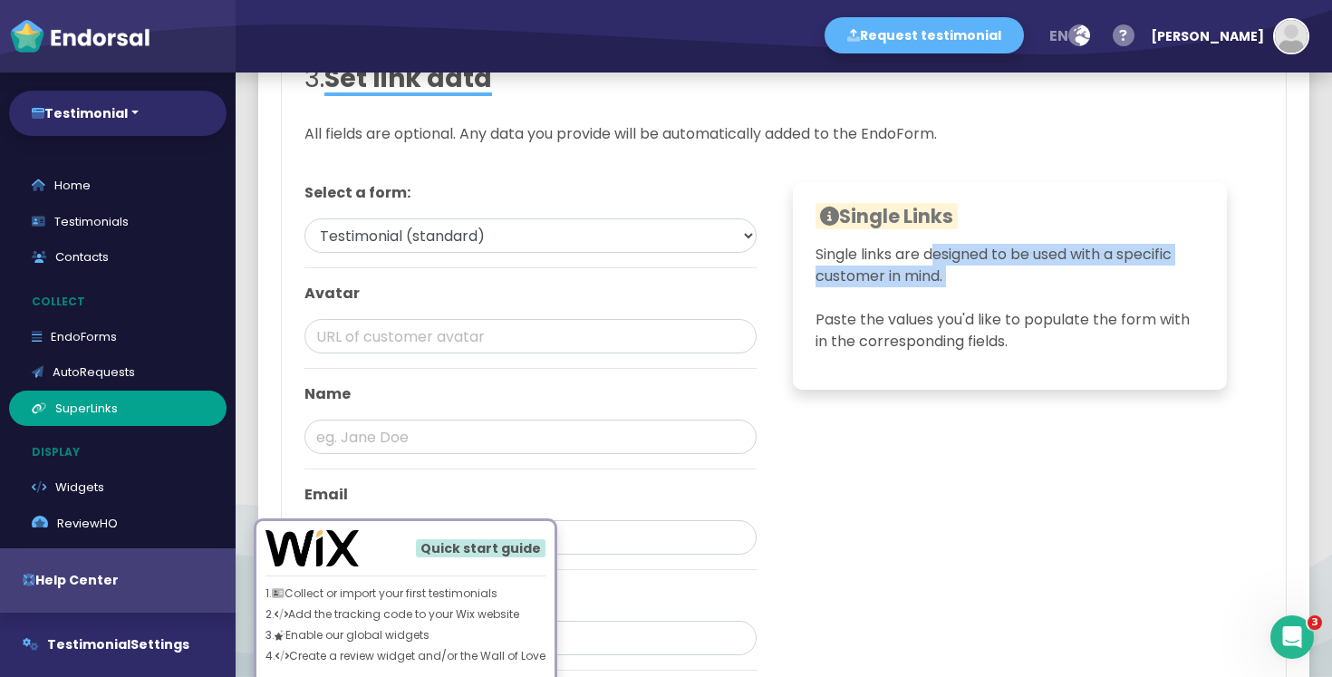
drag, startPoint x: 958, startPoint y: 257, endPoint x: 949, endPoint y: 280, distance: 25.2
click at [949, 280] on p "Single links are designed to be used with a specific customer in mind. Paste th…" at bounding box center [1010, 298] width 389 height 109
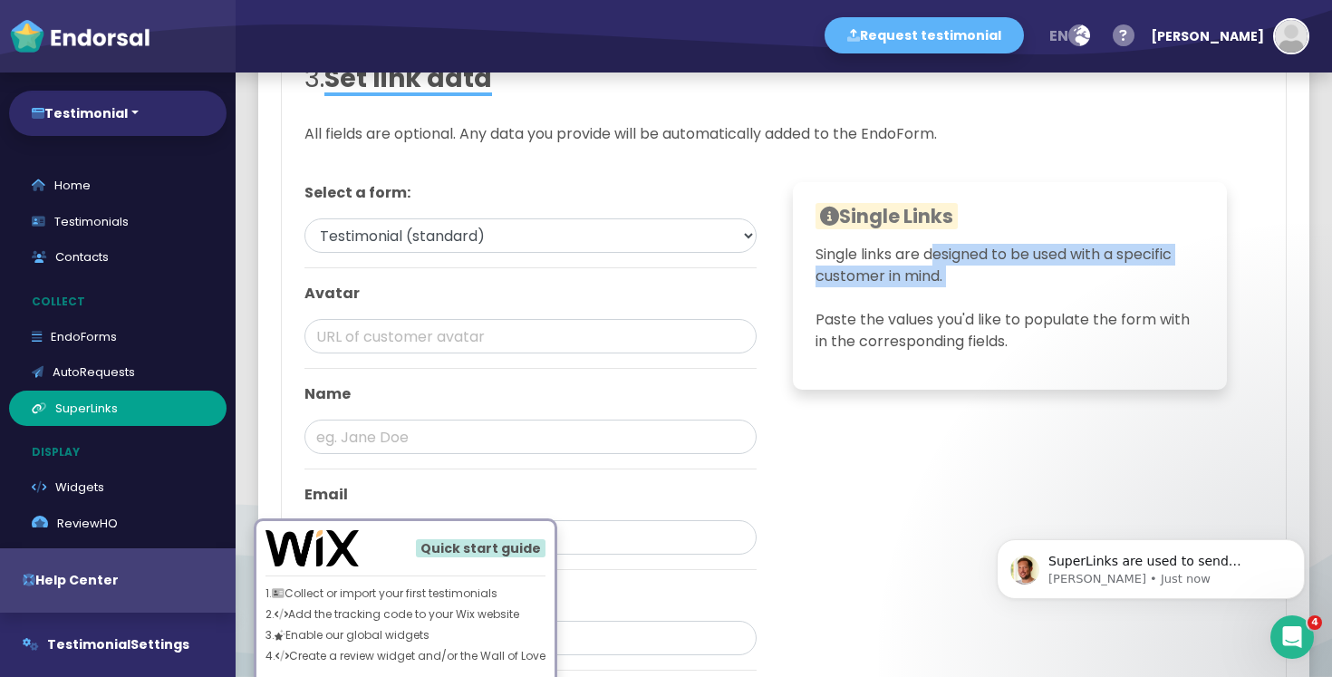
scroll to position [0, 0]
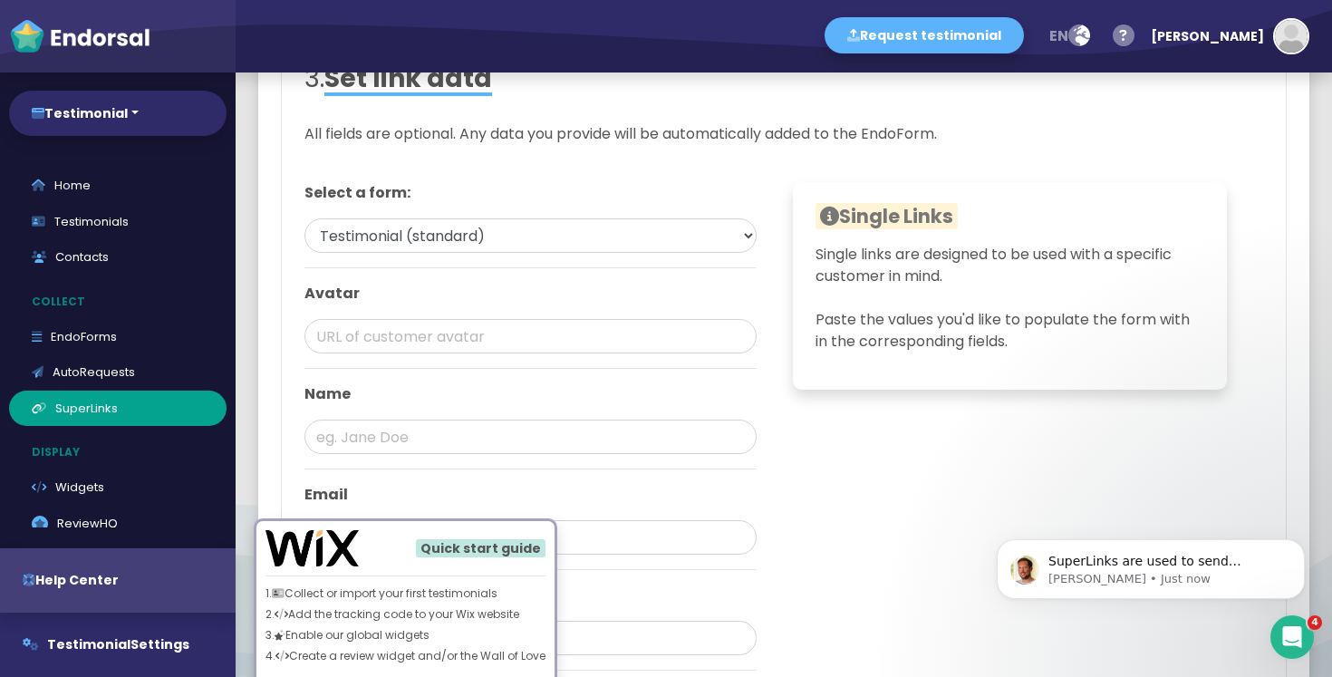
click at [818, 324] on p "Single links are designed to be used with a specific customer in mind. Paste th…" at bounding box center [1010, 298] width 389 height 109
drag, startPoint x: 818, startPoint y: 324, endPoint x: 1062, endPoint y: 324, distance: 244.7
click at [1062, 324] on p "Single links are designed to be used with a specific customer in mind. Paste th…" at bounding box center [1010, 298] width 389 height 109
click at [1020, 341] on p "Single links are designed to be used with a specific customer in mind. Paste th…" at bounding box center [1010, 298] width 389 height 109
drag, startPoint x: 1020, startPoint y: 341, endPoint x: 1017, endPoint y: 324, distance: 17.4
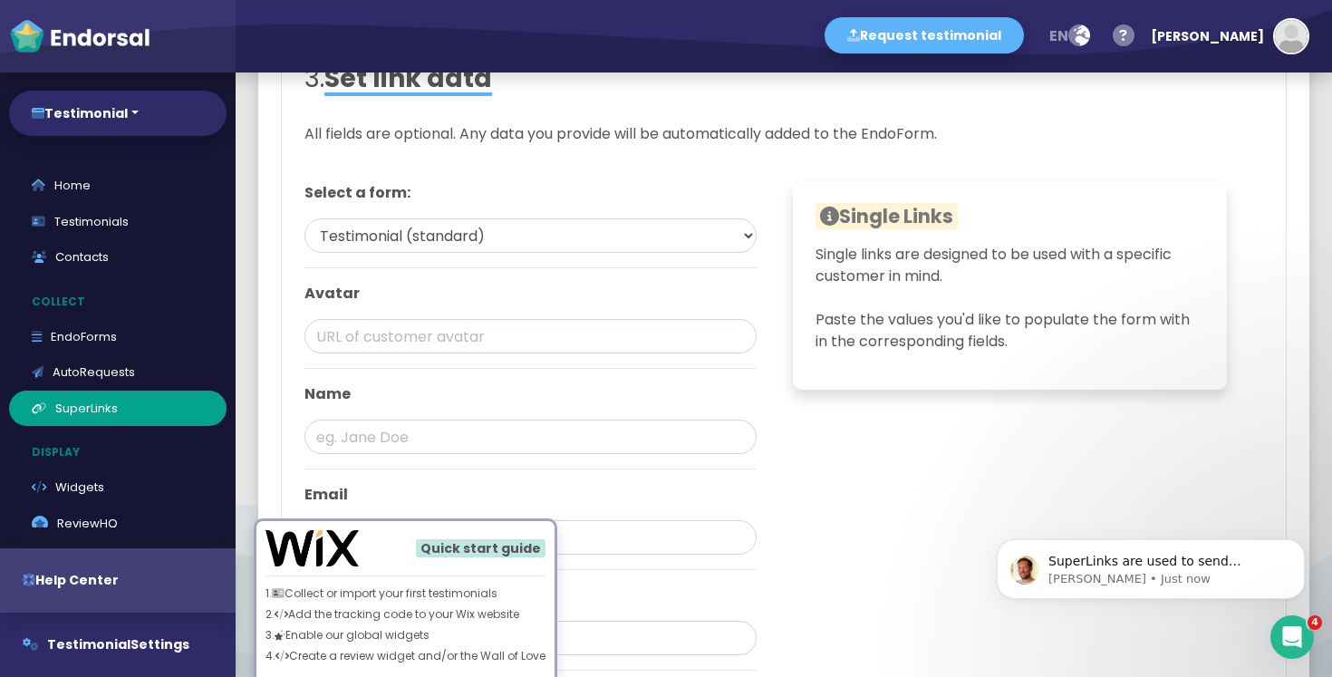
click at [1017, 324] on p "Single links are designed to be used with a specific customer in mind. Paste th…" at bounding box center [1010, 298] width 389 height 109
click at [919, 449] on div "Single Links Dynamic links are designed to be used with "tags" (sometimes known…" at bounding box center [1009, 433] width 479 height 503
click at [632, 240] on select "Testimonial (standard)" at bounding box center [531, 235] width 452 height 34
click at [305, 218] on select "Testimonial (standard)" at bounding box center [531, 235] width 452 height 34
click at [468, 344] on input "text" at bounding box center [531, 336] width 452 height 34
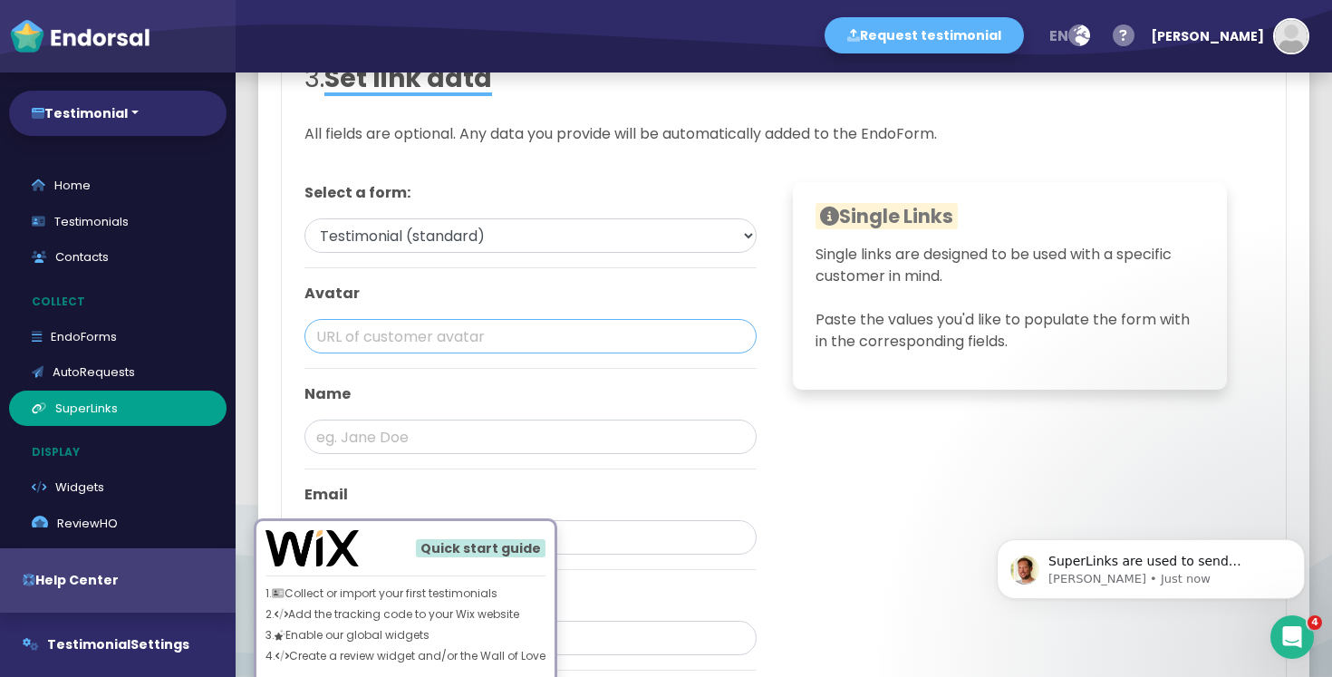
click at [347, 339] on input "text" at bounding box center [531, 336] width 452 height 34
drag, startPoint x: 347, startPoint y: 339, endPoint x: 528, endPoint y: 339, distance: 180.4
click at [528, 339] on input "text" at bounding box center [531, 336] width 452 height 34
click at [592, 390] on p "Name" at bounding box center [531, 394] width 452 height 22
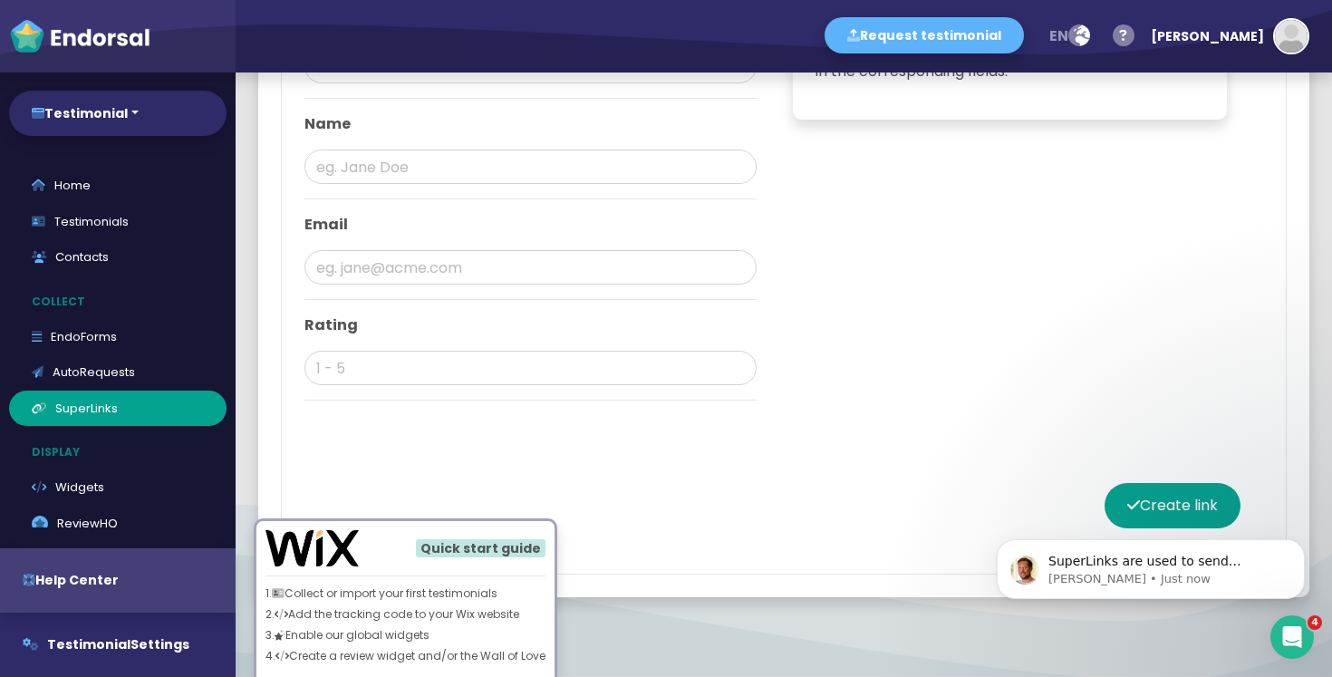
scroll to position [1077, 0]
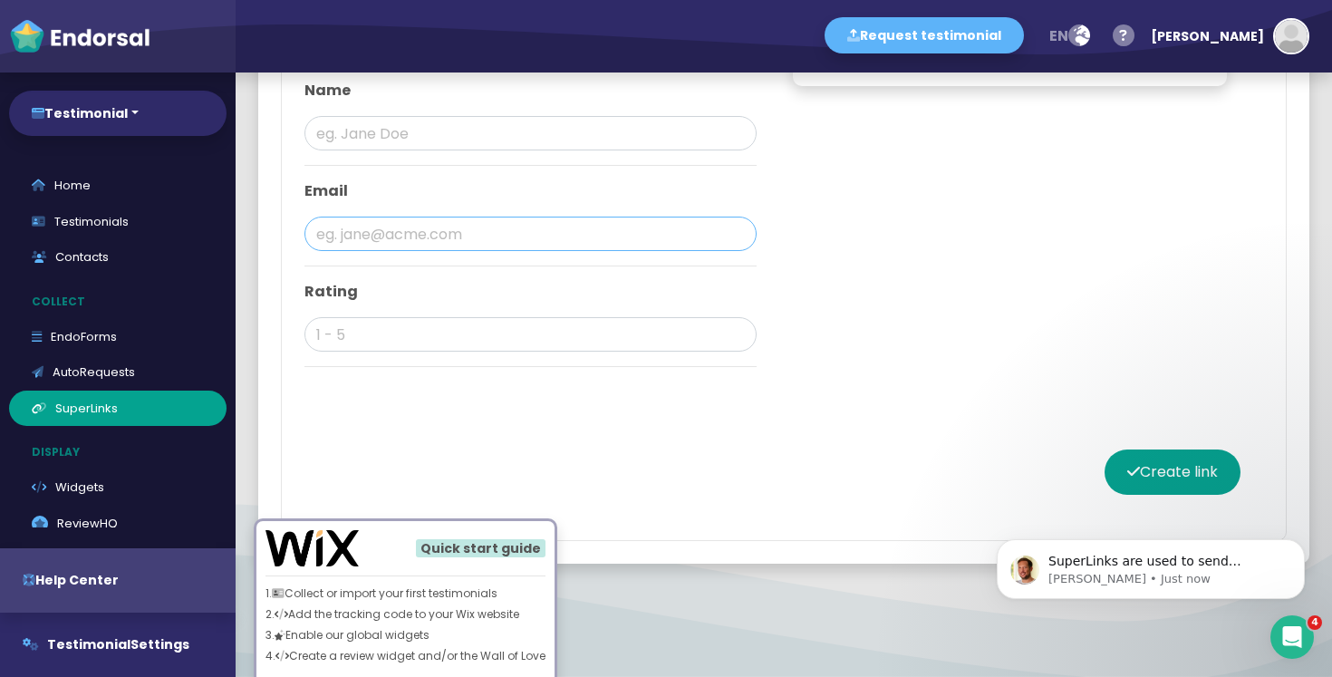
click at [413, 233] on input "text" at bounding box center [531, 234] width 452 height 34
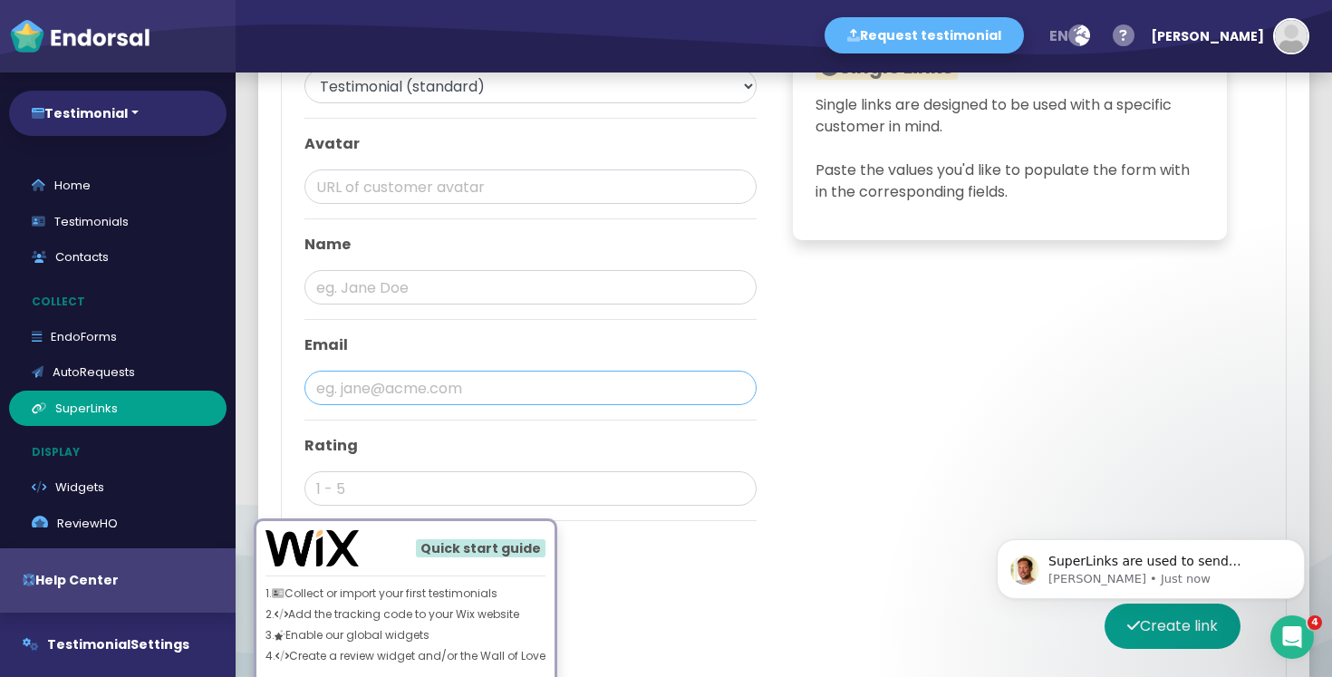
scroll to position [934, 0]
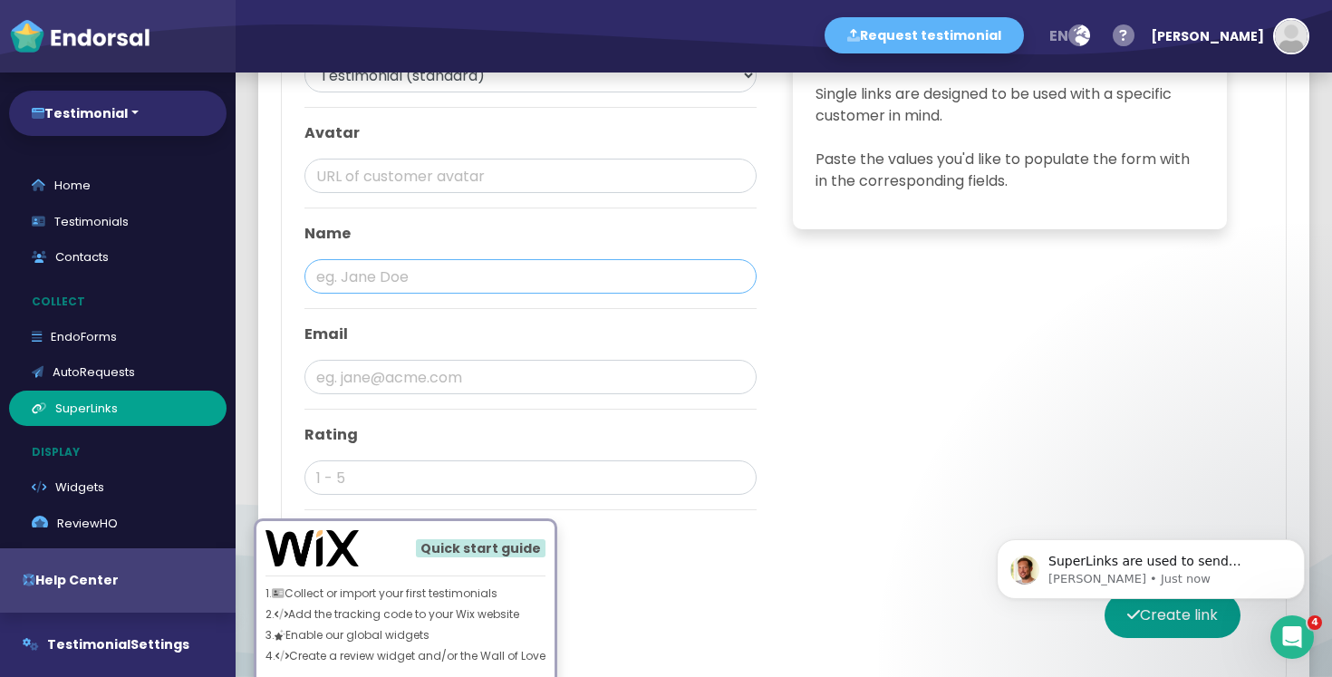
click at [523, 273] on input "text" at bounding box center [531, 276] width 452 height 34
type input "parag"
click at [482, 363] on input "text" at bounding box center [531, 377] width 452 height 34
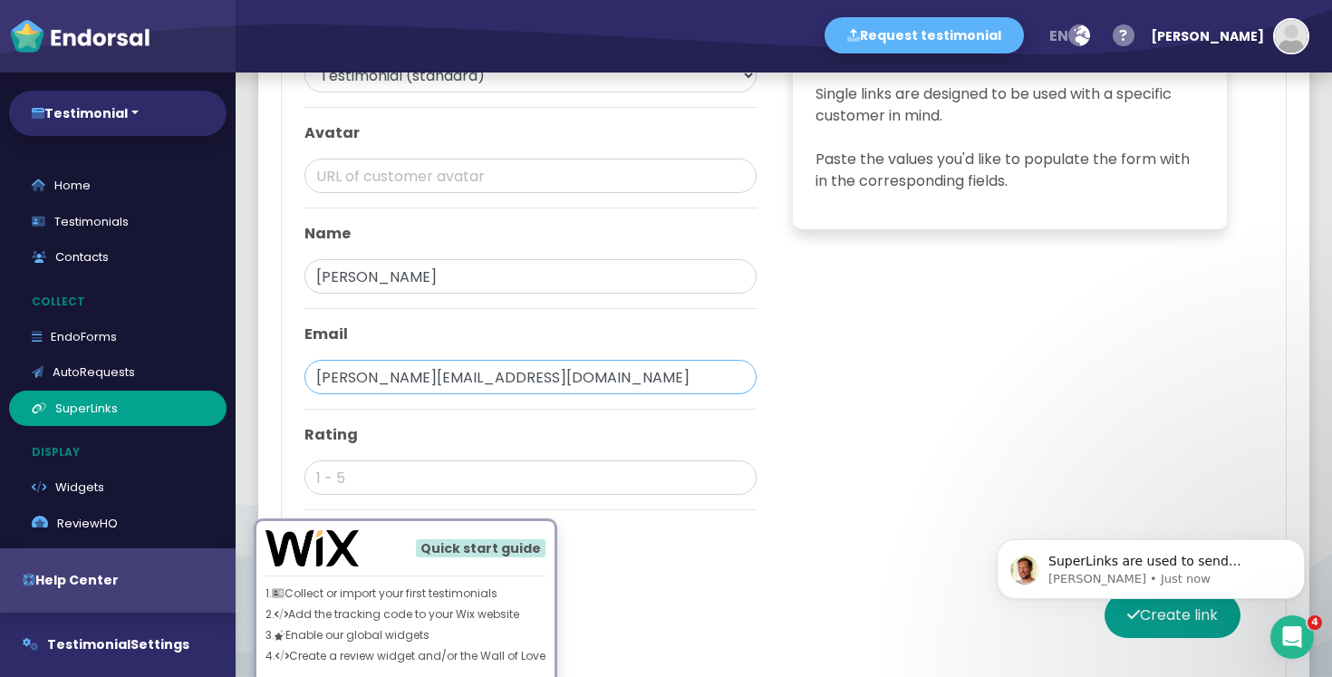
type input "parag@go2pmm.com"
click at [998, 478] on div "Single Links Dynamic links are designed to be used with "tags" (sometimes known…" at bounding box center [1009, 273] width 479 height 503
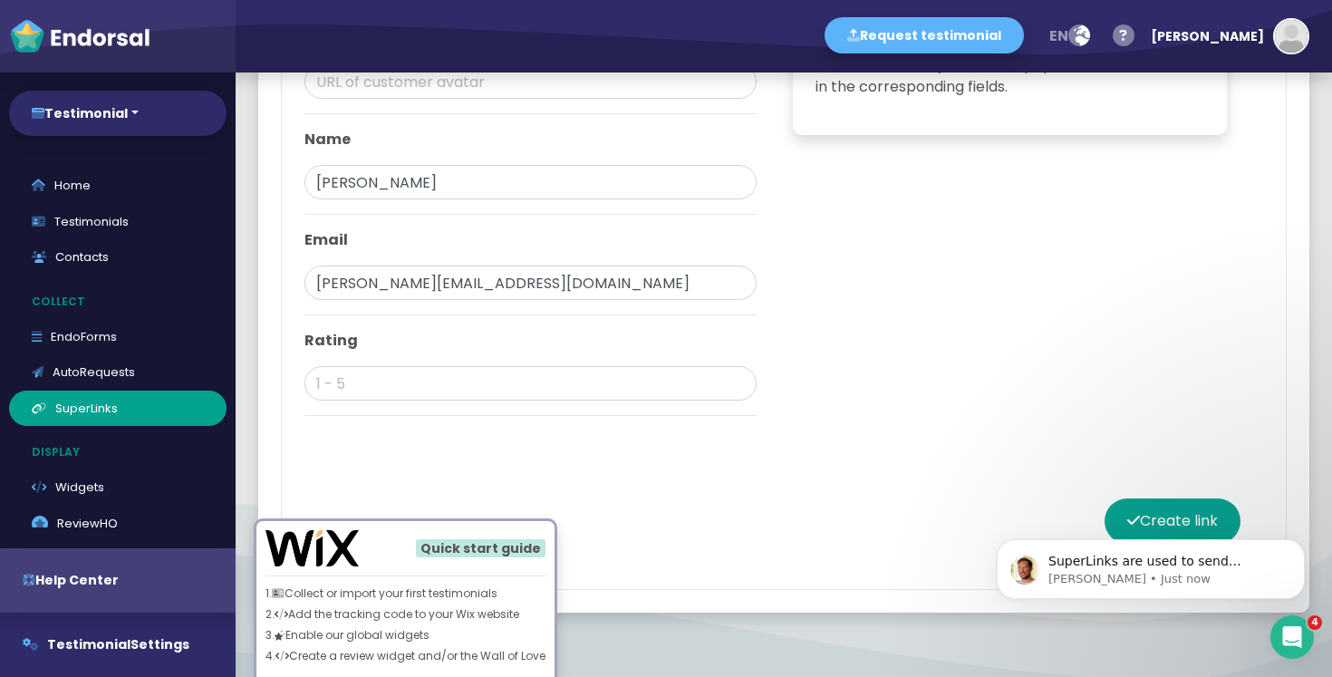
click at [1138, 505] on html "SuperLinks are used to send customers to your EndoForm and can be pre-filled wi…" at bounding box center [1151, 564] width 363 height 127
click at [1145, 512] on body "SuperLinks are used to send customers to your EndoForm and can be pre-filled wi…" at bounding box center [1151, 565] width 348 height 112
click at [1159, 522] on body "SuperLinks are used to send customers to your EndoForm and can be pre-filled wi…" at bounding box center [1151, 565] width 348 height 112
click at [560, 386] on input "text" at bounding box center [531, 383] width 452 height 34
type input "5"
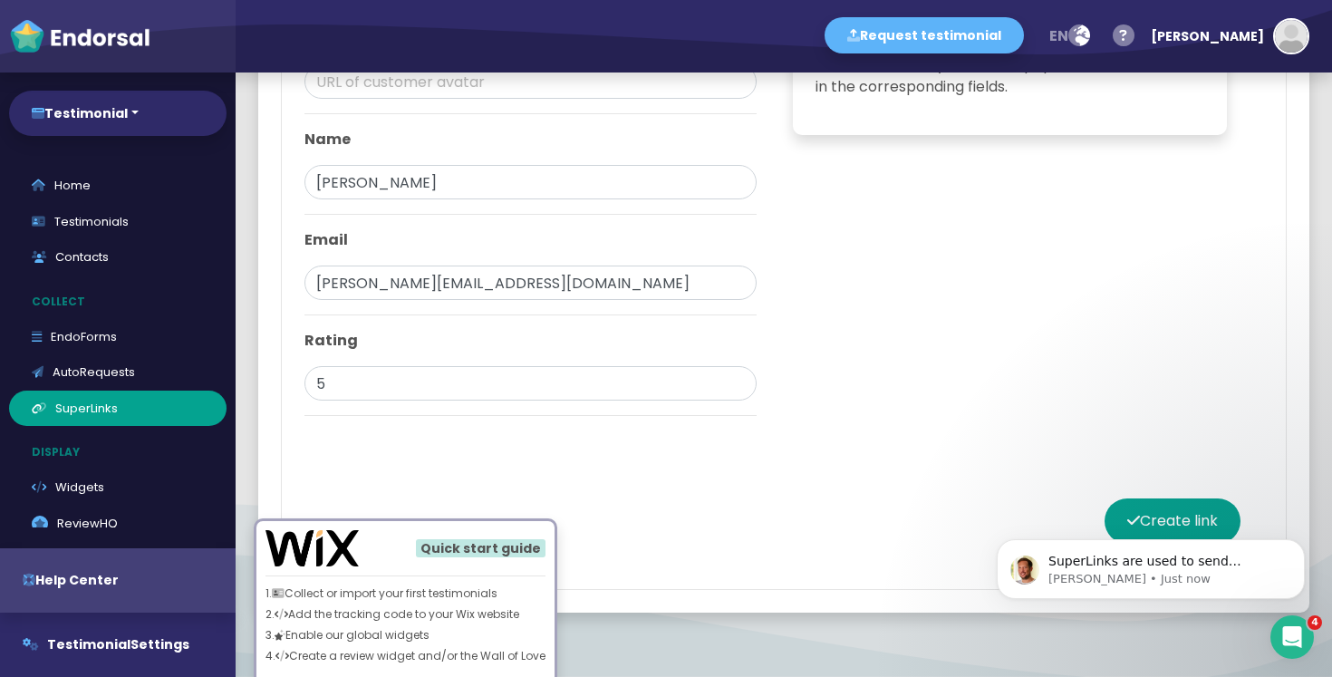
click at [828, 340] on div "Single Links Dynamic links are designed to be used with "tags" (sometimes known…" at bounding box center [1009, 178] width 479 height 503
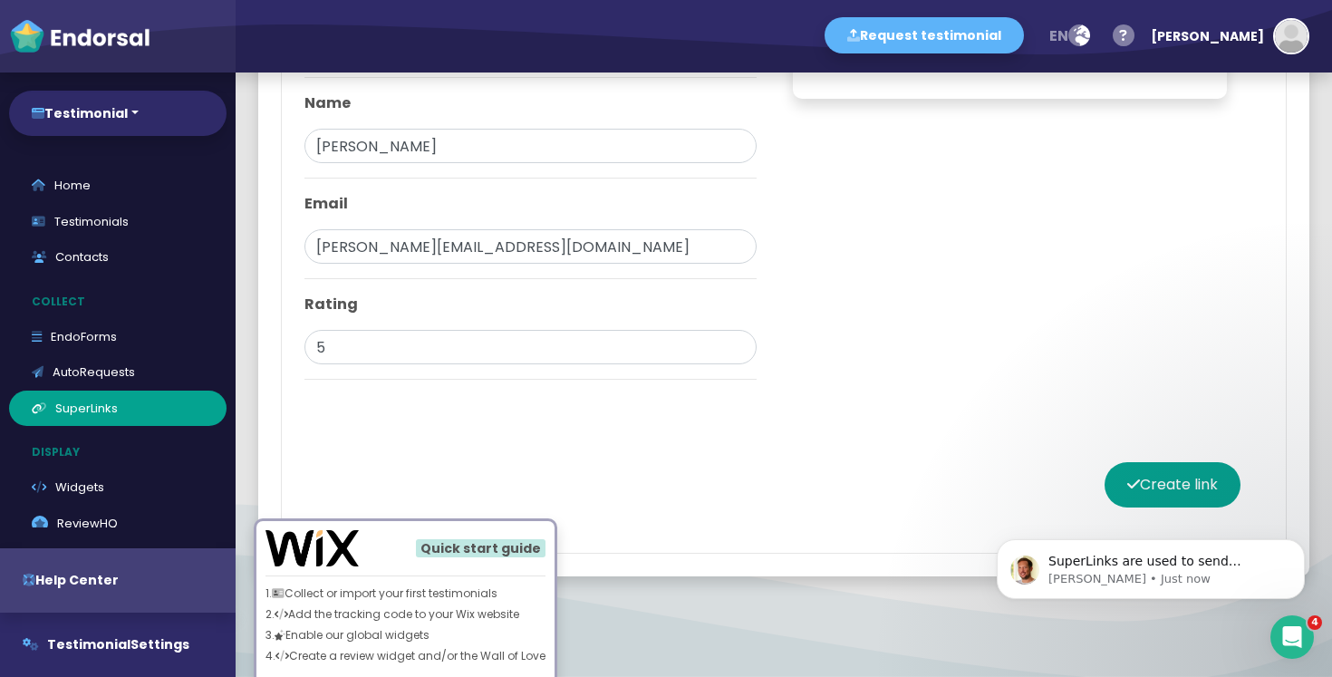
scroll to position [1077, 0]
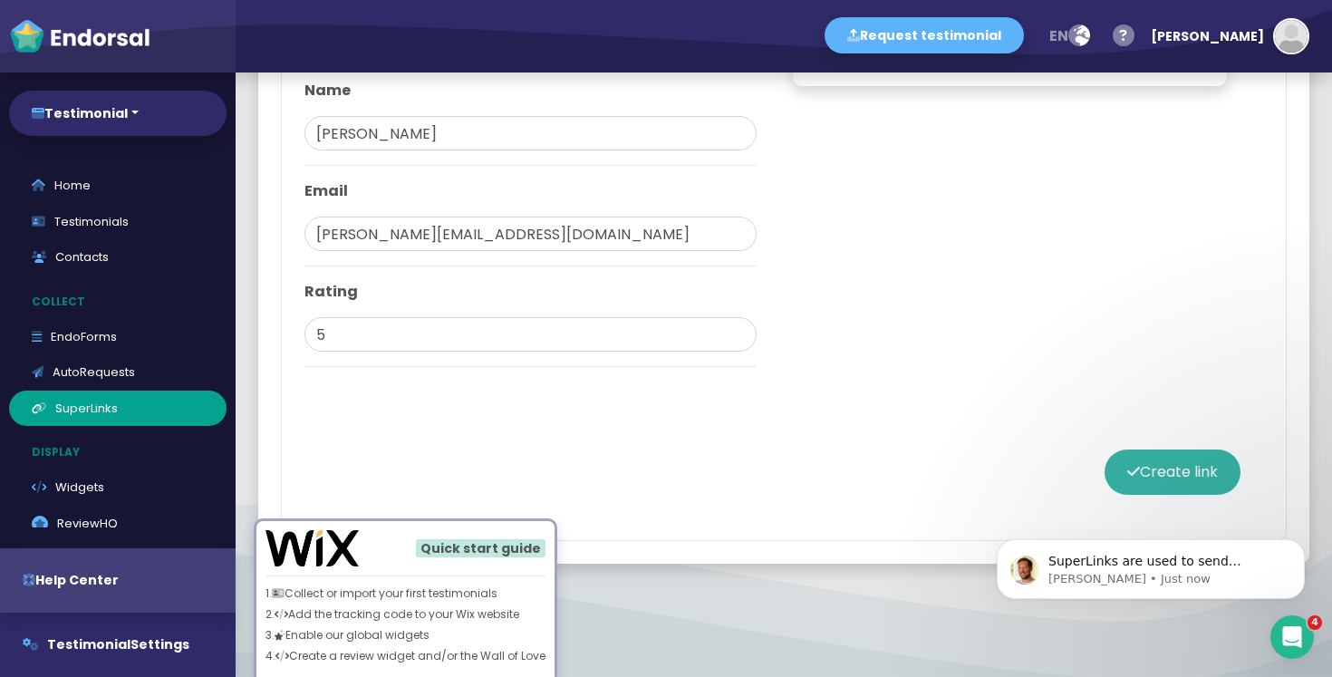
click at [1158, 461] on button "Create link" at bounding box center [1173, 472] width 136 height 45
click at [1306, 545] on button "Dismiss notification" at bounding box center [1300, 545] width 24 height 24
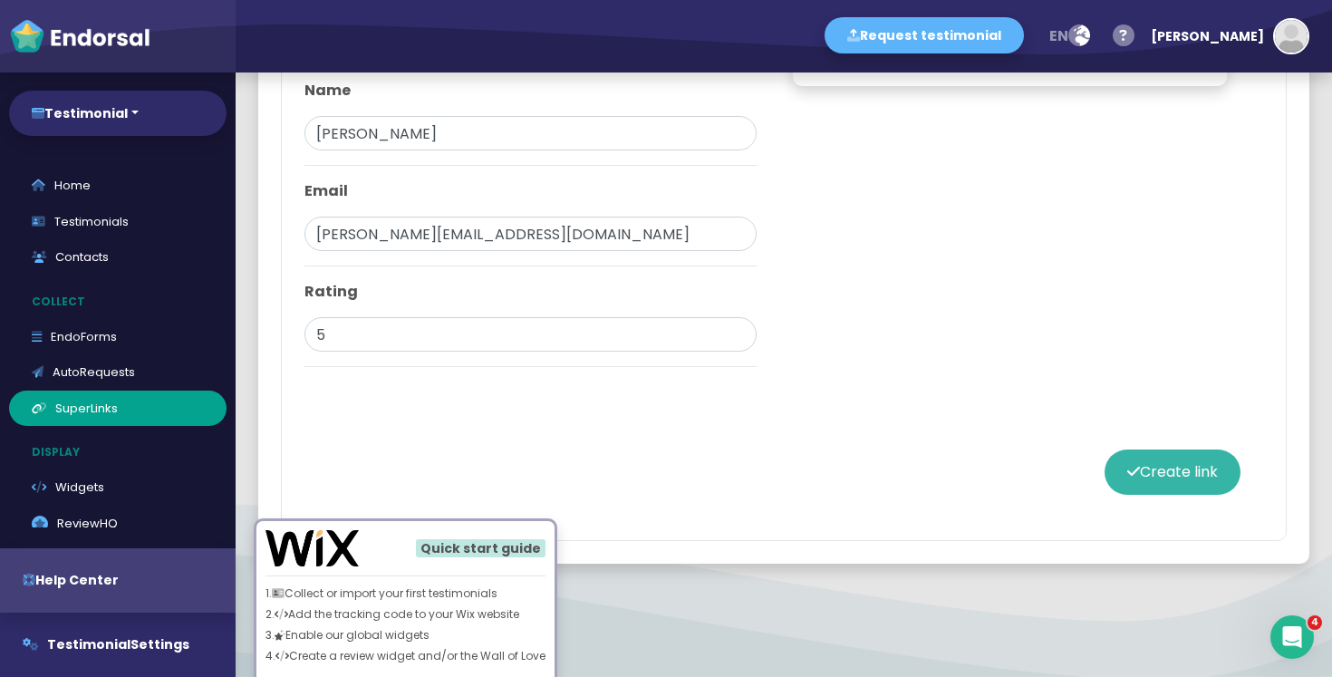
click at [1166, 480] on button "Create link" at bounding box center [1173, 472] width 136 height 45
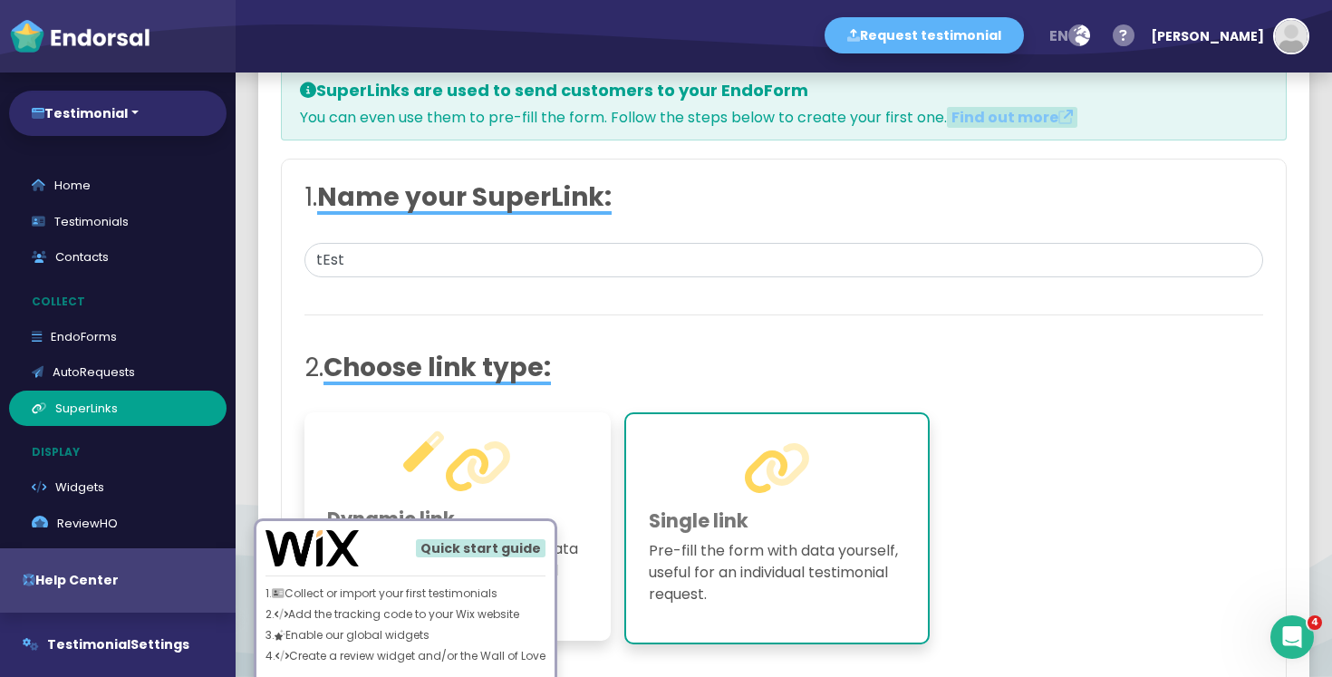
scroll to position [0, 0]
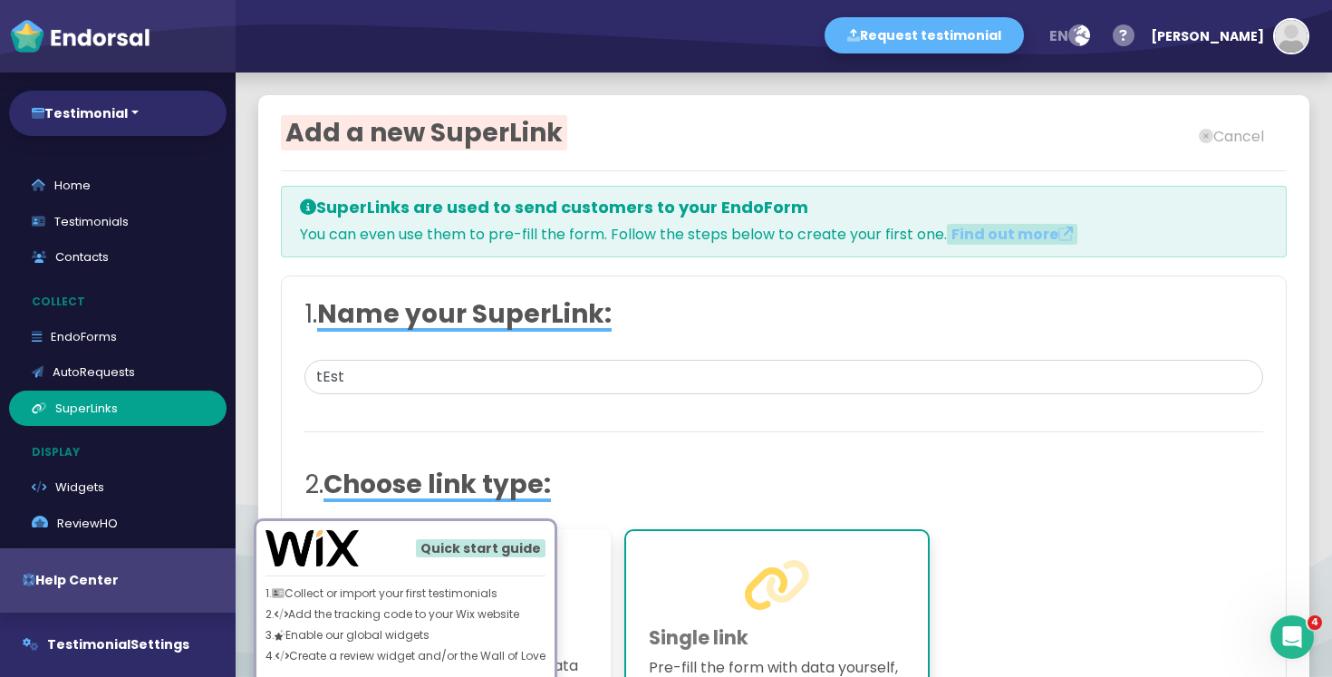
click at [440, 215] on h4 "SuperLinks are used to send customers to your EndoForm" at bounding box center [784, 208] width 968 height 20
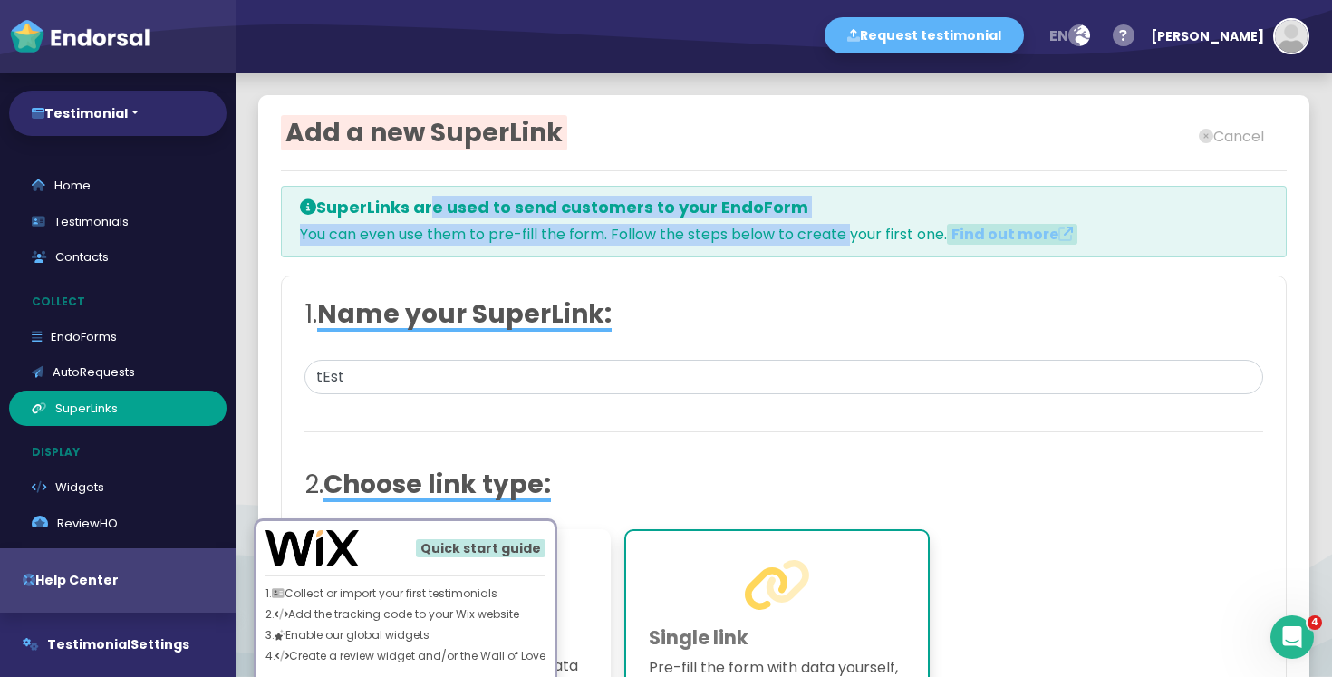
drag, startPoint x: 440, startPoint y: 215, endPoint x: 799, endPoint y: 237, distance: 360.6
click at [799, 237] on div "SuperLinks are used to send customers to your EndoForm You can even use them to…" at bounding box center [784, 222] width 1006 height 73
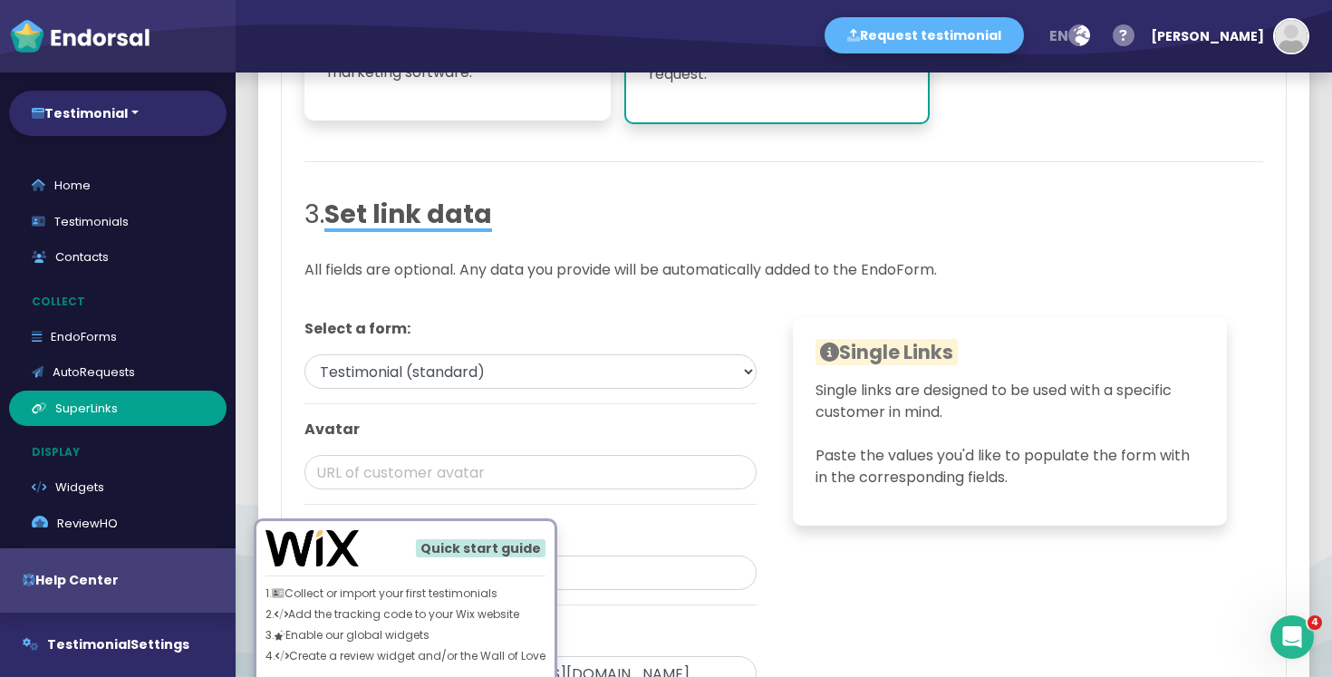
scroll to position [1077, 0]
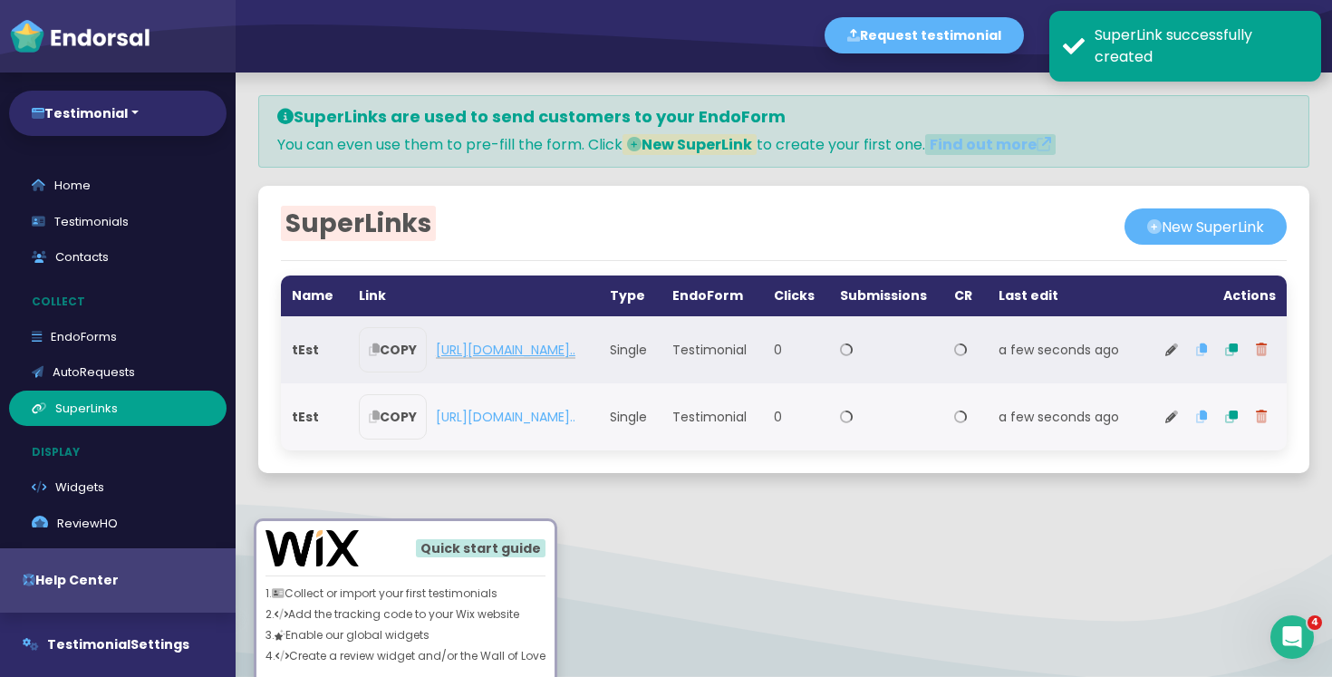
click at [557, 359] on link "https://forms.endorsal.io/form/68c406718..." at bounding box center [506, 350] width 140 height 18
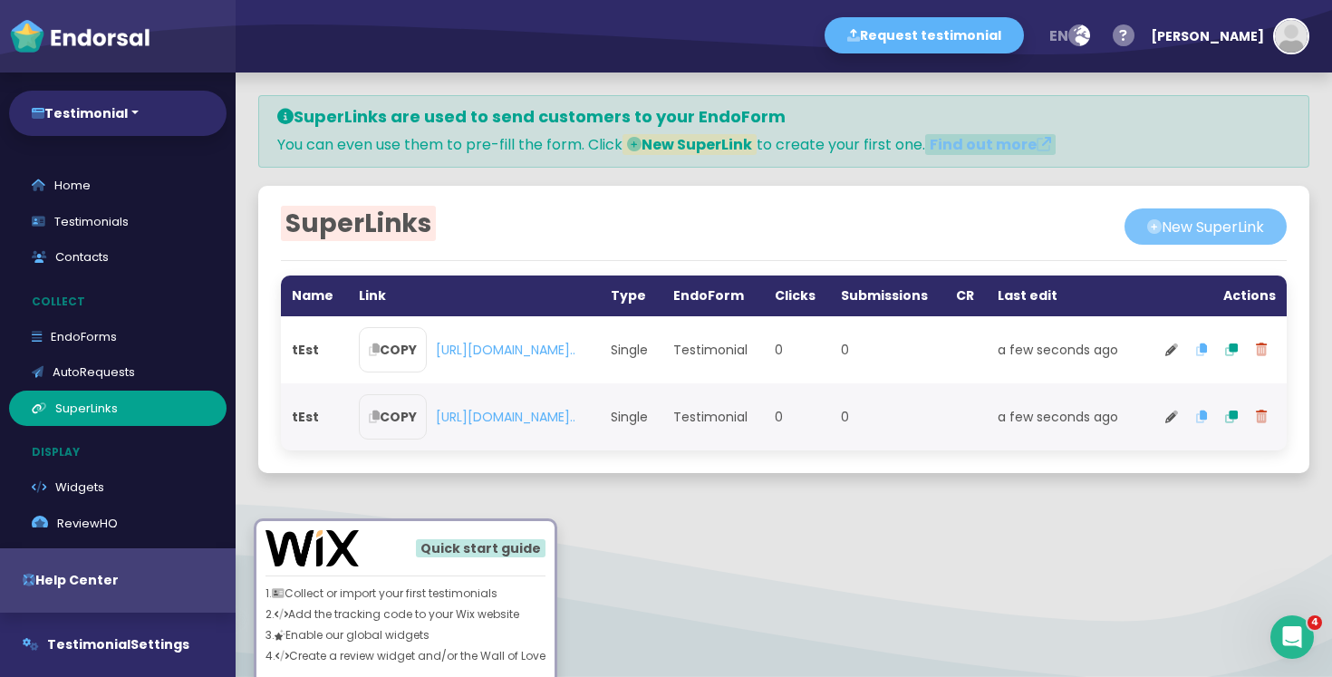
click at [1166, 225] on button "New SuperLink" at bounding box center [1206, 226] width 162 height 36
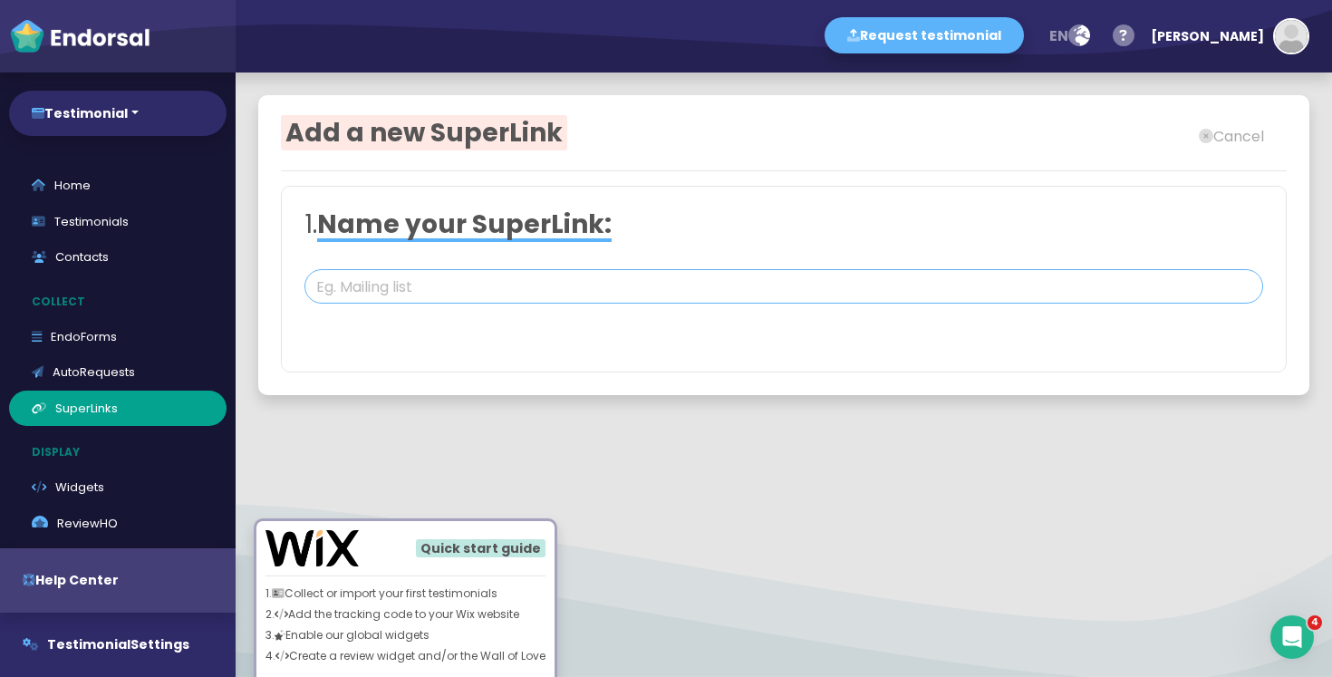
click at [457, 276] on input "text" at bounding box center [784, 286] width 959 height 34
type input "sfjdk"
click at [474, 329] on div "1. Name your SuperLink: sfjdk 2. Choose link type: Dynamic link Pre-fill the fo…" at bounding box center [784, 280] width 1006 height 188
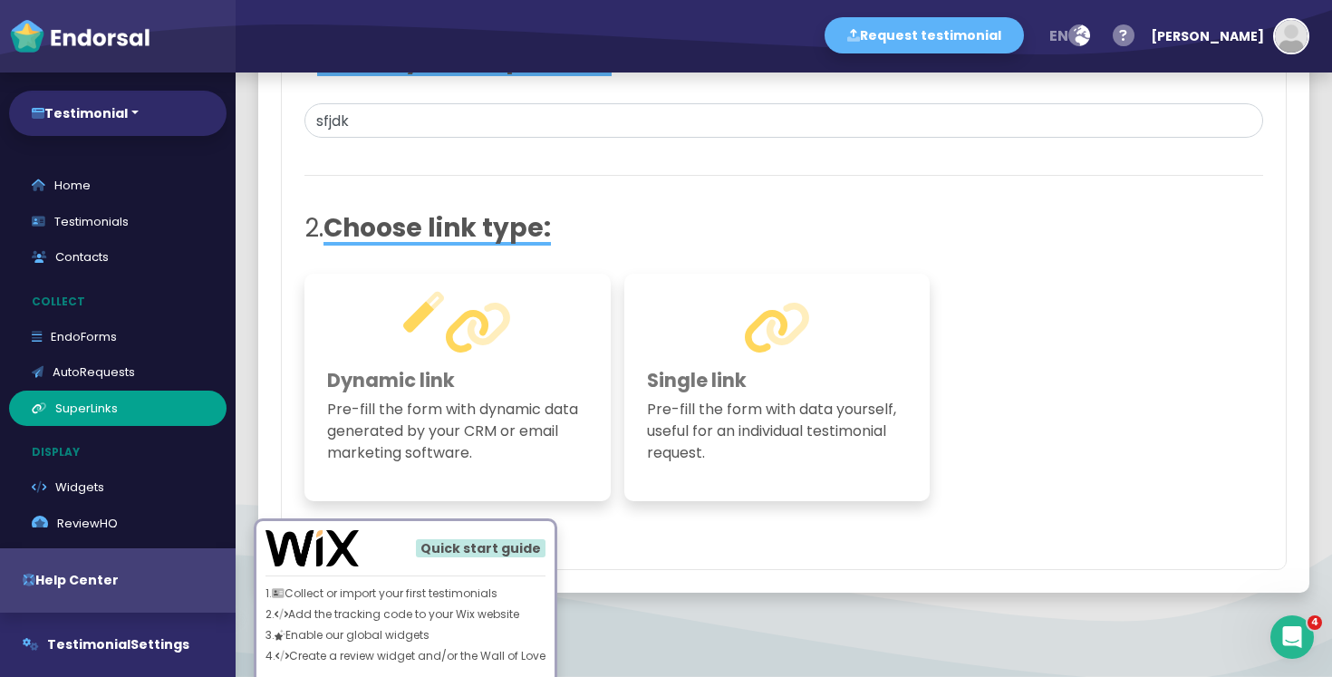
scroll to position [170, 0]
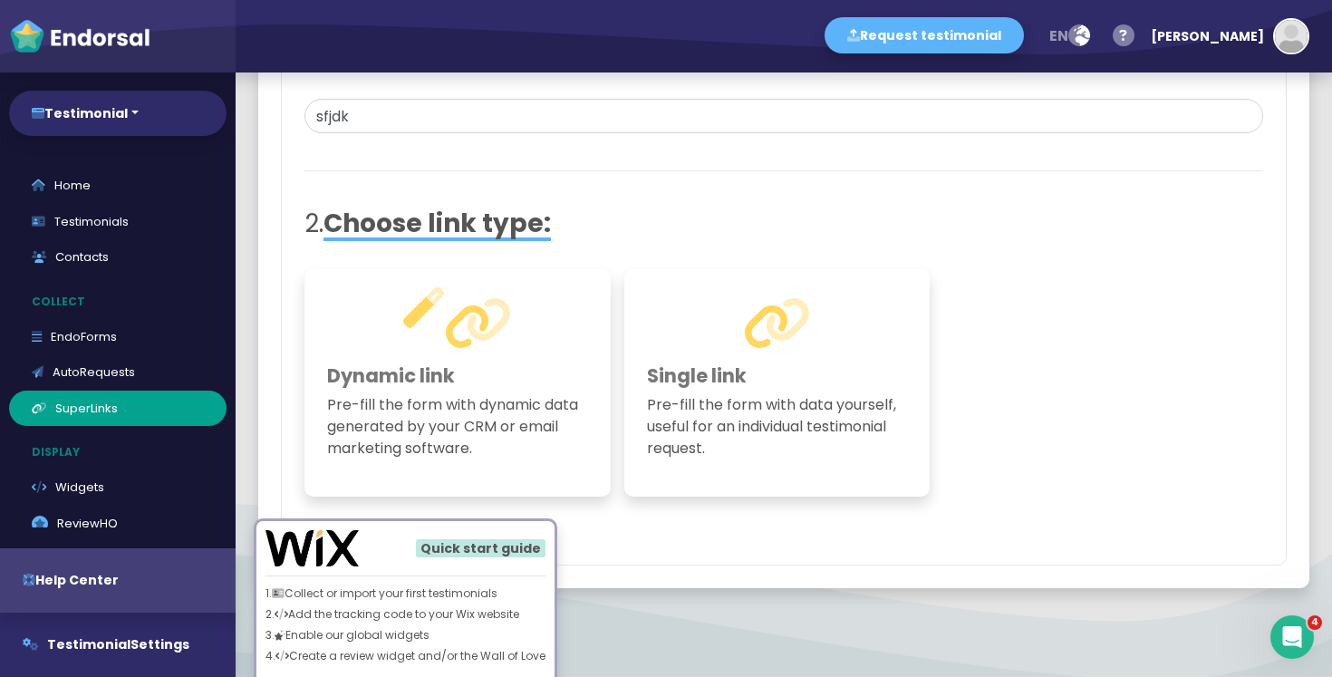
click at [466, 343] on icon at bounding box center [478, 323] width 68 height 54
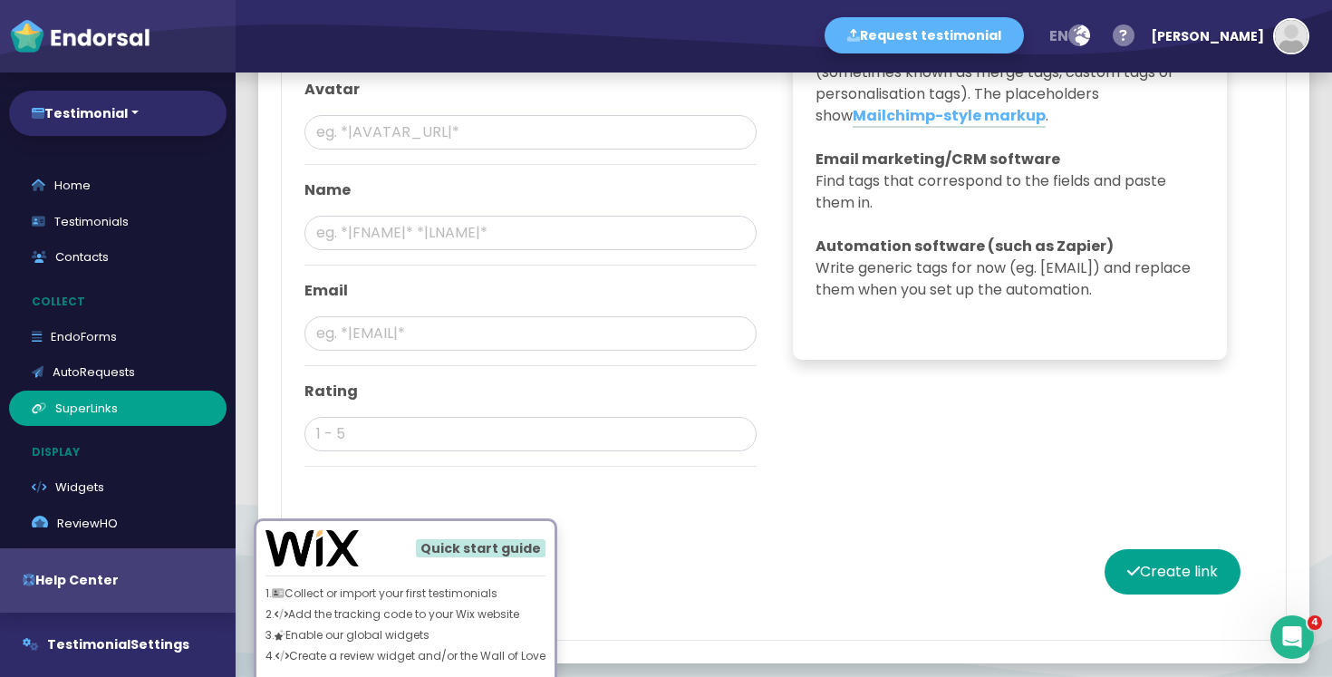
scroll to position [898, 0]
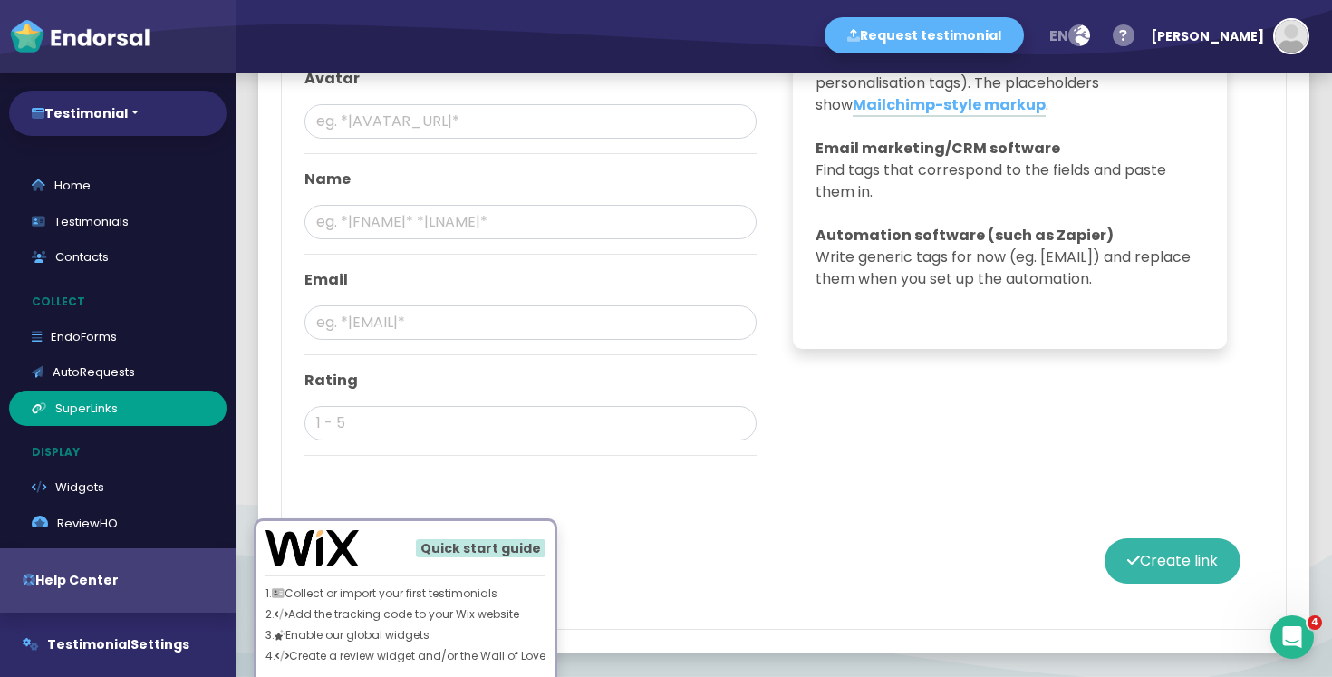
click at [1157, 565] on button "Create link" at bounding box center [1173, 560] width 136 height 45
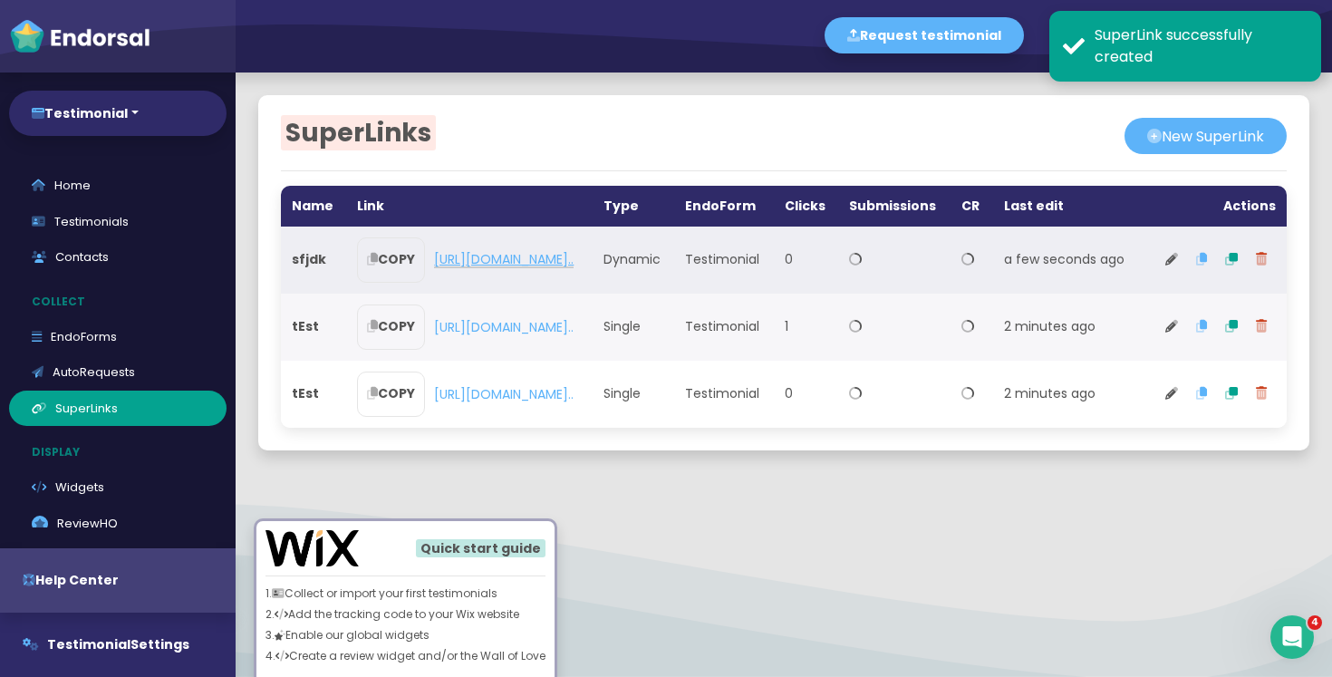
click at [504, 268] on link "https://forms.endorsal.io/form/68c406718..." at bounding box center [504, 259] width 140 height 18
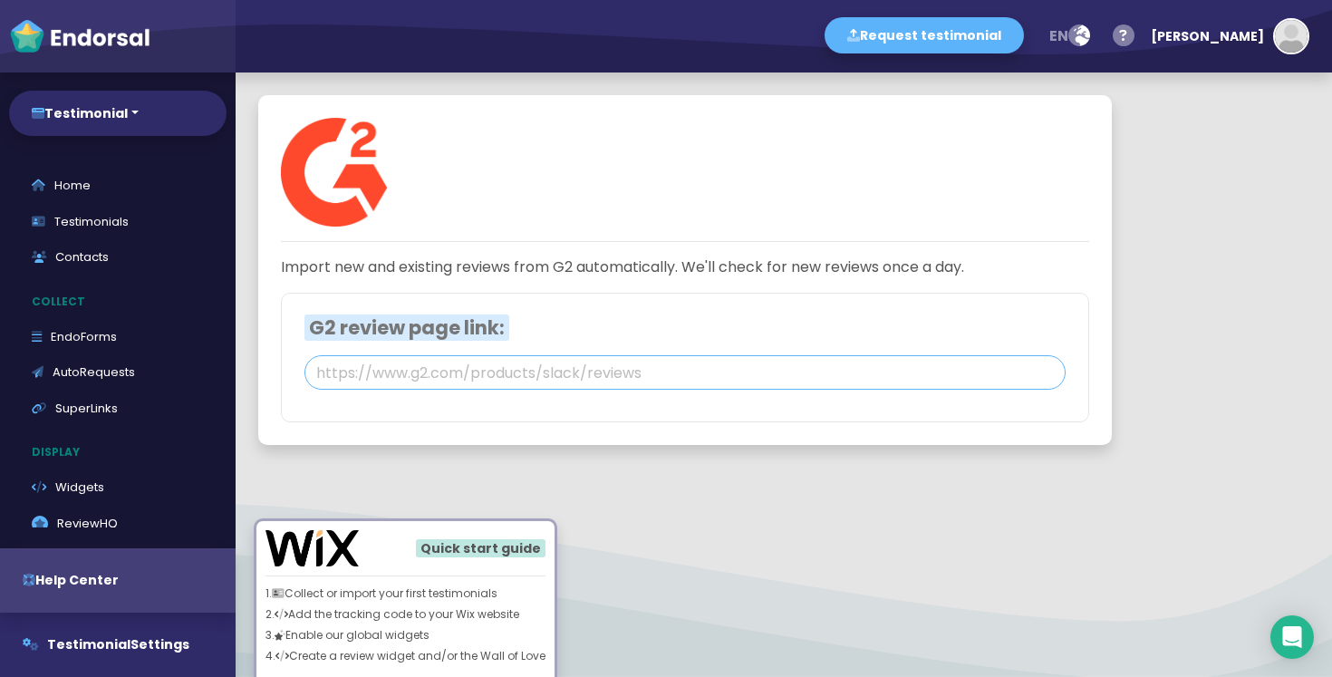
click at [495, 375] on input "text" at bounding box center [685, 372] width 761 height 34
paste input "https://www.g2.com/products/hevo-data"
type input "https://www.g2.com/products/hevo-data"
click at [777, 423] on div "Import new and existing reviews from G2 automatically. We'll check for new revi…" at bounding box center [685, 270] width 854 height 350
